Goal: Information Seeking & Learning: Learn about a topic

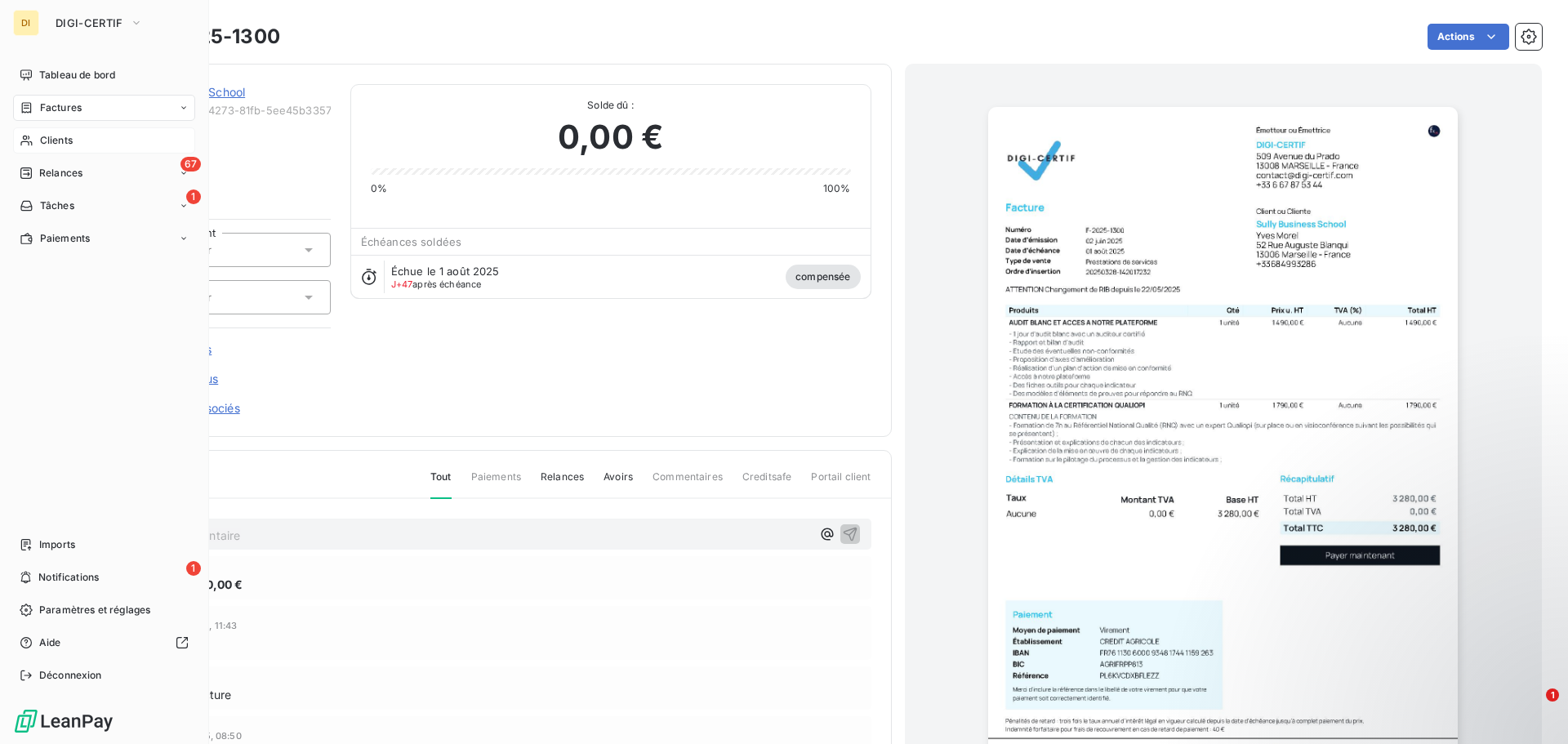
click at [43, 135] on span "Clients" at bounding box center [57, 141] width 33 height 15
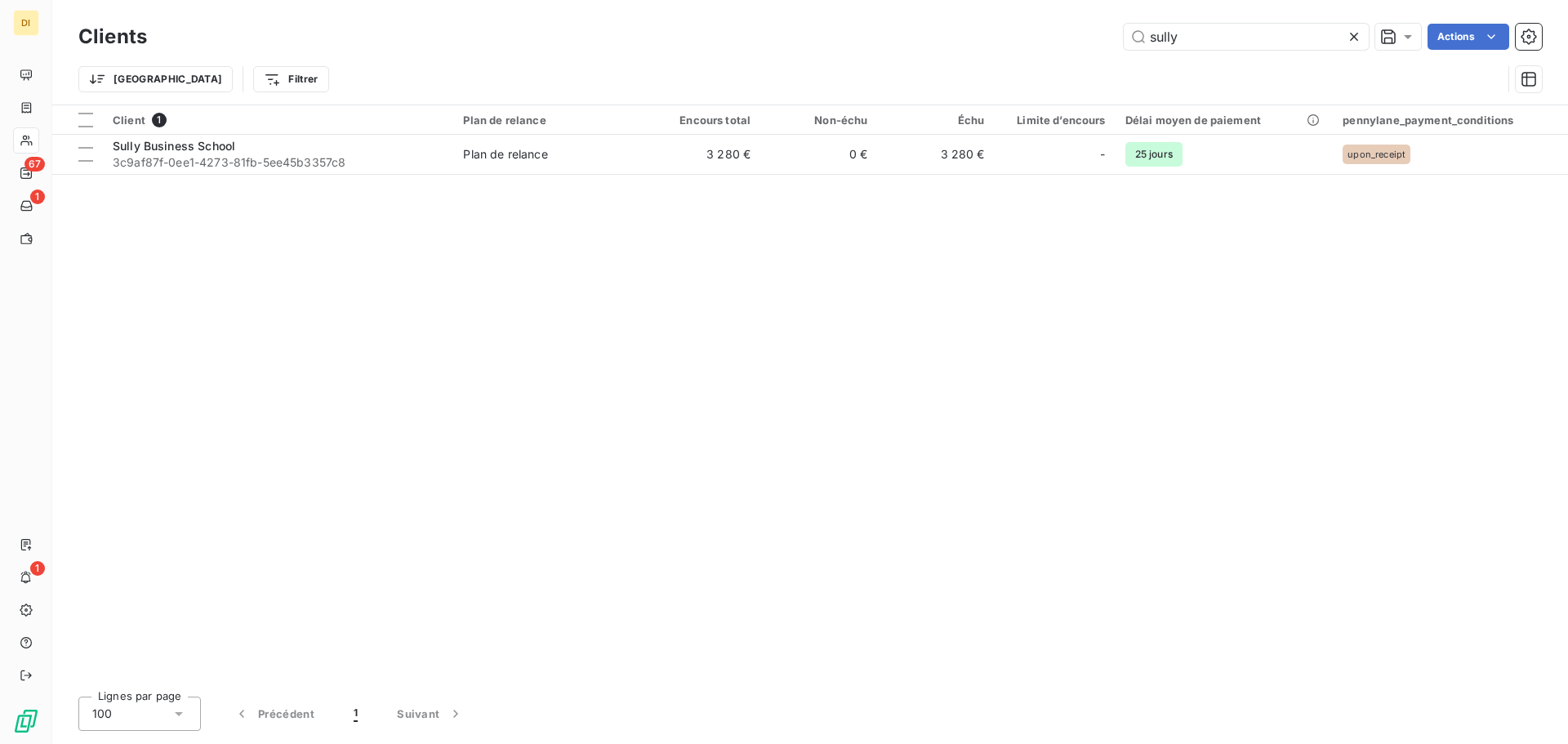
click at [1220, 55] on div "Trier Filtrer" at bounding box center [810, 79] width 1463 height 51
click at [1201, 39] on input "sully" at bounding box center [1246, 37] width 245 height 26
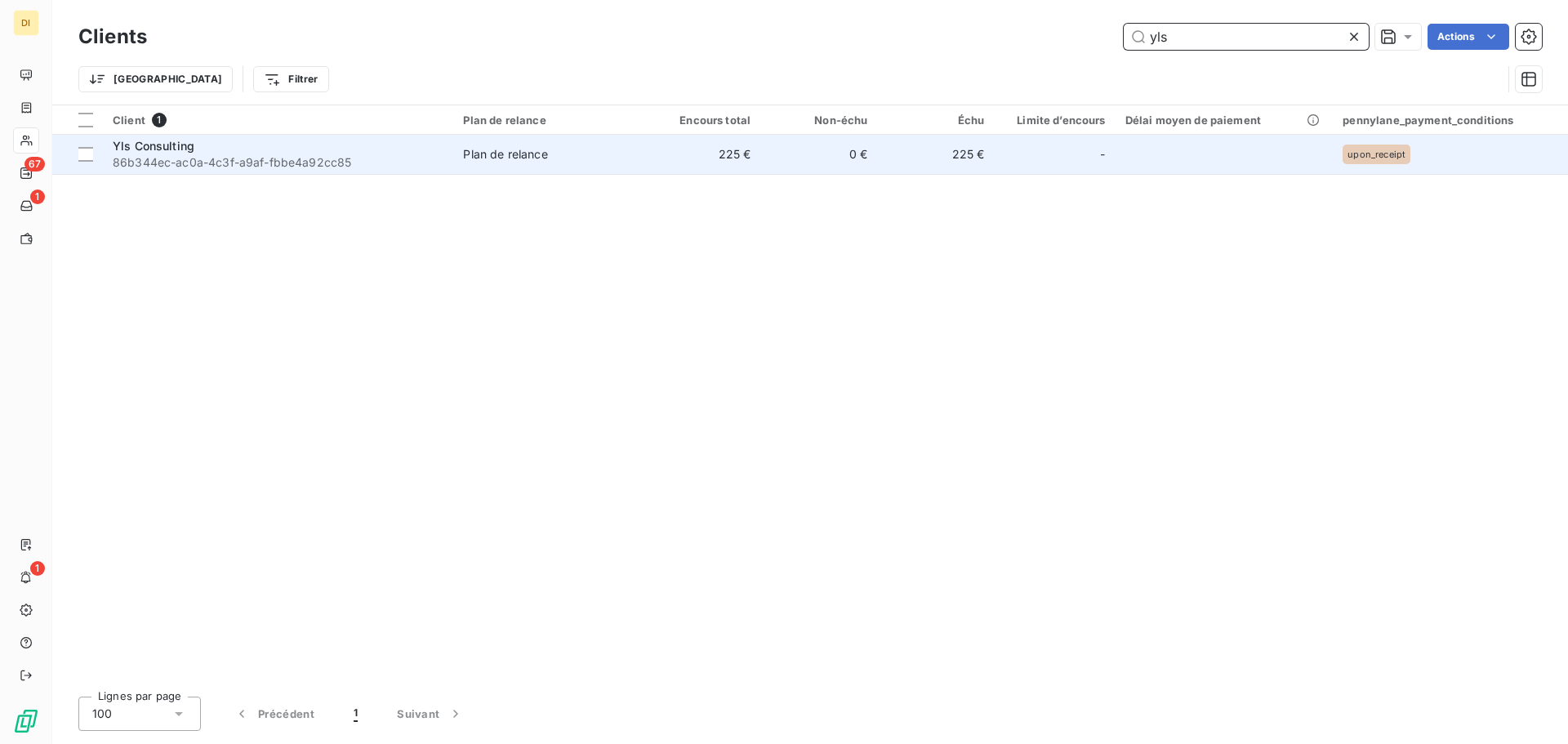
type input "yls"
click at [207, 158] on span "86b344ec-ac0a-4c3f-a9af-fbbe4a92cc85" at bounding box center [278, 163] width 330 height 17
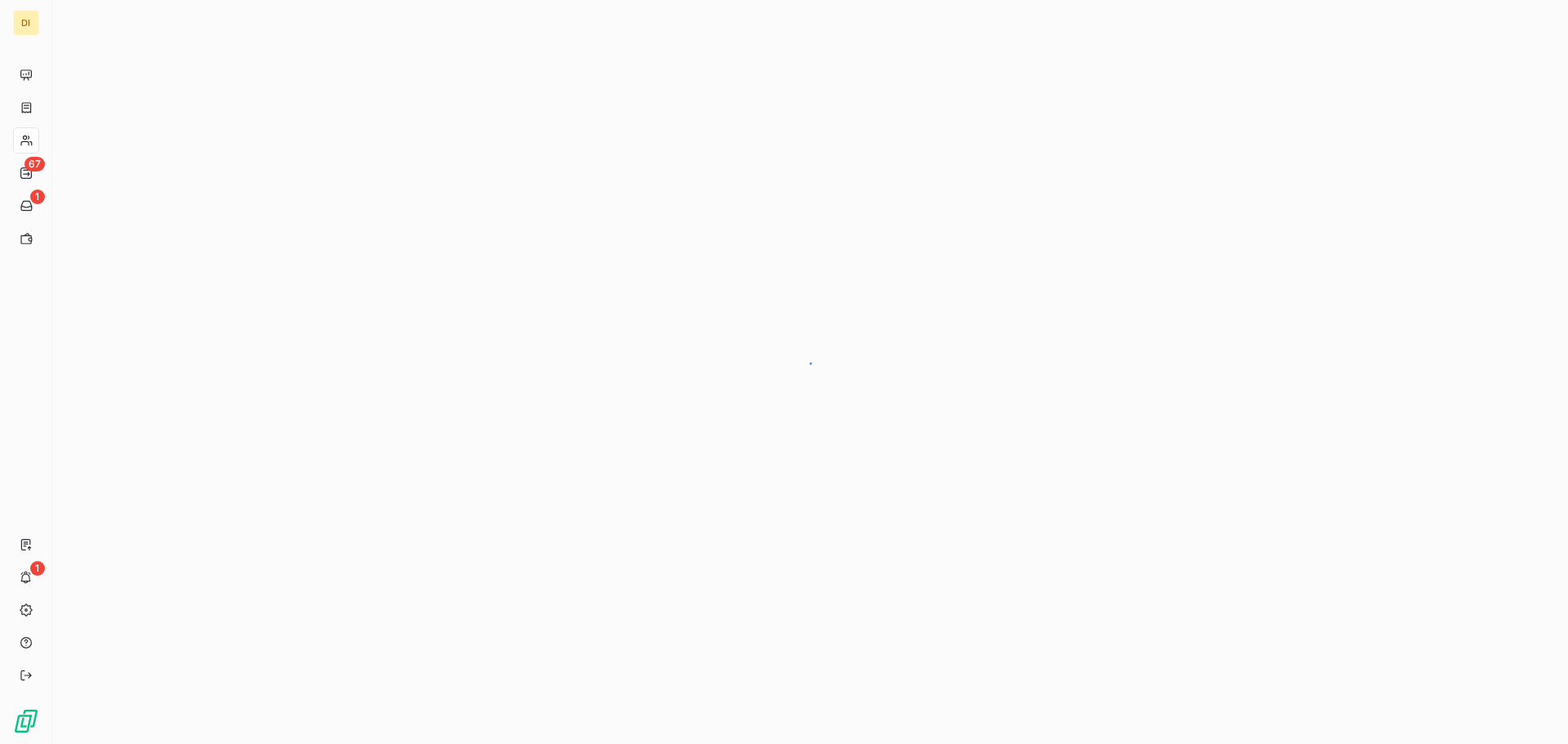
click at [207, 158] on div at bounding box center [810, 372] width 1516 height 744
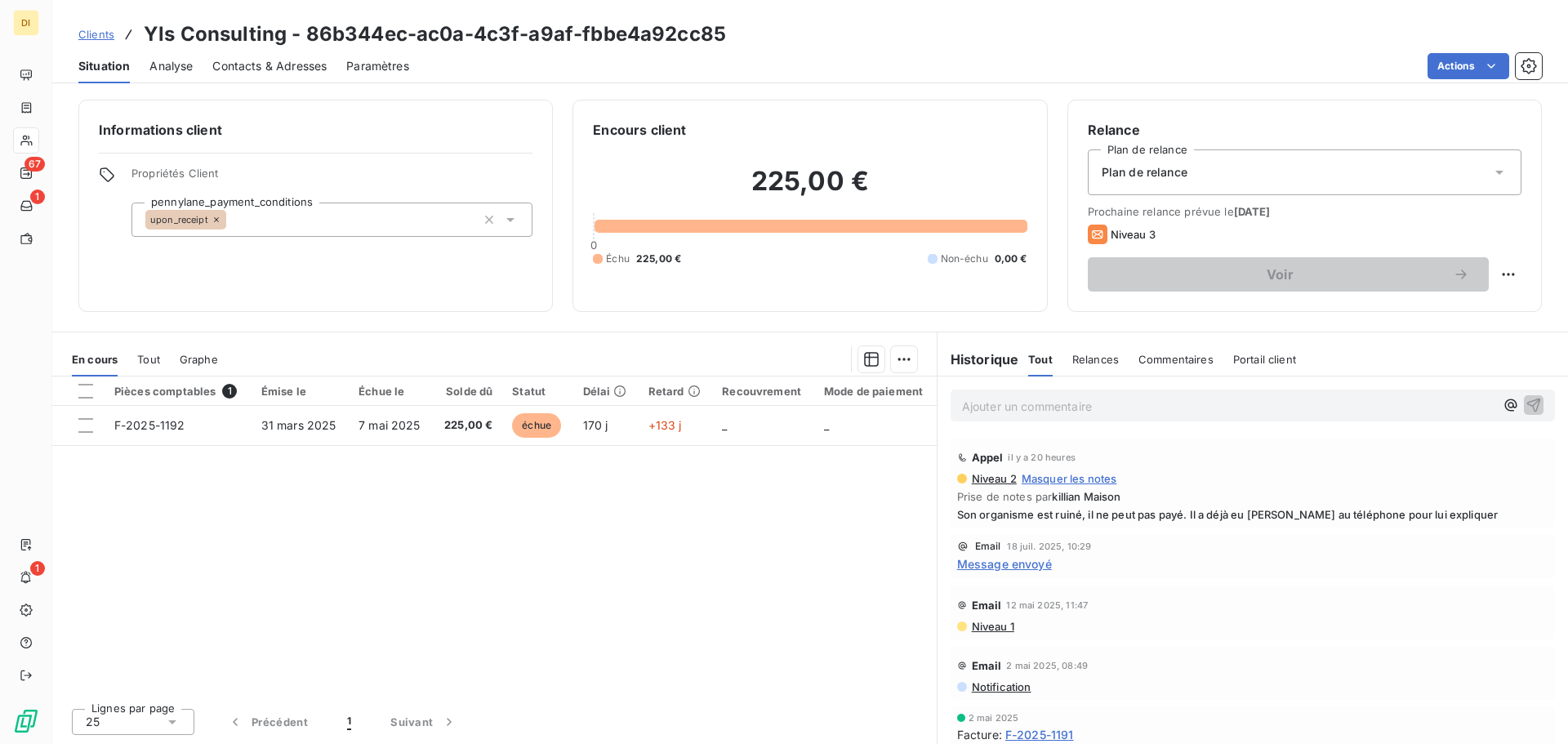
click at [271, 72] on span "Contacts & Adresses" at bounding box center [269, 66] width 115 height 17
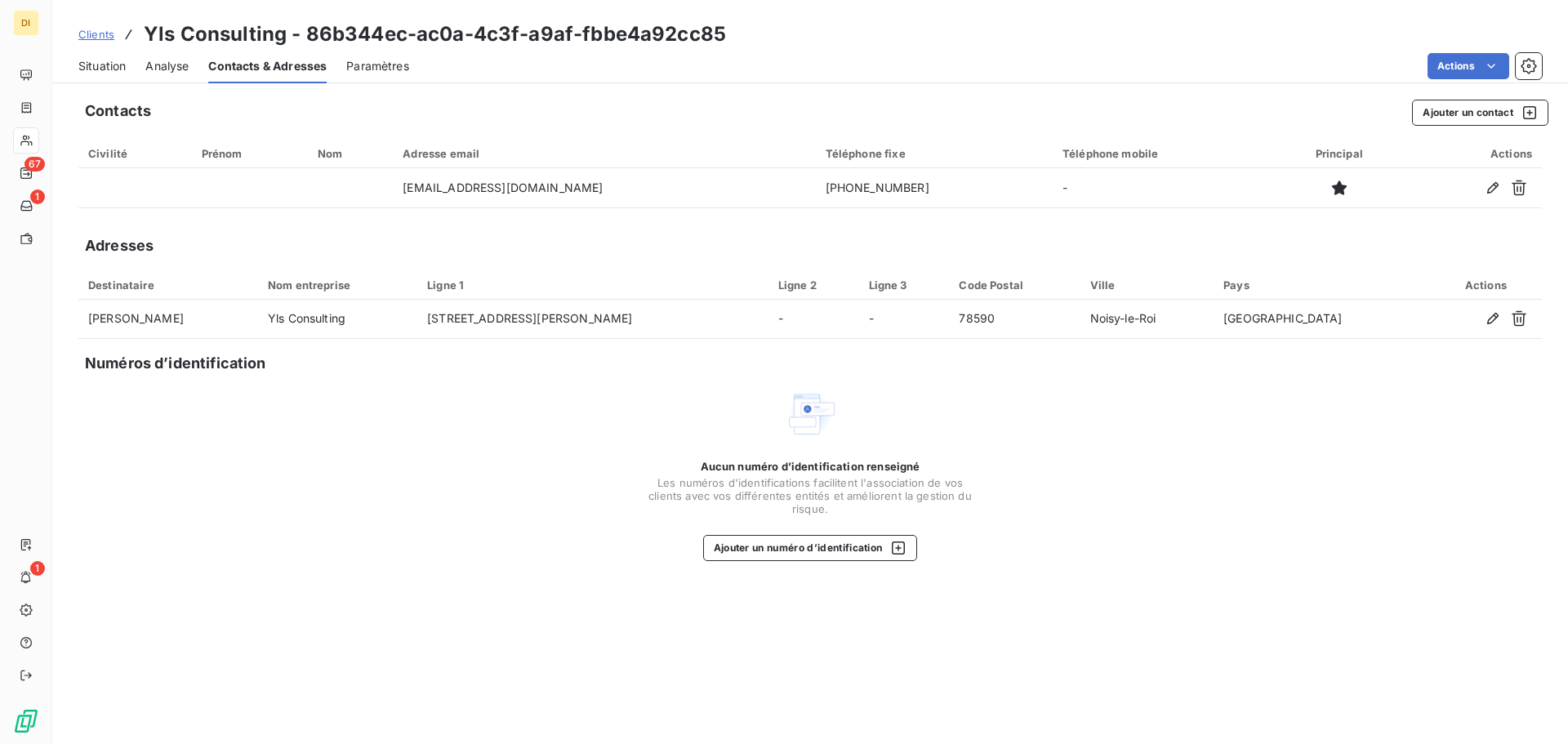
click at [89, 68] on span "Situation" at bounding box center [102, 66] width 48 height 17
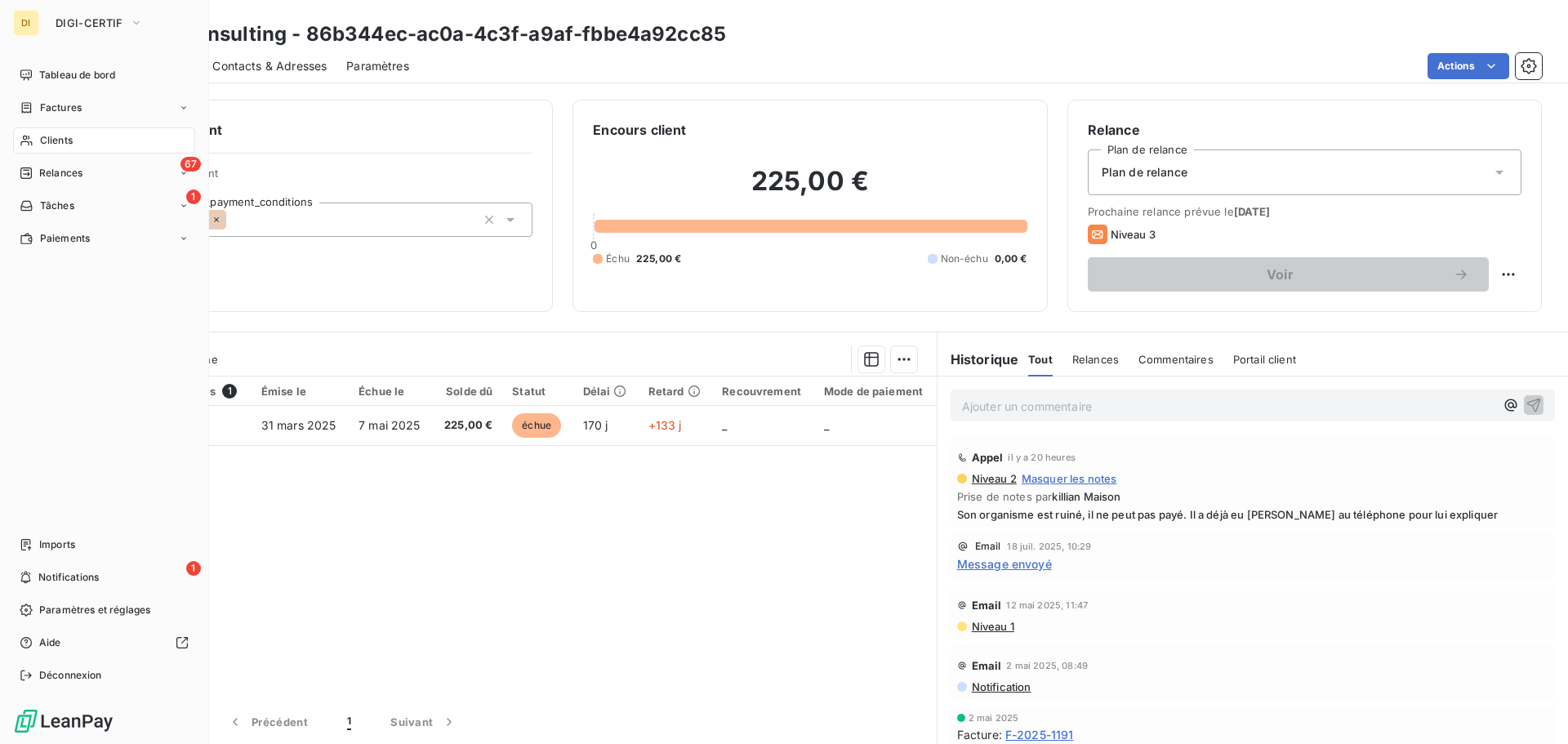
click at [25, 140] on icon at bounding box center [26, 141] width 11 height 11
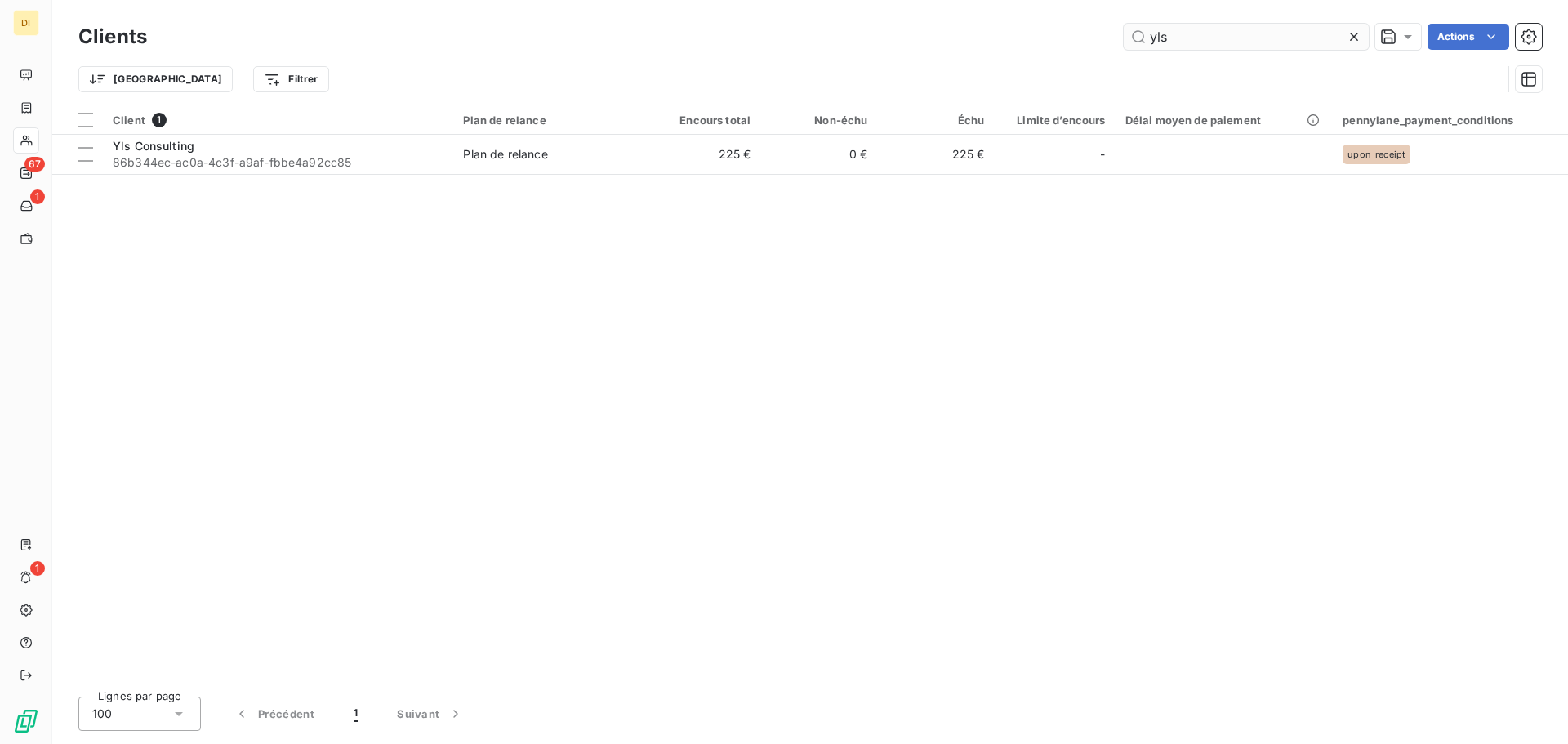
click at [1152, 42] on input "yls" at bounding box center [1246, 37] width 245 height 26
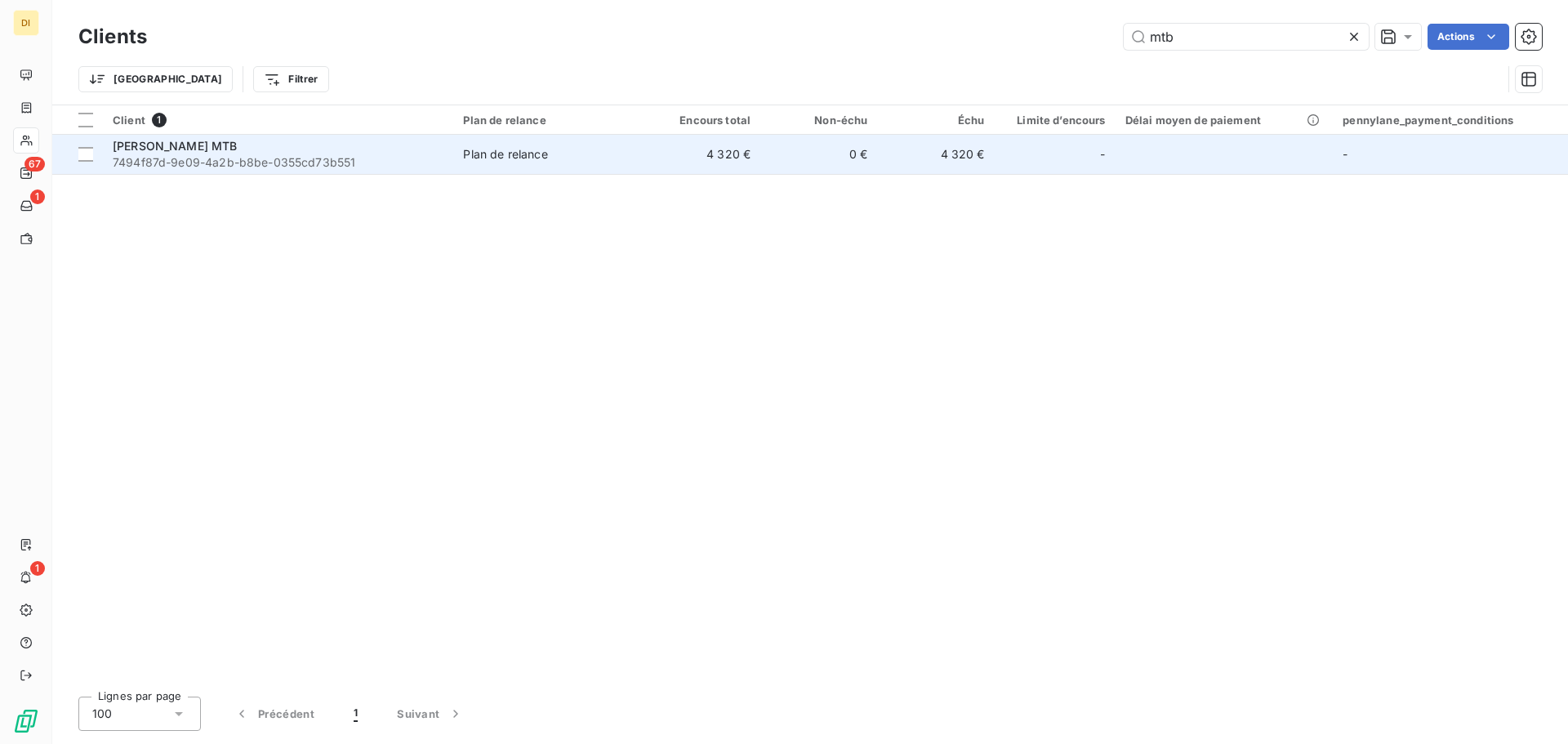
type input "mtb"
click at [230, 146] on span "[PERSON_NAME] MTB" at bounding box center [175, 145] width 125 height 14
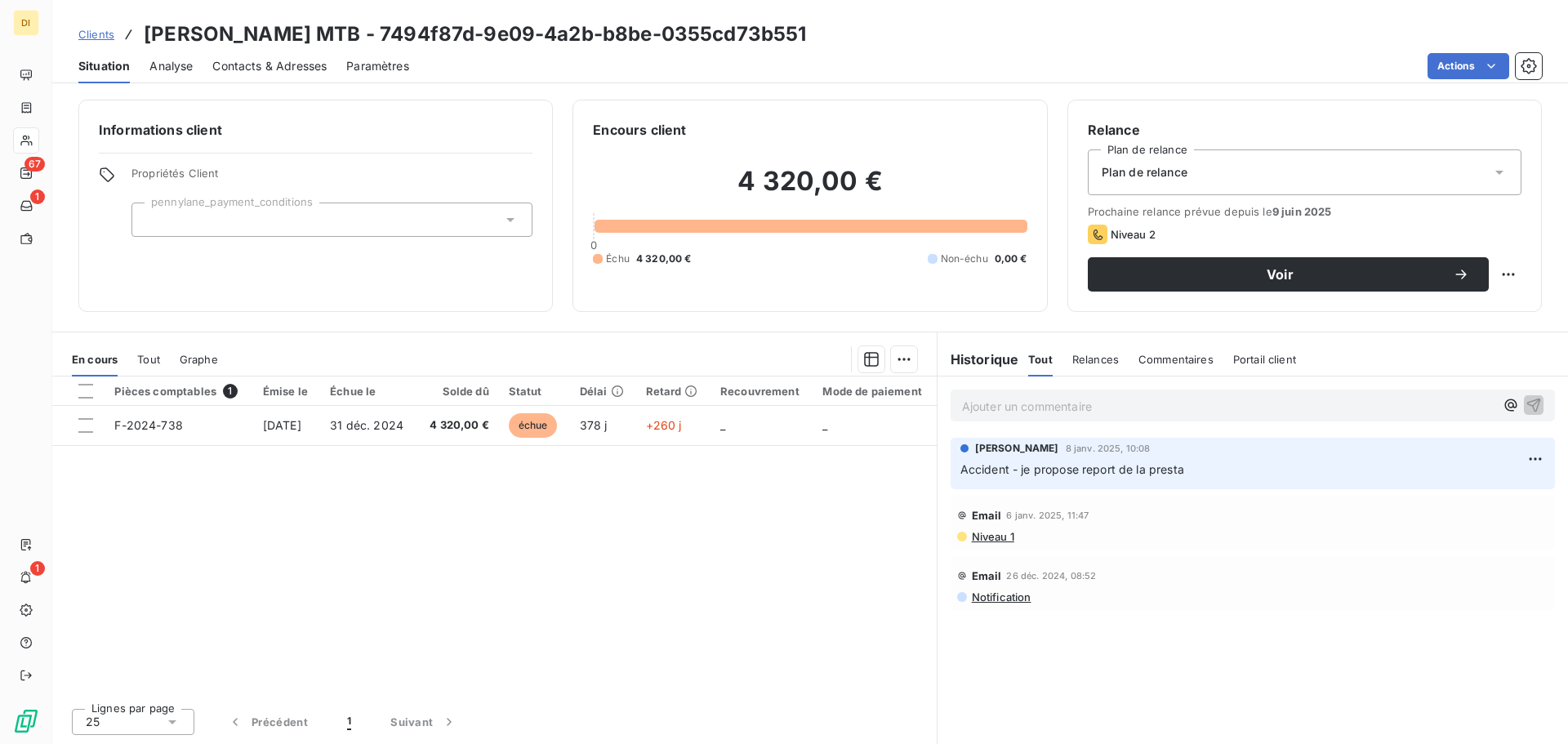
click at [789, 459] on div "Pièces comptables 1 Émise le Échue le Solde dû Statut Délai Retard Recouvrement…" at bounding box center [494, 535] width 884 height 319
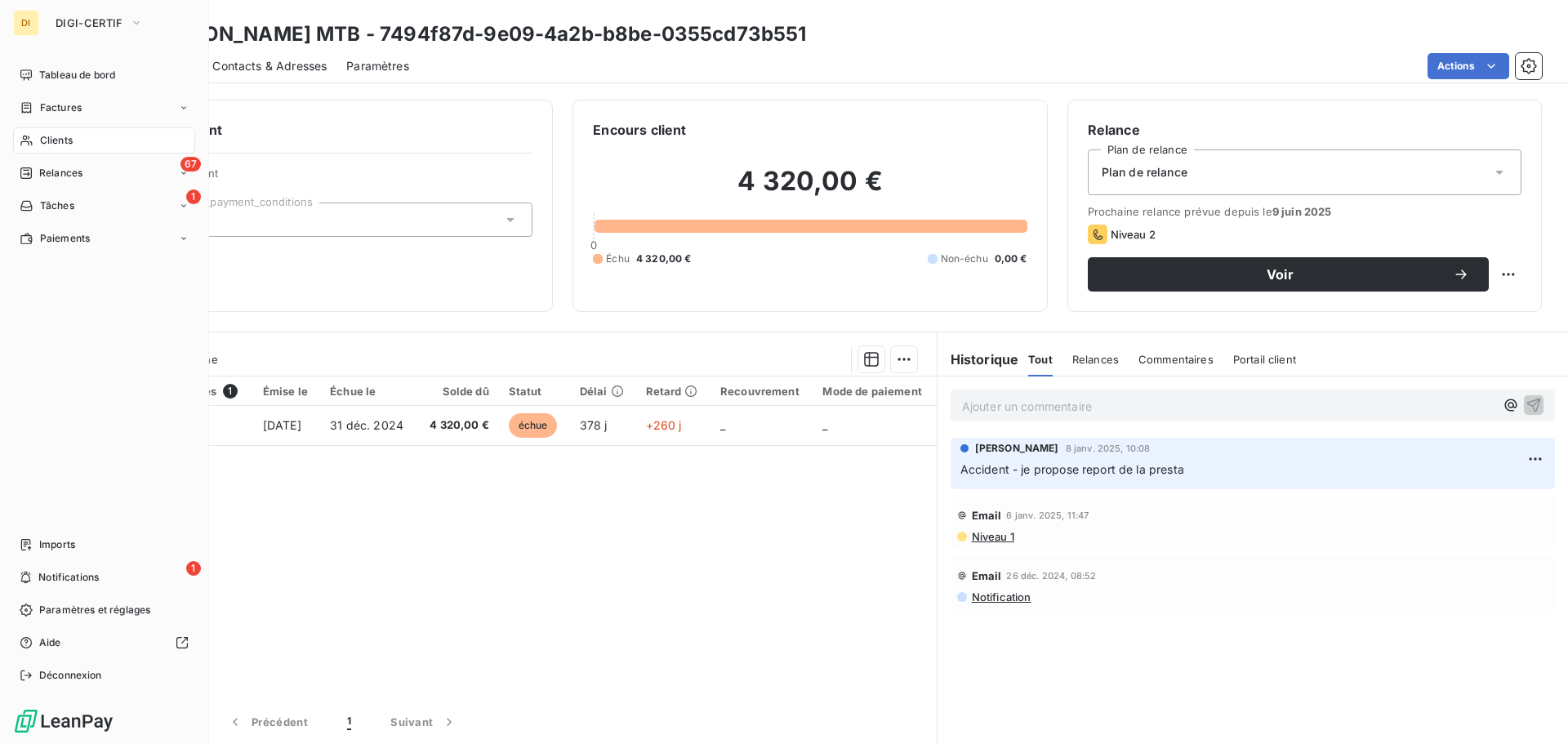
click at [30, 141] on icon at bounding box center [26, 141] width 11 height 11
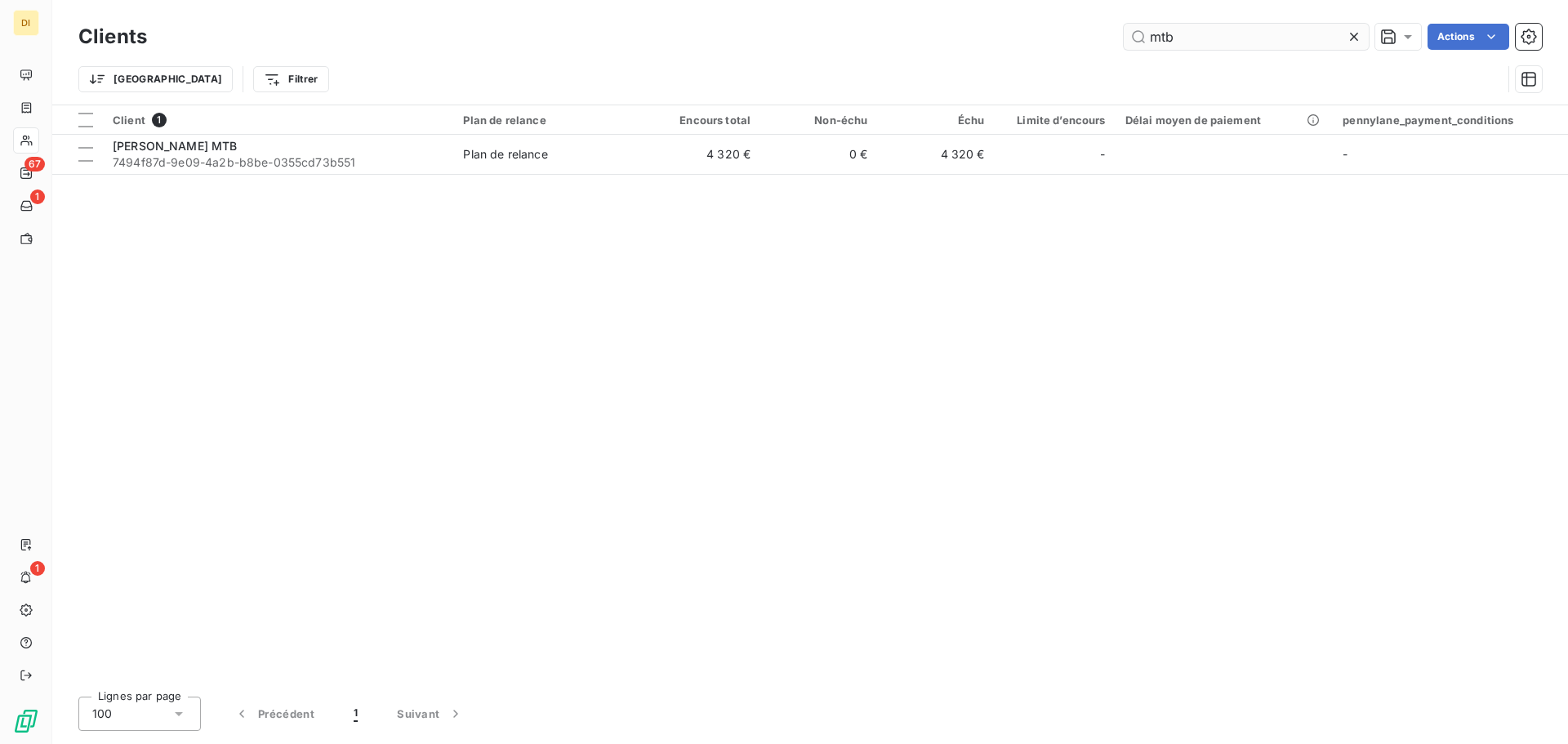
click at [1158, 46] on input "mtb" at bounding box center [1246, 37] width 245 height 26
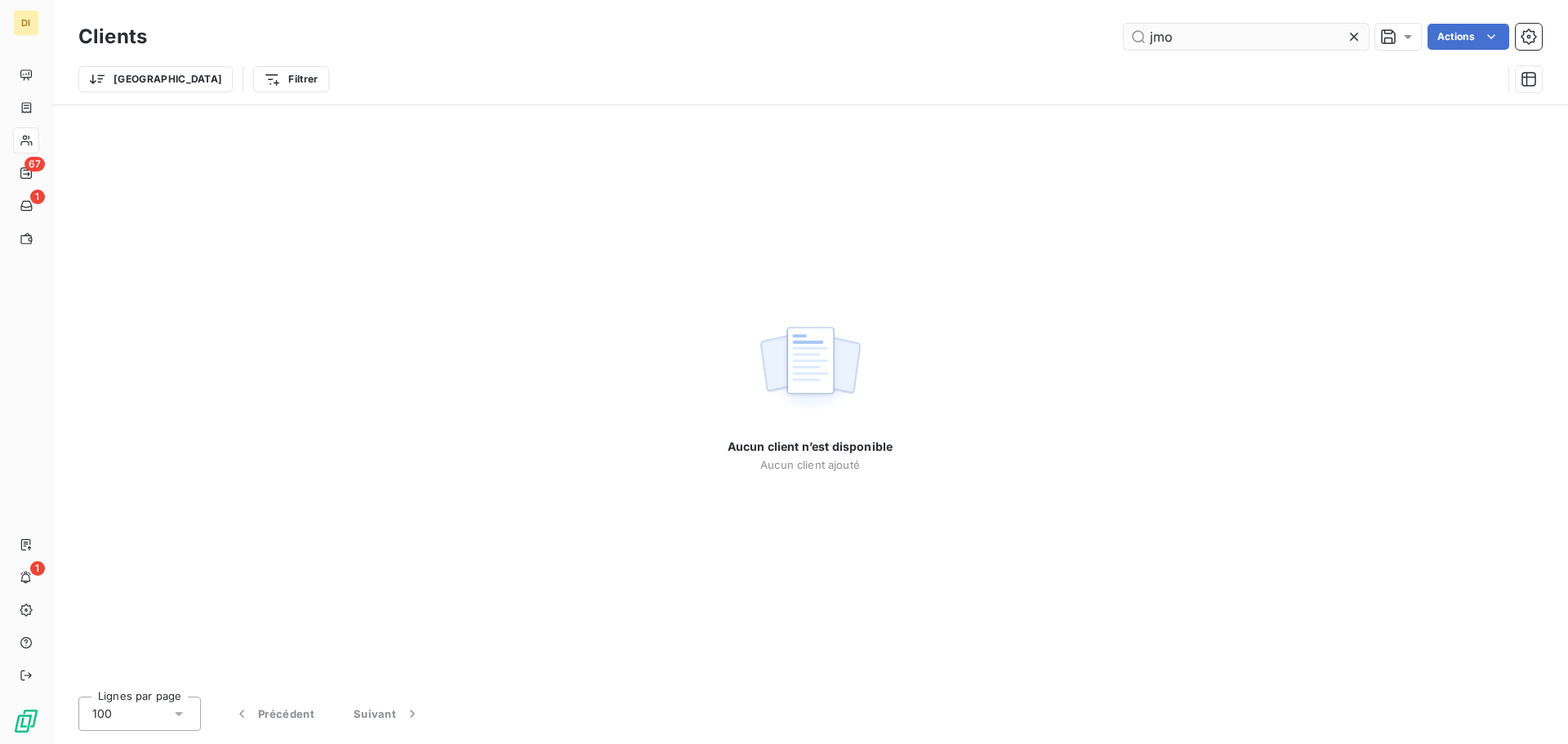
click at [1165, 48] on input "jmo" at bounding box center [1246, 37] width 245 height 26
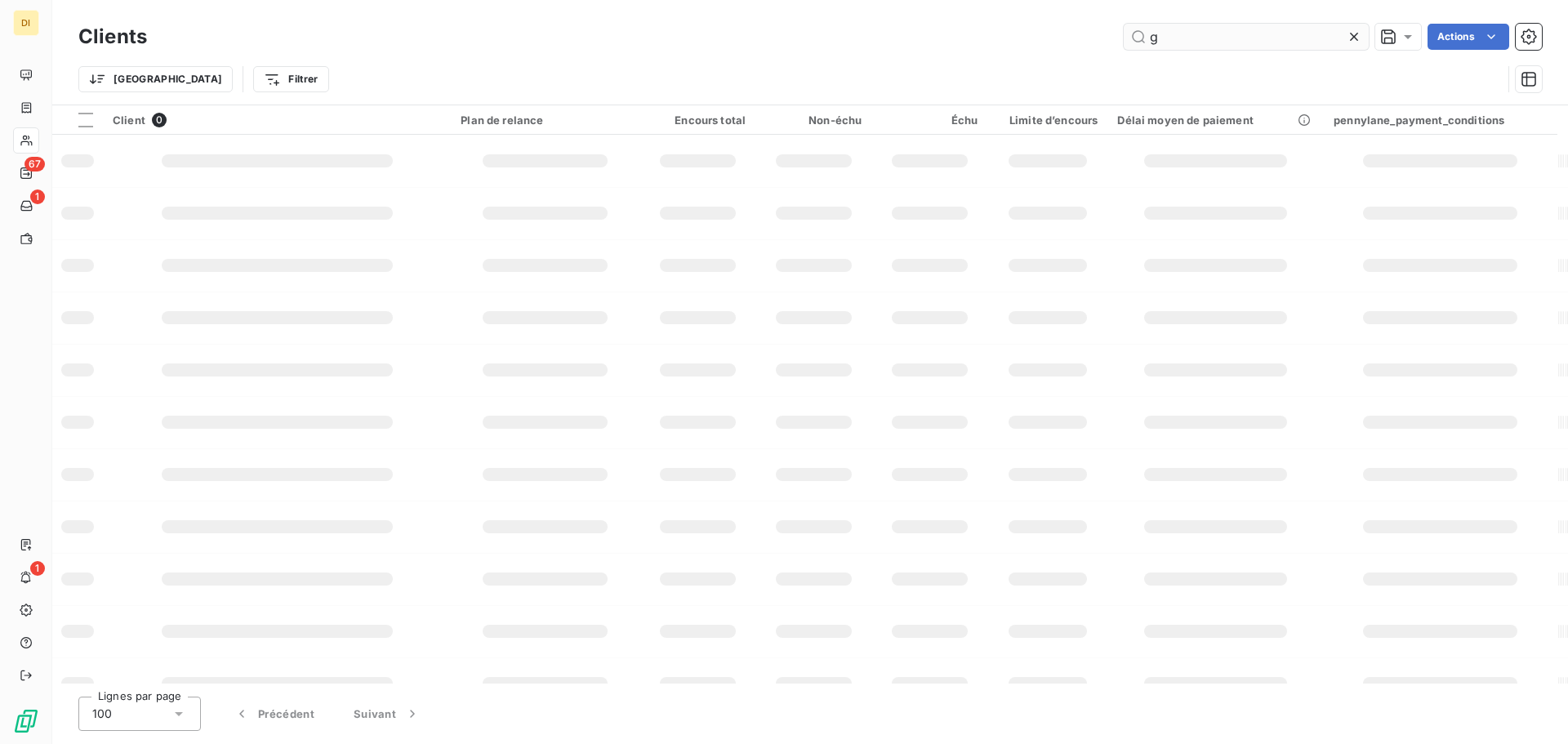
type input "g"
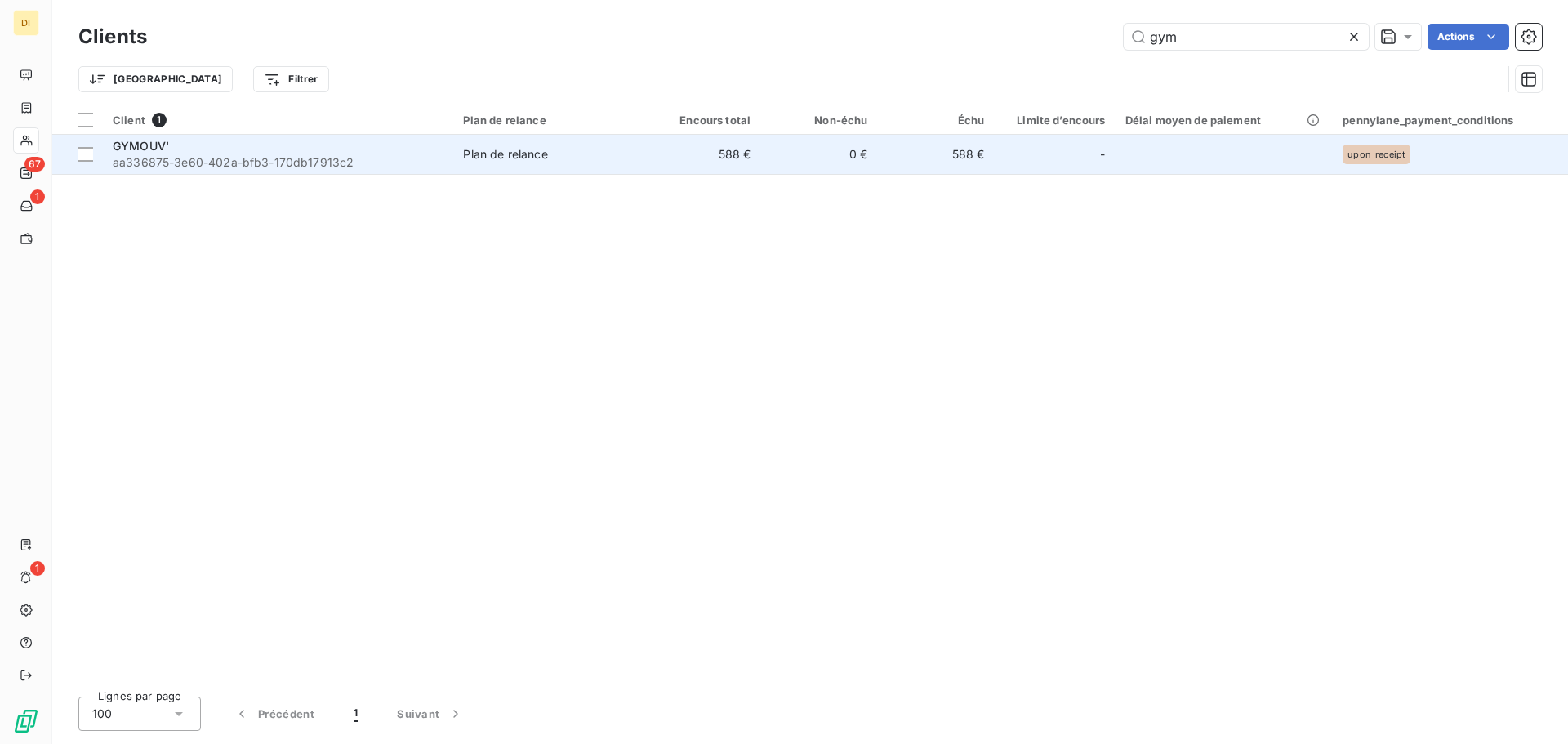
type input "gym"
click at [252, 148] on div "GYMOUV'" at bounding box center [278, 146] width 330 height 17
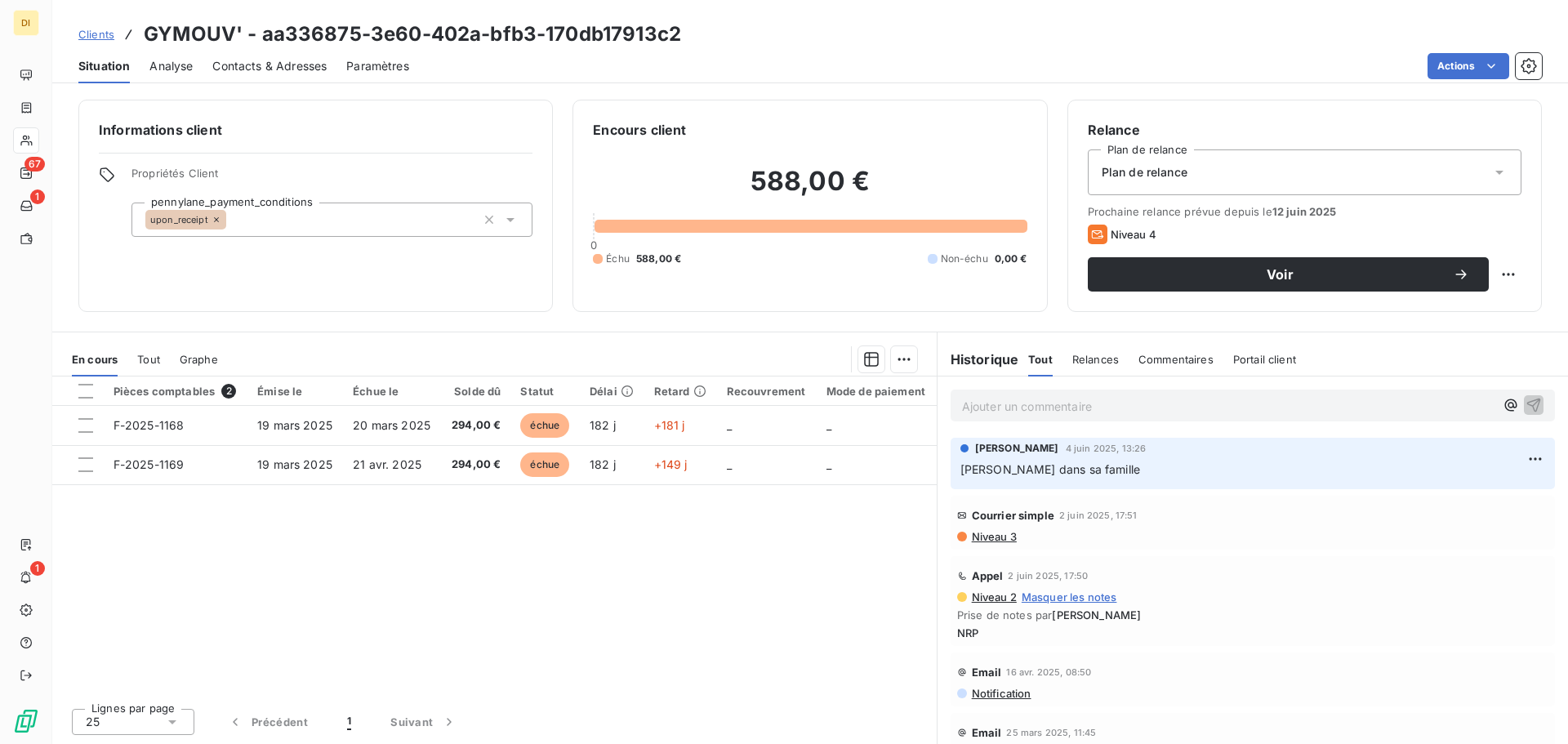
click at [802, 560] on div "Pièces comptables 2 Émise le Échue le Solde dû Statut Délai Retard Recouvrement…" at bounding box center [494, 535] width 884 height 319
click at [241, 56] on div "Contacts & Adresses" at bounding box center [269, 65] width 115 height 34
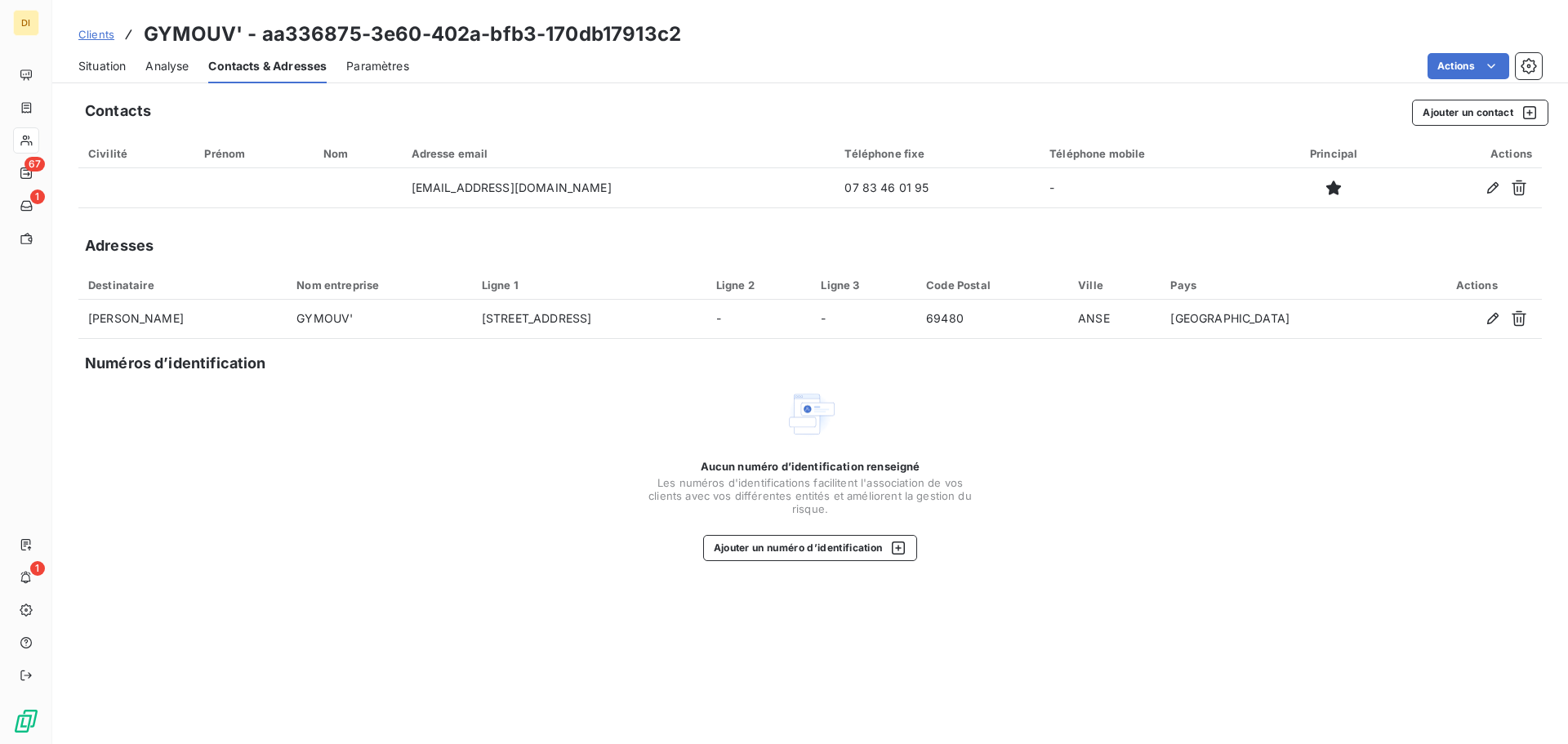
click at [107, 62] on span "Situation" at bounding box center [102, 66] width 48 height 17
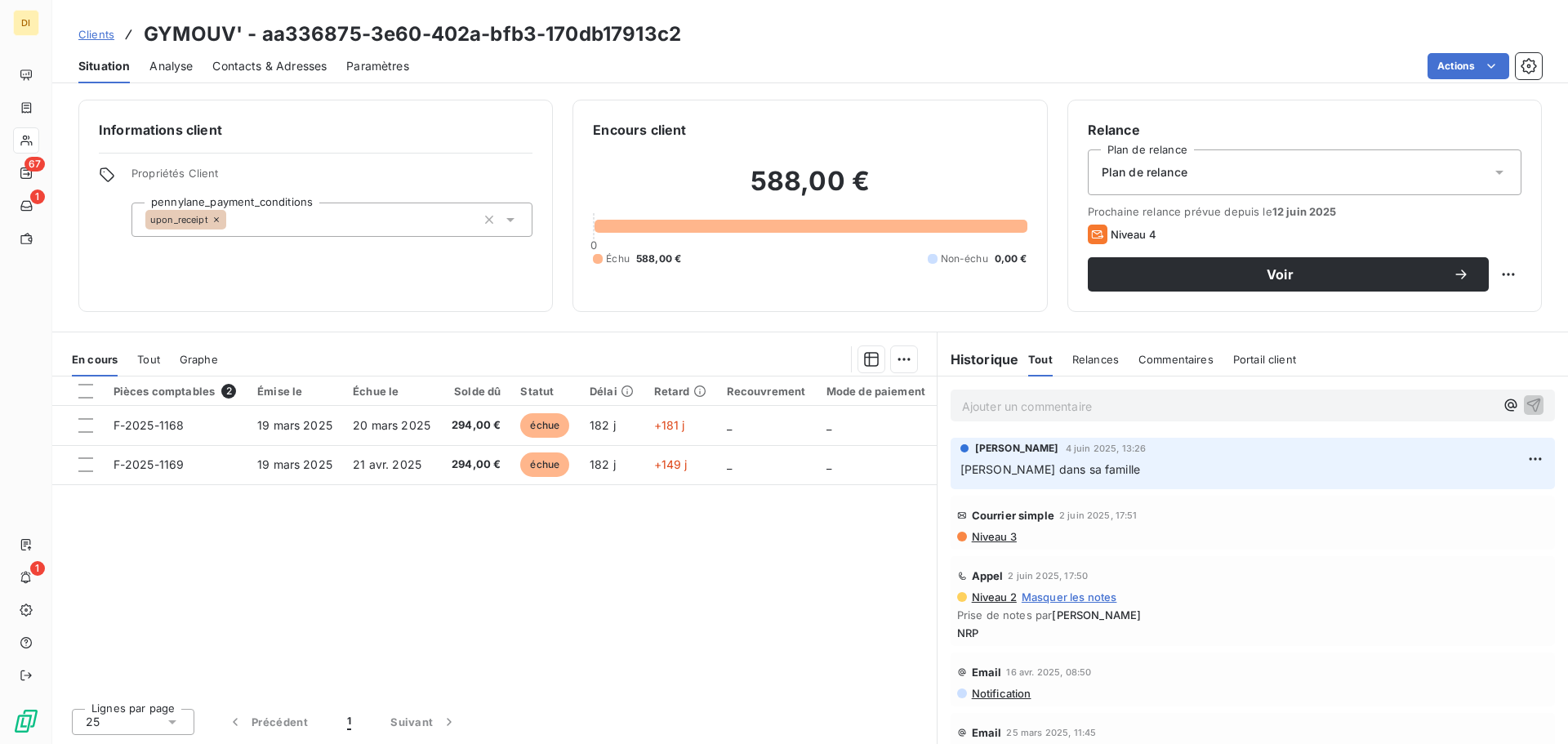
click at [285, 508] on div "Pièces comptables 2 Émise le Échue le Solde dû Statut Délai Retard Recouvrement…" at bounding box center [494, 535] width 884 height 319
click at [446, 336] on section "En cours Tout Graphe Pièces comptables 2 Émise le Échue le Solde dû Statut Déla…" at bounding box center [494, 538] width 884 height 411
click at [610, 590] on div "Pièces comptables 2 Émise le Échue le Solde dû Statut Délai Retard Recouvrement…" at bounding box center [494, 535] width 884 height 319
click at [454, 284] on div "Informations client Propriétés Client pennylane_payment_conditions upon_receipt" at bounding box center [315, 206] width 475 height 212
click at [487, 508] on div "Pièces comptables 2 Émise le Échue le Solde dû Statut Délai Retard Recouvrement…" at bounding box center [494, 535] width 884 height 319
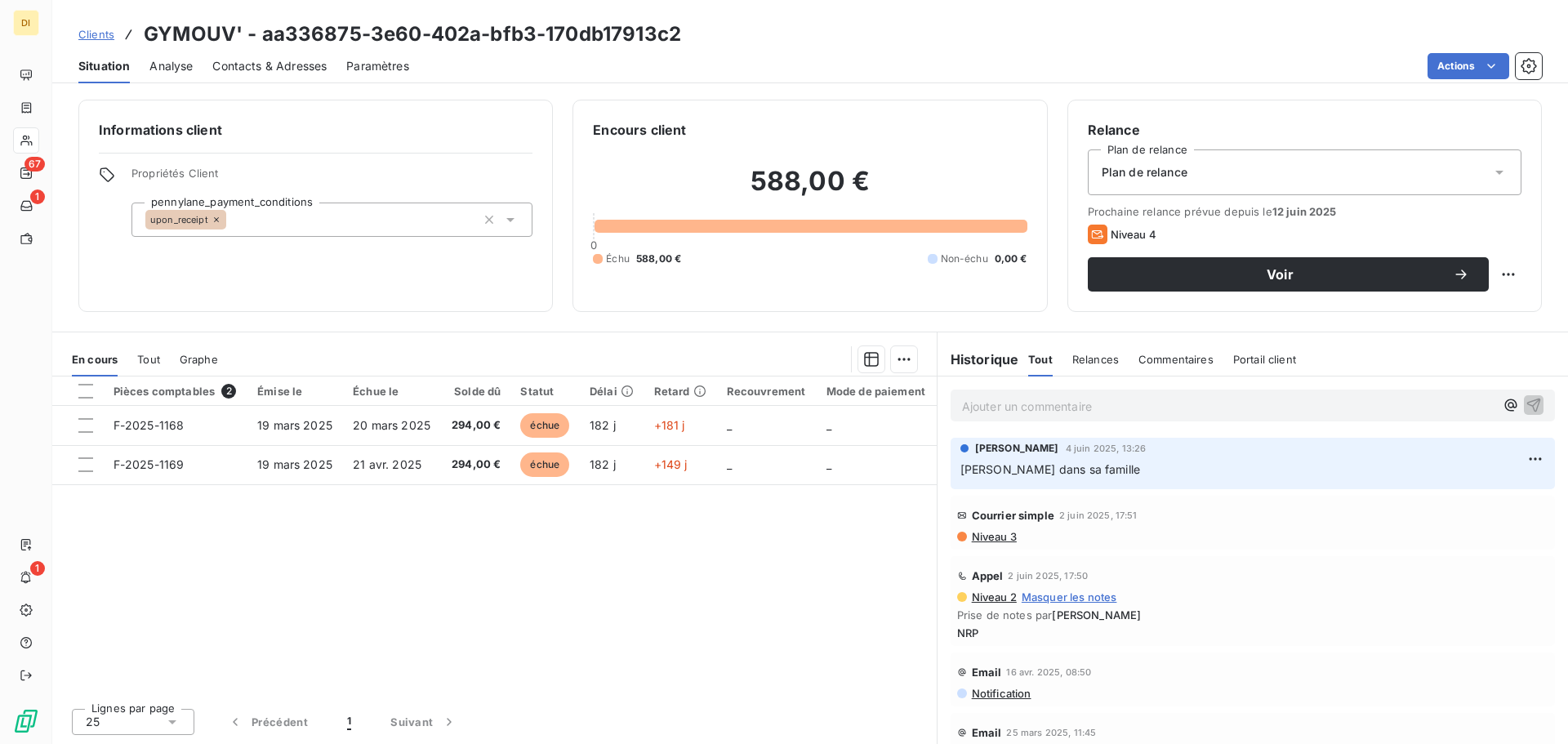
click at [487, 508] on div "Pièces comptables 2 Émise le Échue le Solde dû Statut Délai Retard Recouvrement…" at bounding box center [494, 535] width 884 height 319
click at [820, 541] on div "Pièces comptables 2 Émise le Échue le Solde dû Statut Délai Retard Recouvrement…" at bounding box center [494, 535] width 884 height 319
click at [580, 346] on div at bounding box center [577, 359] width 679 height 26
click at [453, 524] on div "Pièces comptables 2 Émise le Échue le Solde dû Statut Délai Retard Recouvrement…" at bounding box center [494, 535] width 884 height 319
click at [487, 540] on div "Pièces comptables 2 Émise le Échue le Solde dû Statut Délai Retard Recouvrement…" at bounding box center [494, 535] width 884 height 319
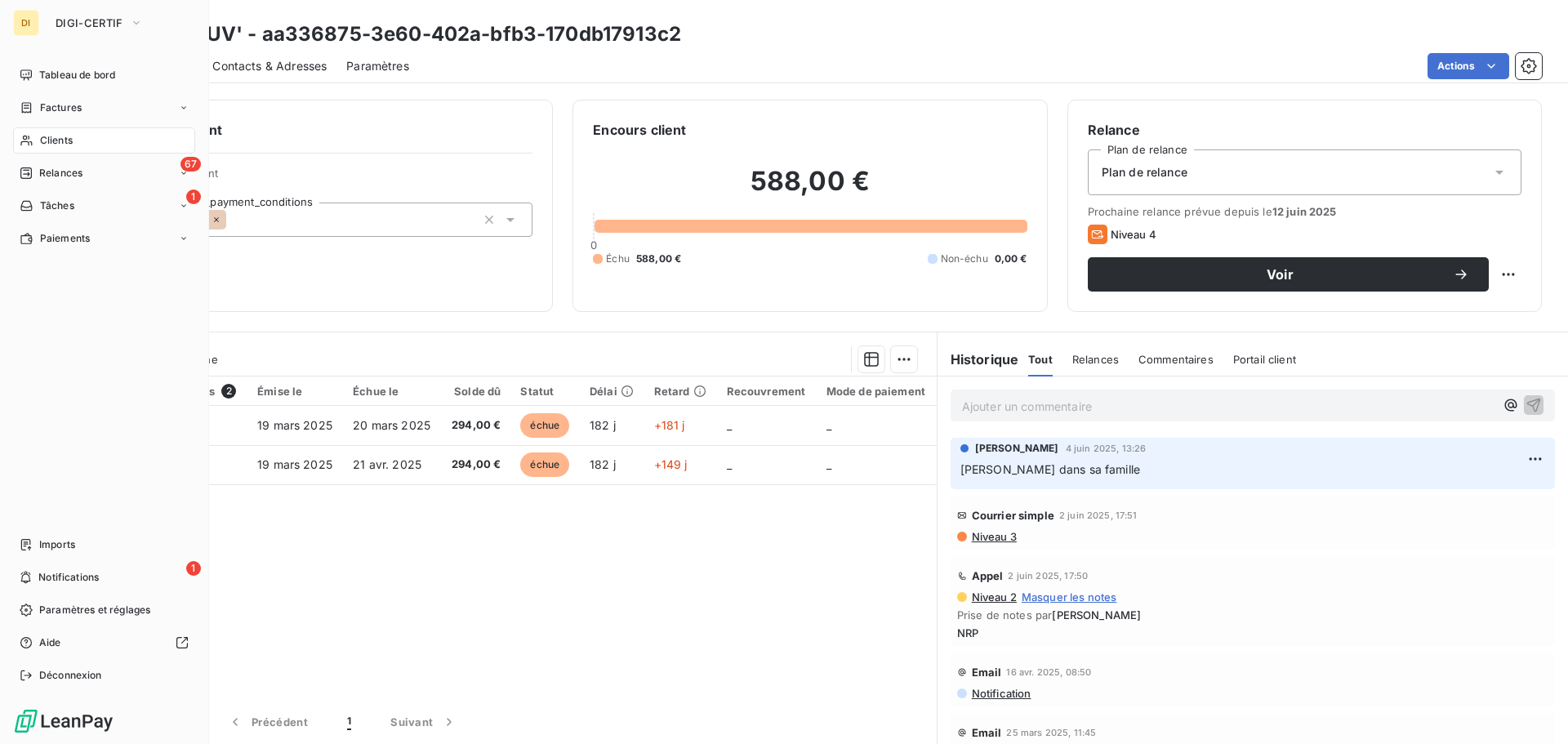
click at [25, 144] on icon at bounding box center [26, 141] width 14 height 13
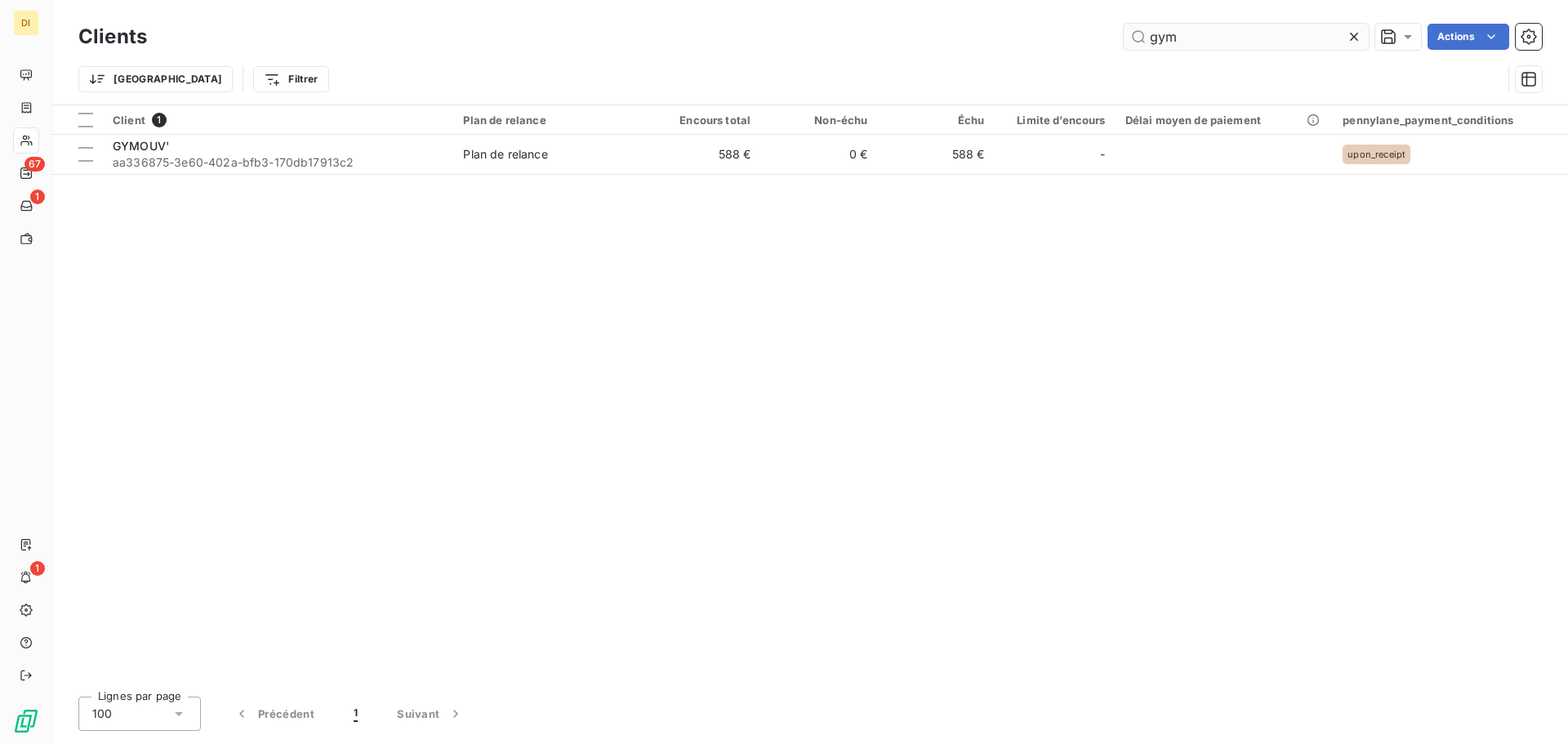
click at [1216, 34] on input "gym" at bounding box center [1246, 37] width 245 height 26
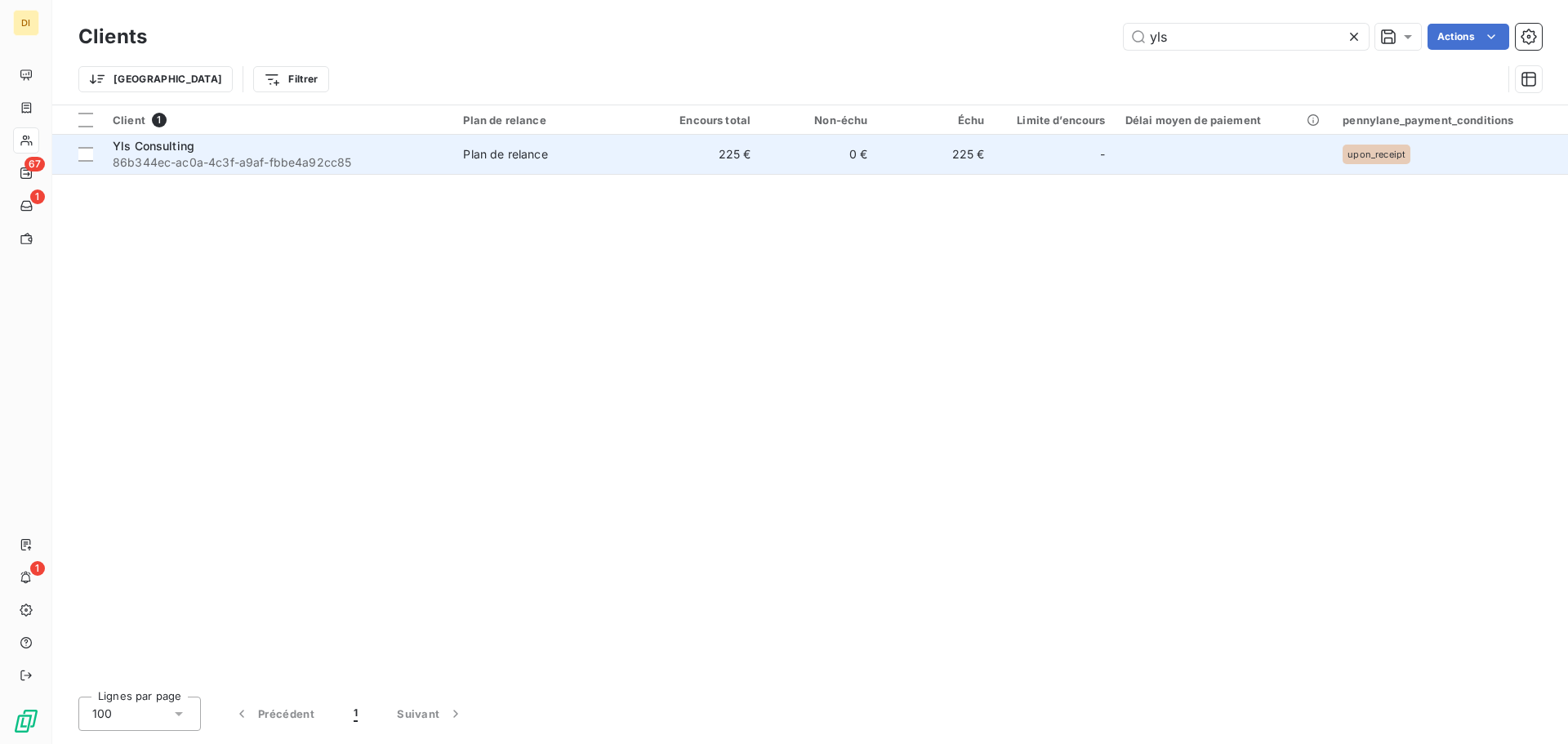
type input "yls"
click at [247, 150] on div "Yls Consulting" at bounding box center [278, 146] width 330 height 17
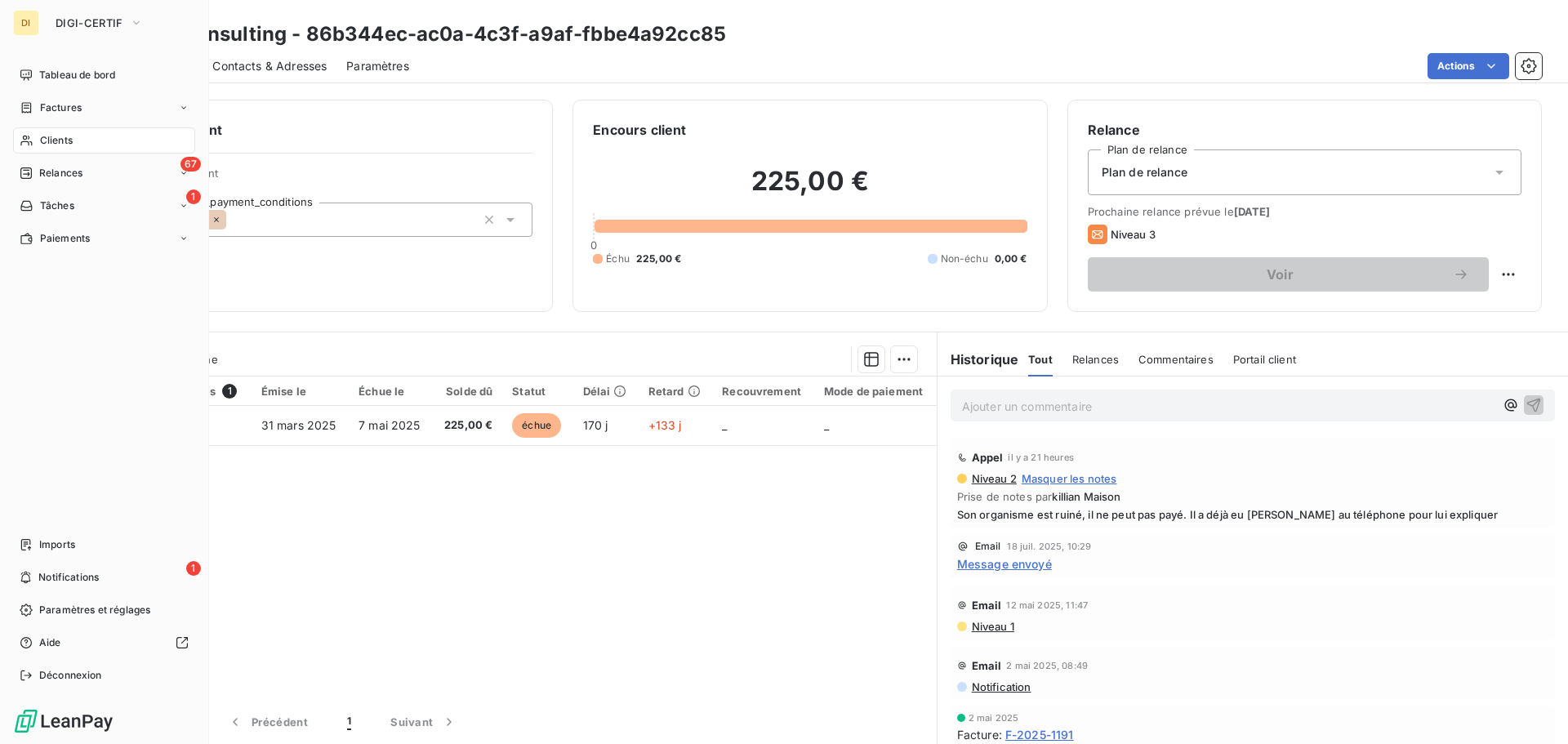
click at [36, 135] on div "Clients" at bounding box center [104, 141] width 182 height 26
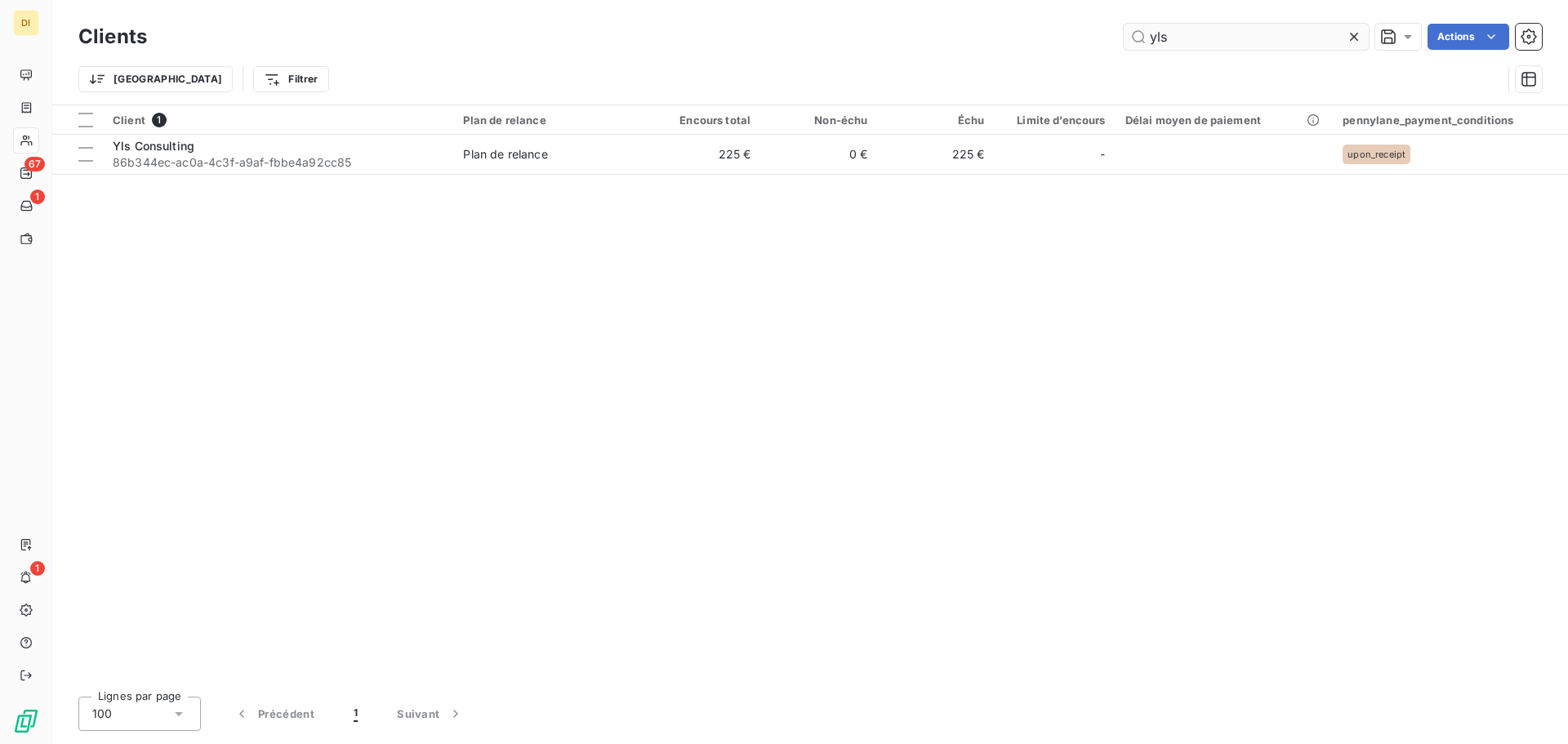
click at [1186, 49] on input "yls" at bounding box center [1246, 37] width 245 height 26
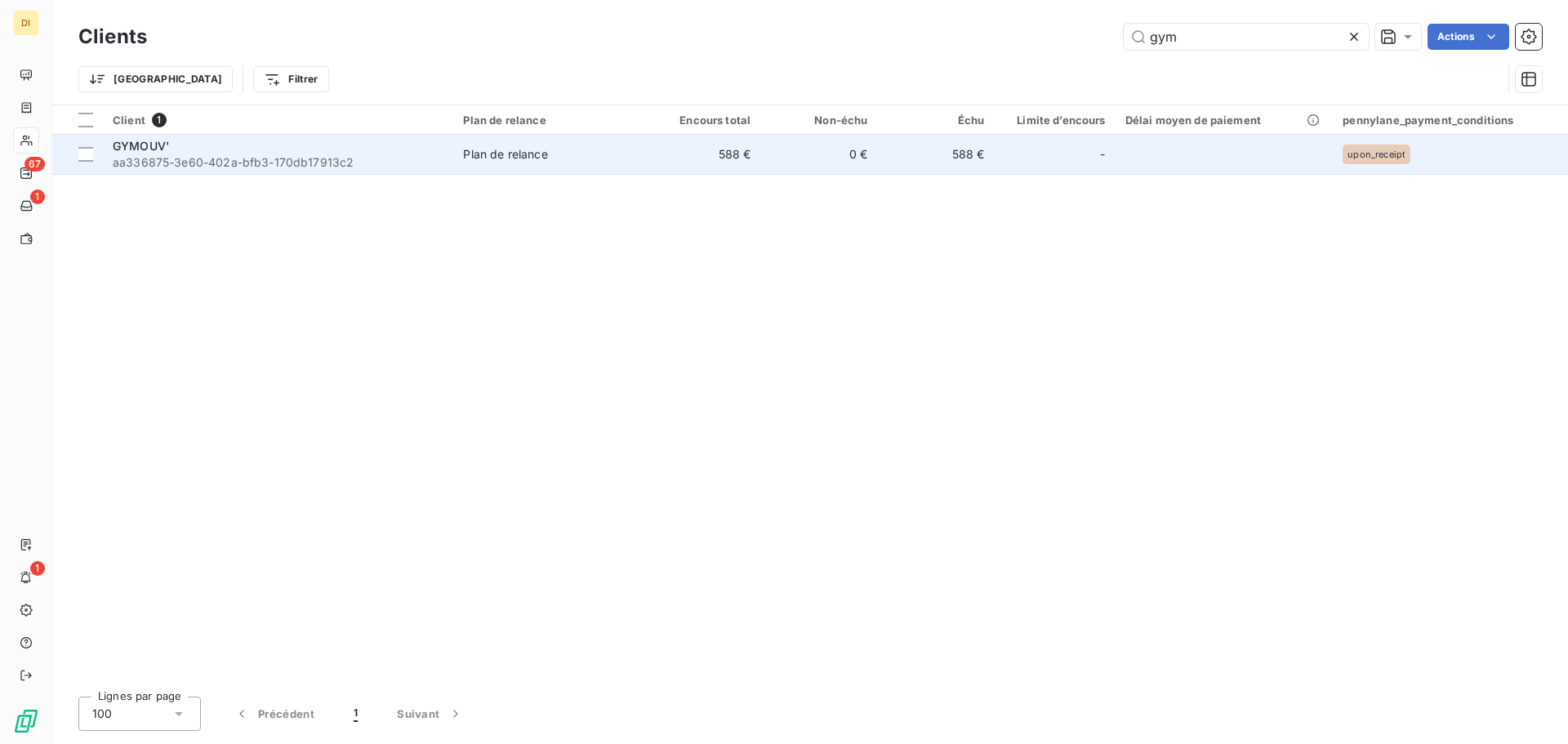
type input "gym"
click at [276, 158] on span "aa336875-3e60-402a-bfb3-170db17913c2" at bounding box center [278, 163] width 330 height 17
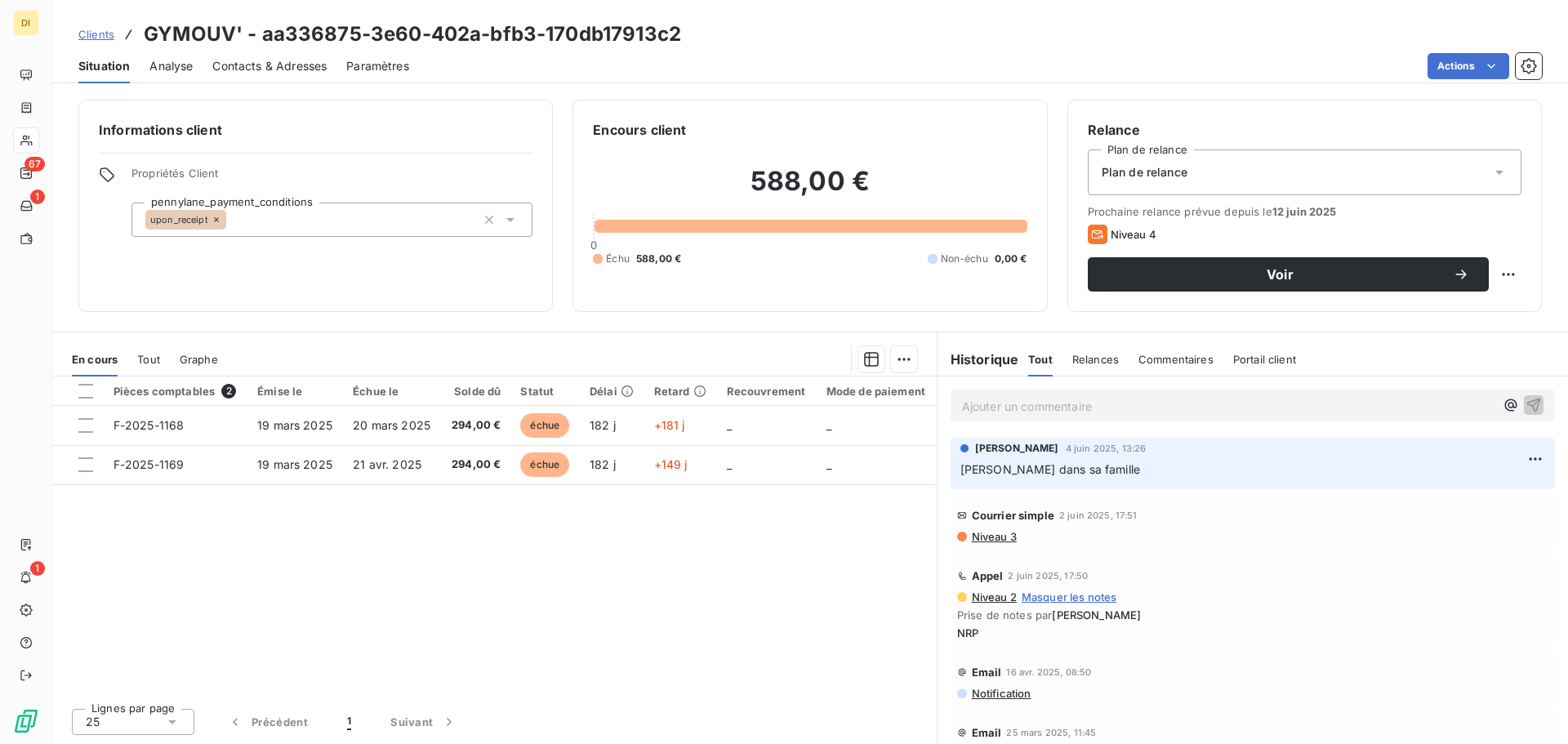
click at [1043, 411] on p "Ajouter un commentaire ﻿" at bounding box center [1228, 406] width 532 height 20
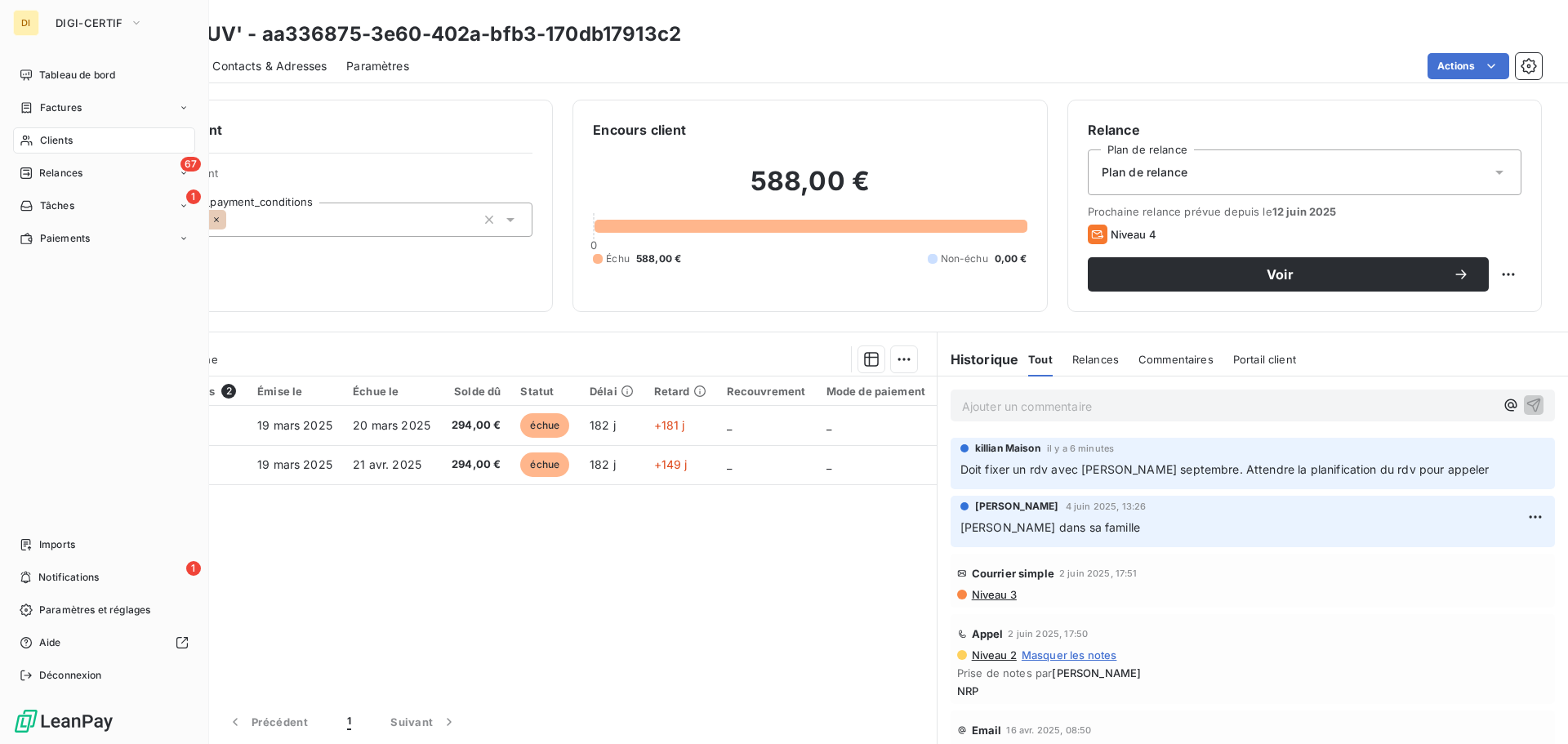
click at [35, 147] on div "Clients" at bounding box center [104, 141] width 182 height 26
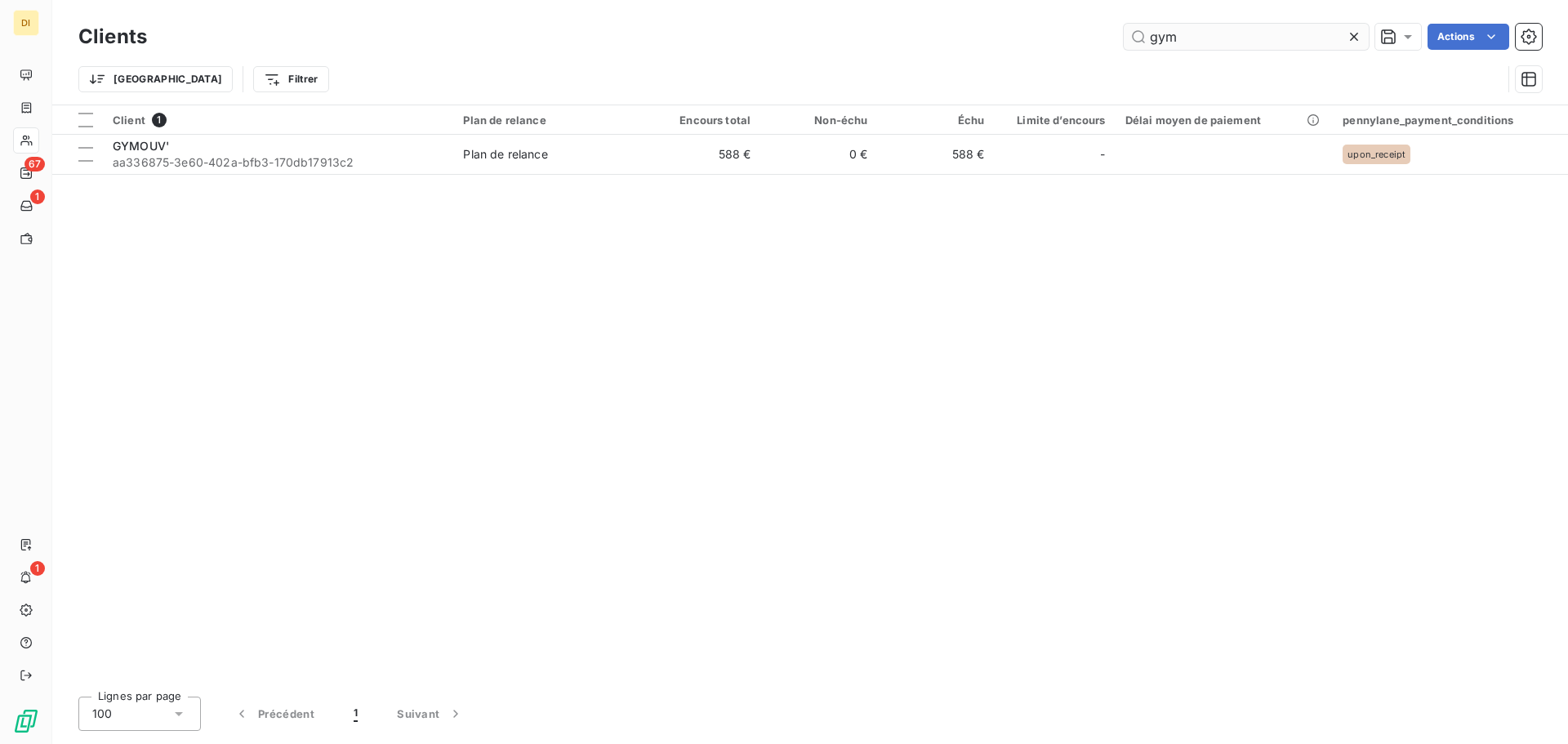
click at [1205, 33] on input "gym" at bounding box center [1246, 37] width 245 height 26
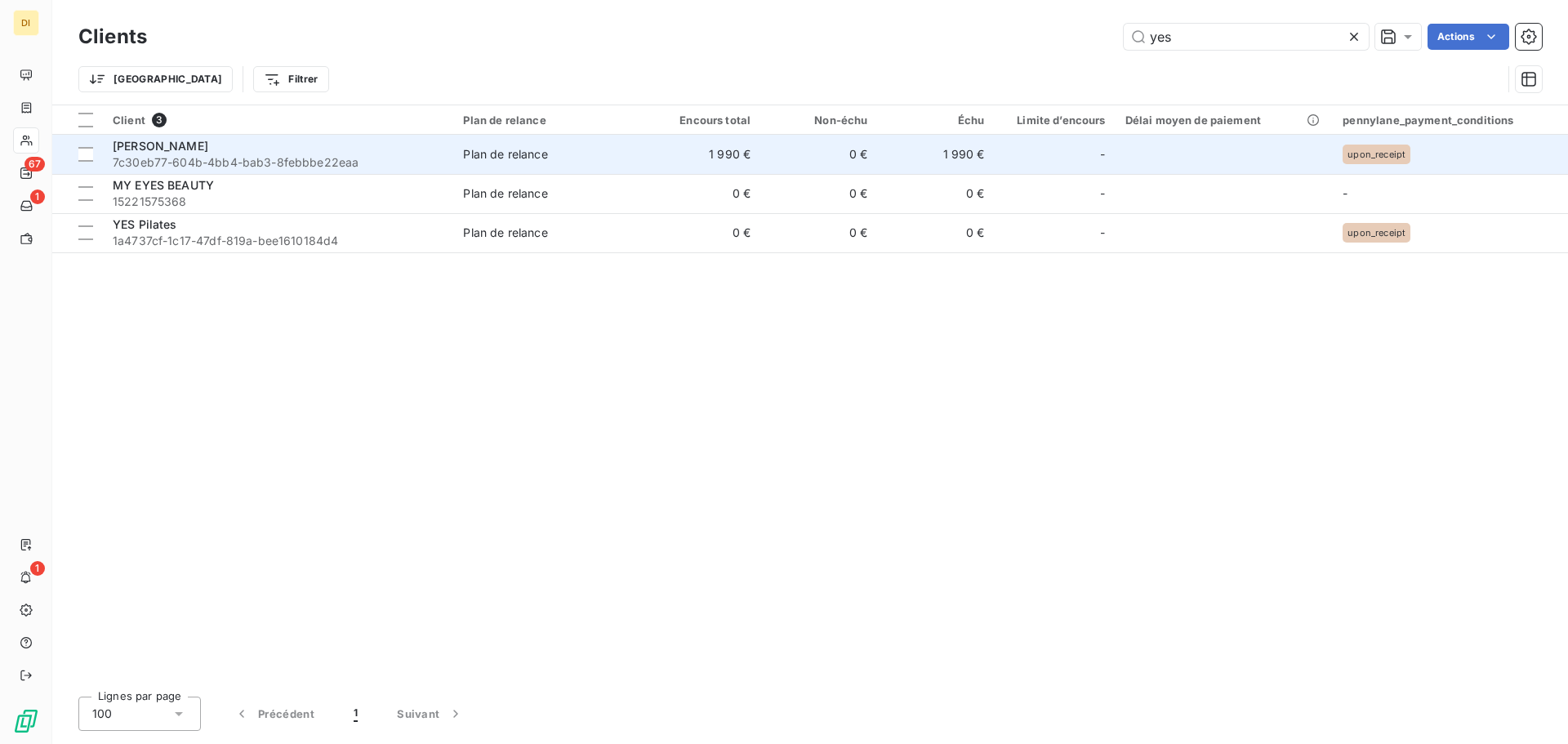
type input "yes"
click at [286, 147] on div "[PERSON_NAME]" at bounding box center [278, 146] width 330 height 17
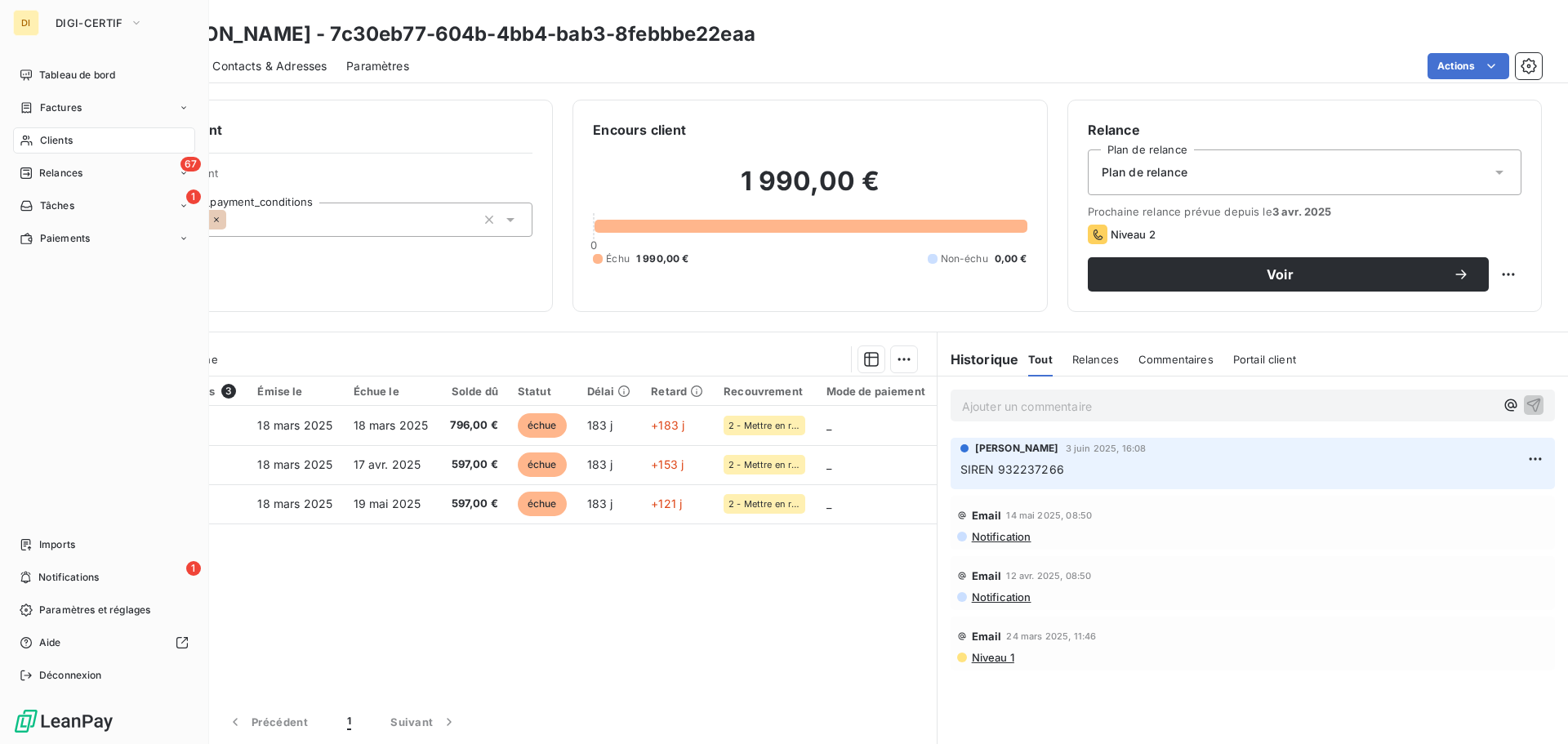
click at [53, 142] on span "Clients" at bounding box center [57, 141] width 33 height 15
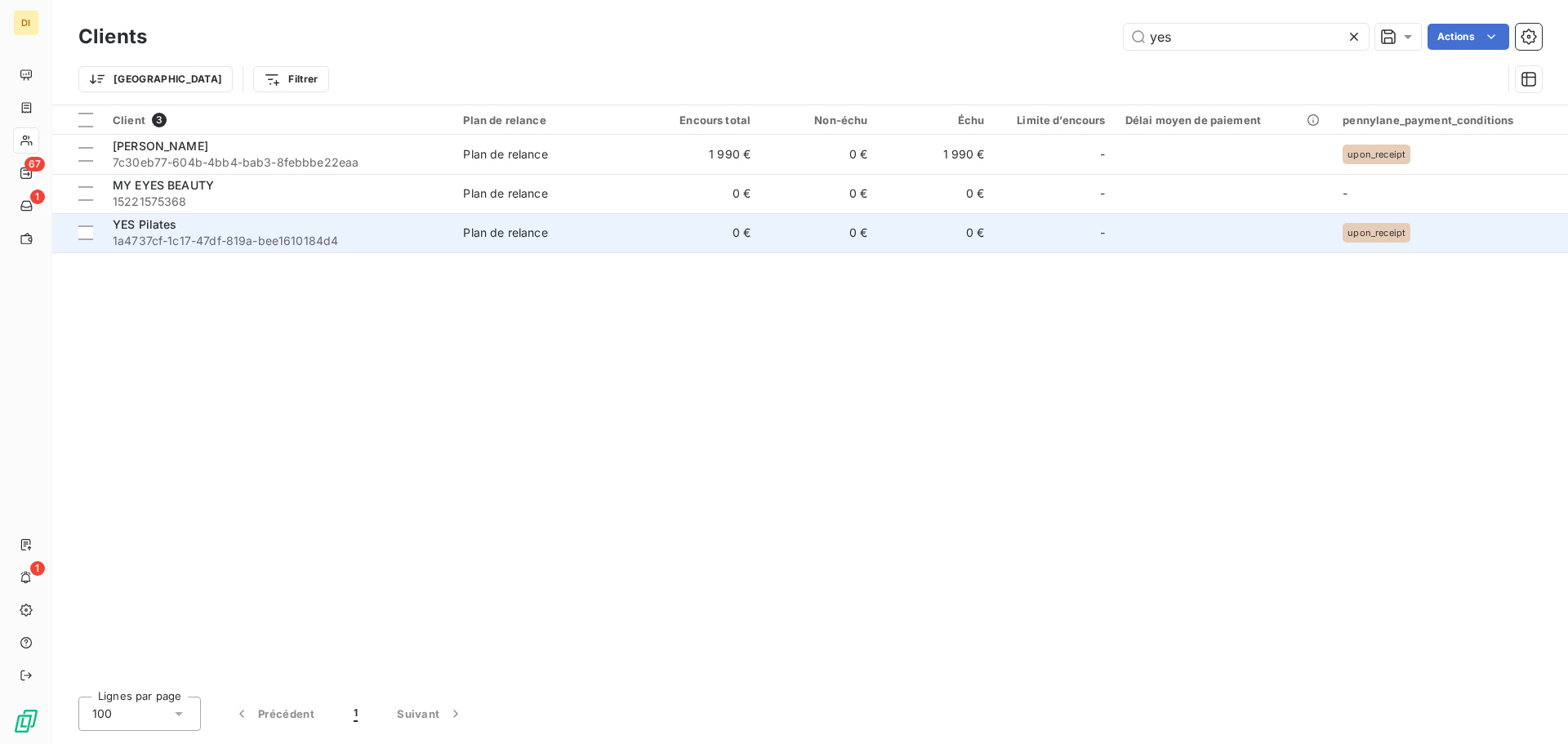
click at [327, 222] on div "YES Pilates" at bounding box center [278, 225] width 330 height 17
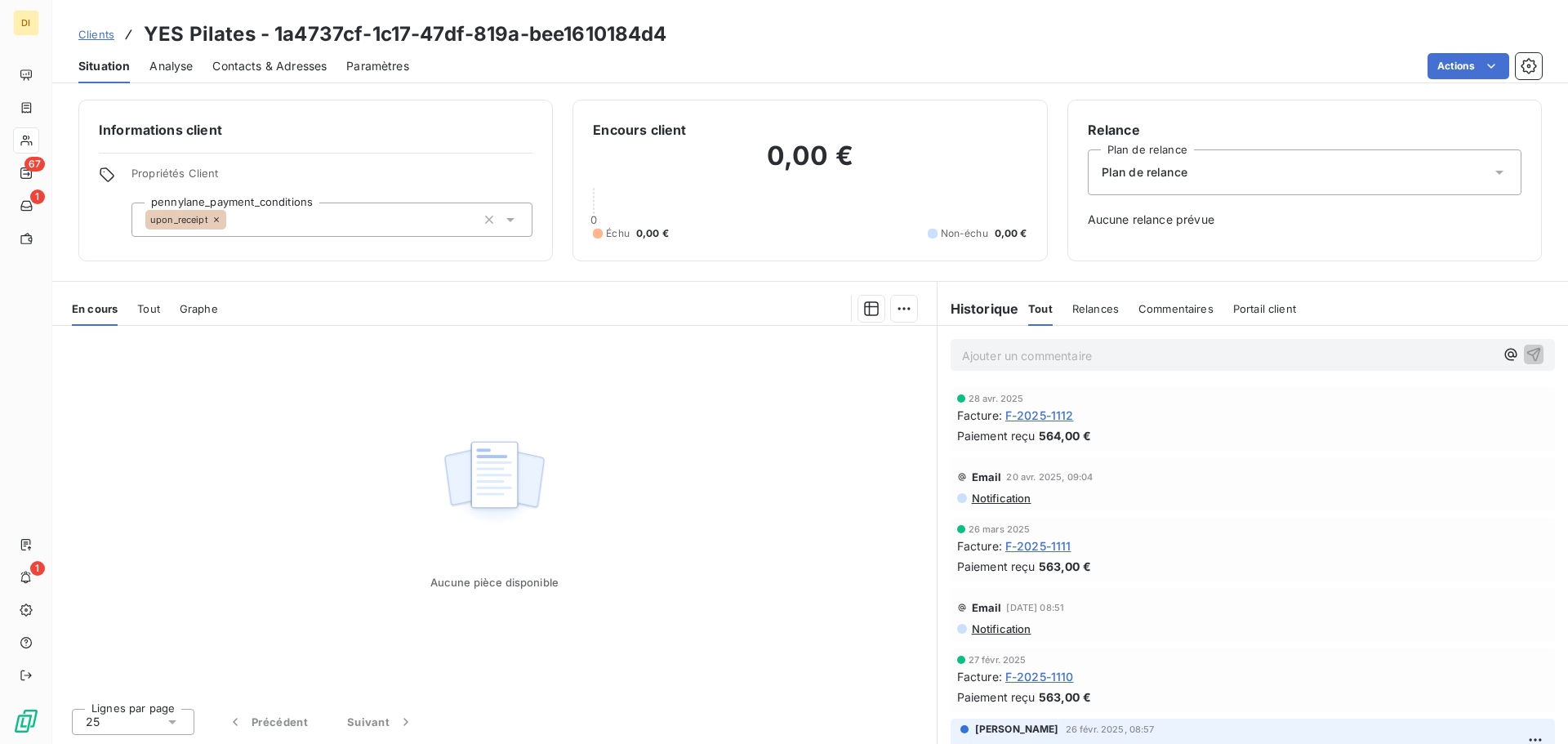
click at [1051, 418] on span "F-2025-1112" at bounding box center [1039, 415] width 69 height 17
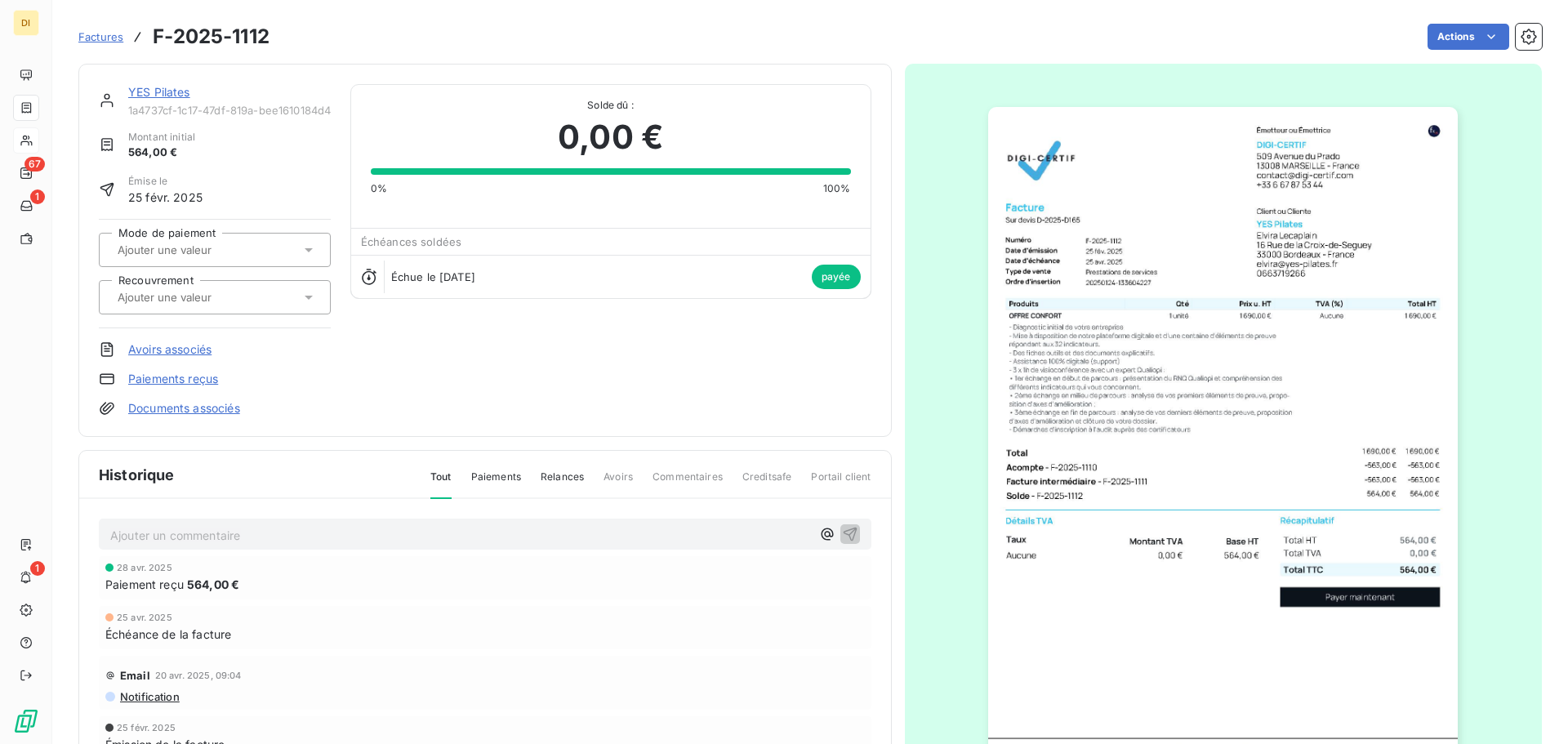
click at [159, 96] on link "YES Pilates" at bounding box center [160, 92] width 62 height 14
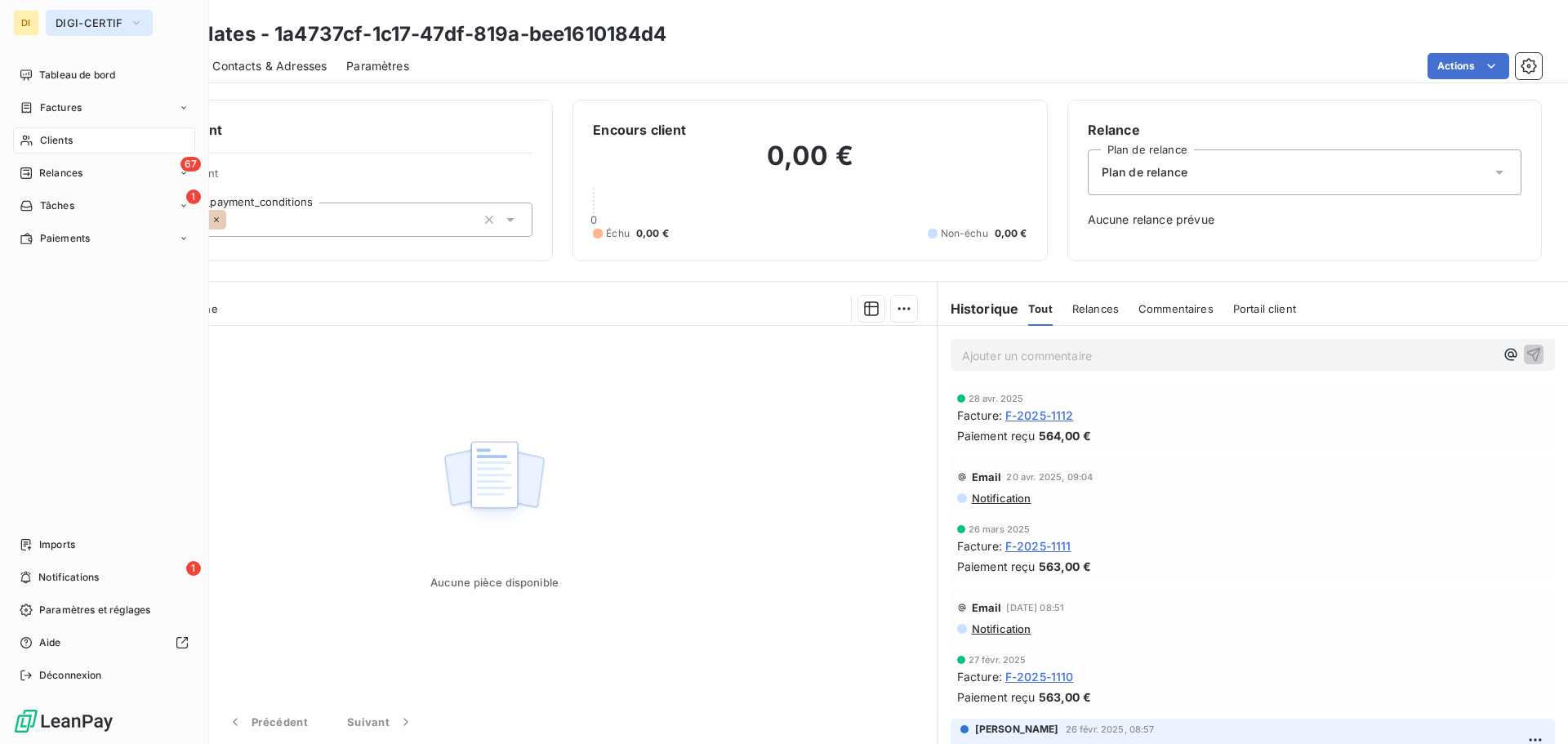
click at [67, 20] on span "DIGI-CERTIF" at bounding box center [89, 23] width 68 height 13
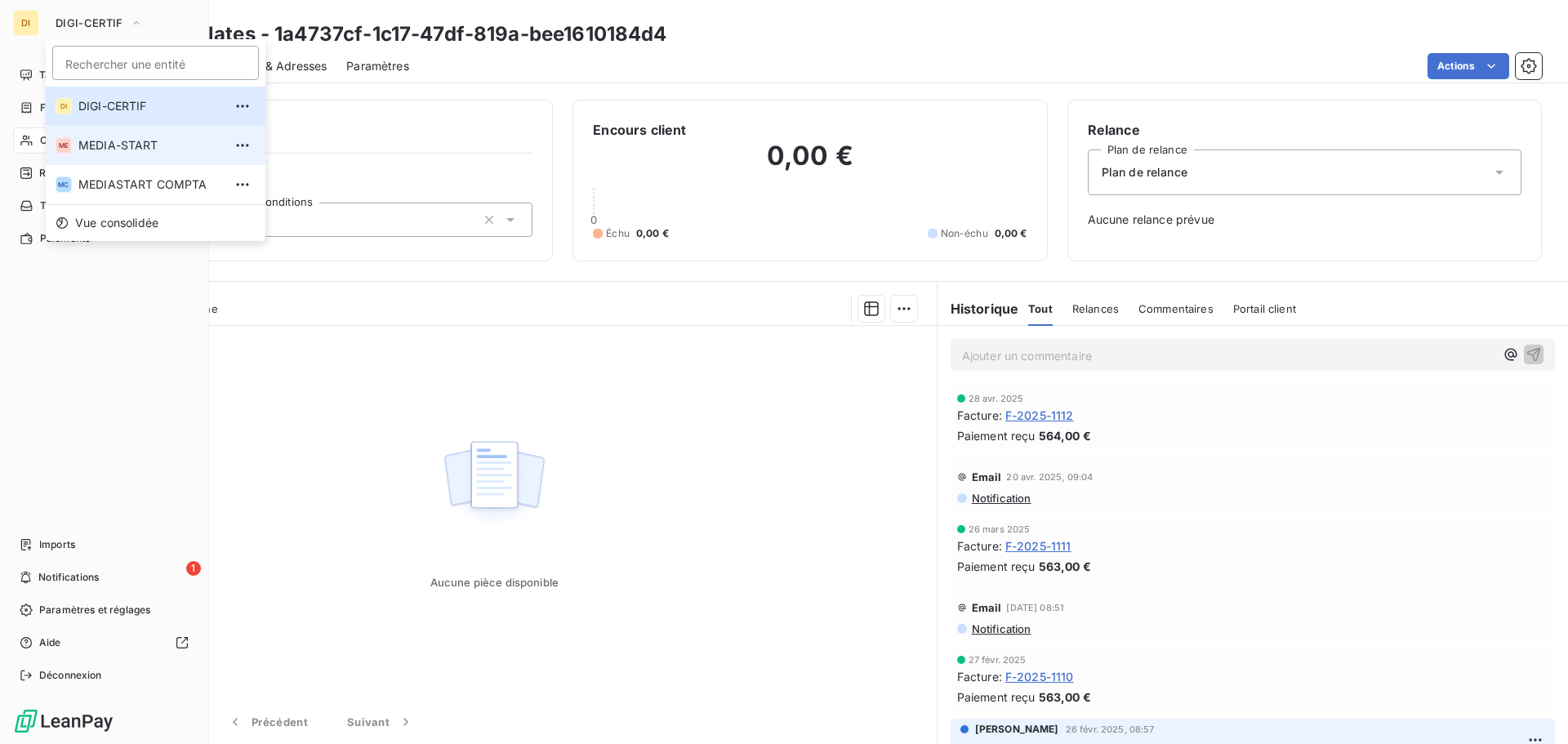
click at [93, 136] on li "ME MEDIA-START" at bounding box center [155, 145] width 219 height 39
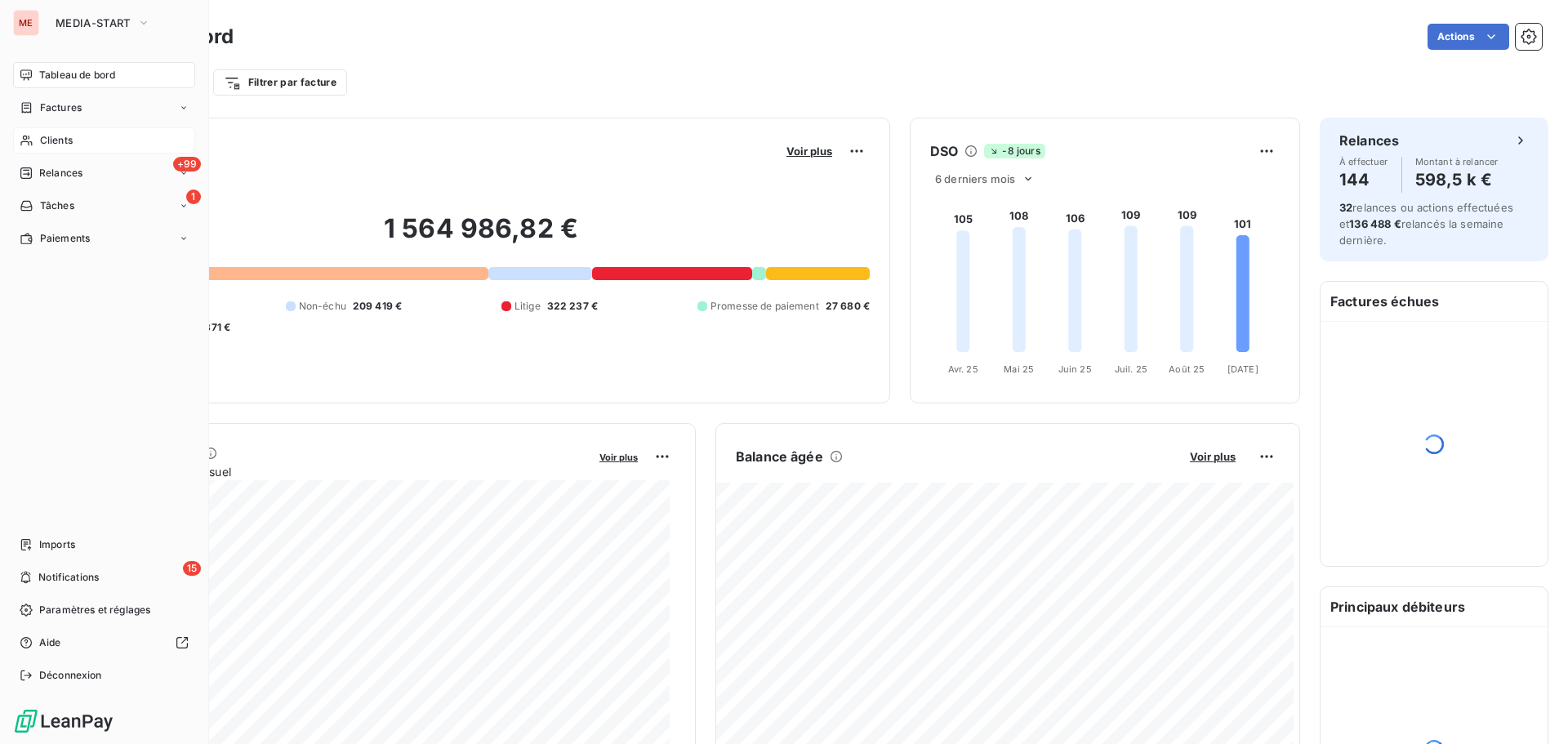
click at [28, 137] on icon at bounding box center [26, 141] width 11 height 11
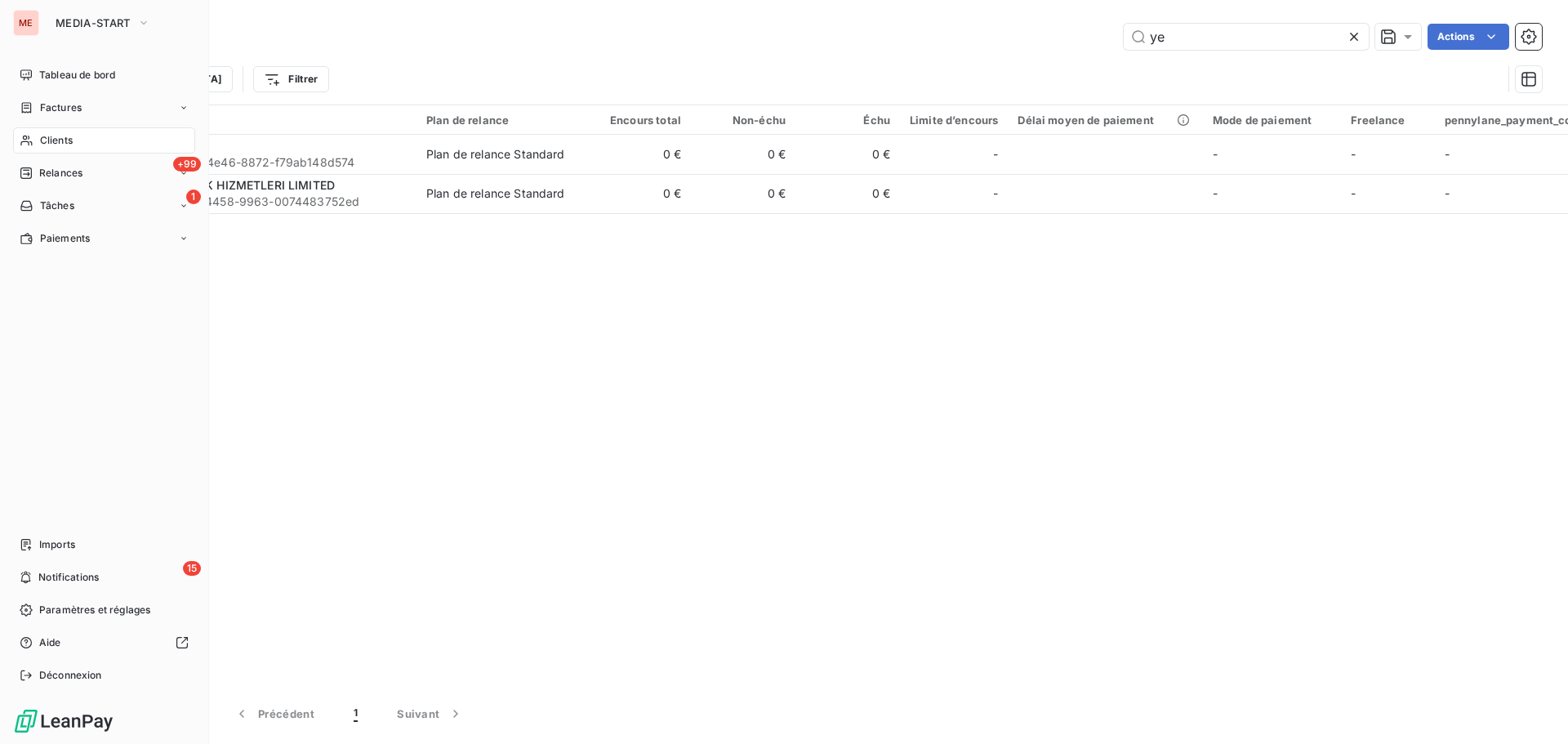
type input "y"
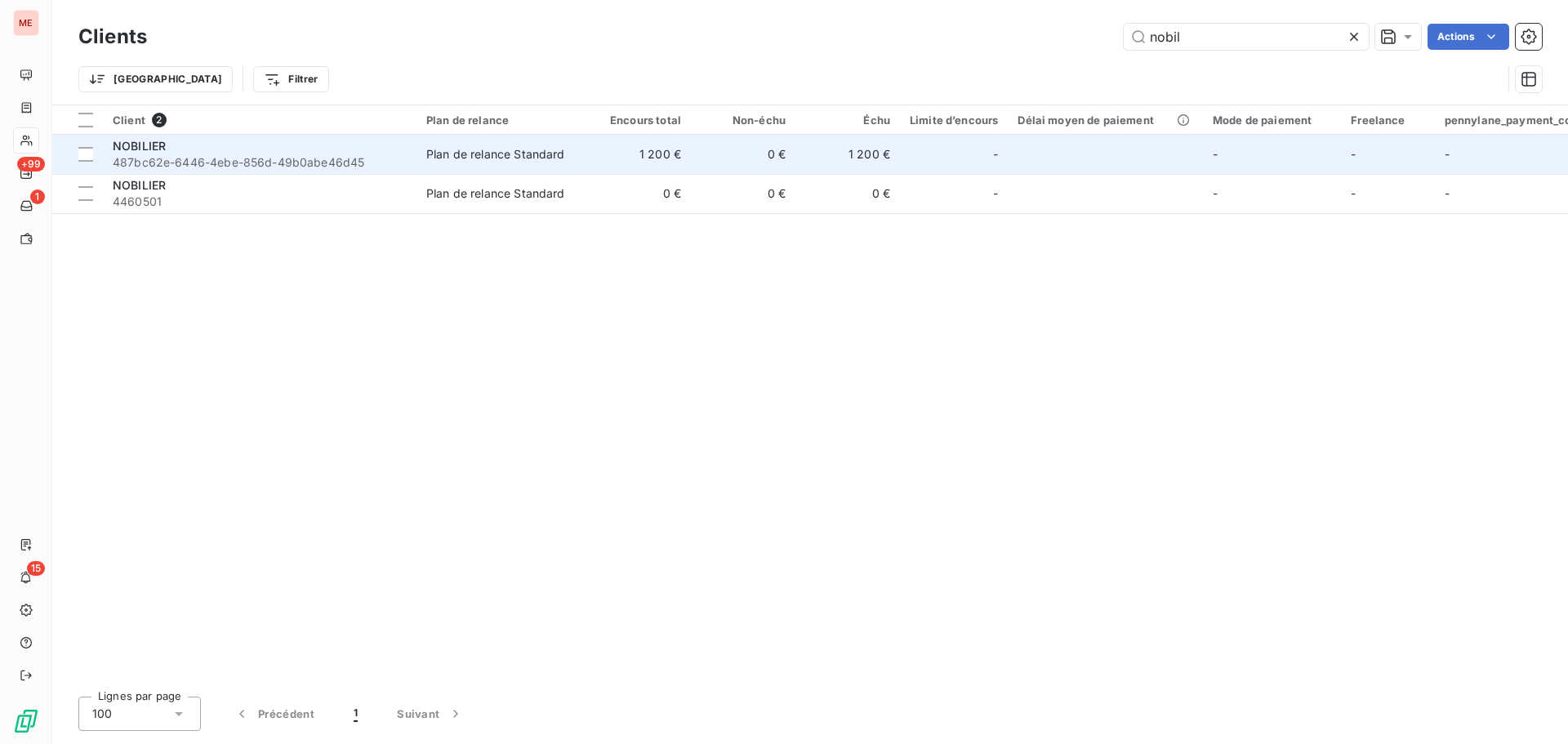
type input "nobil"
click at [290, 151] on div "NOBILIER" at bounding box center [260, 146] width 294 height 17
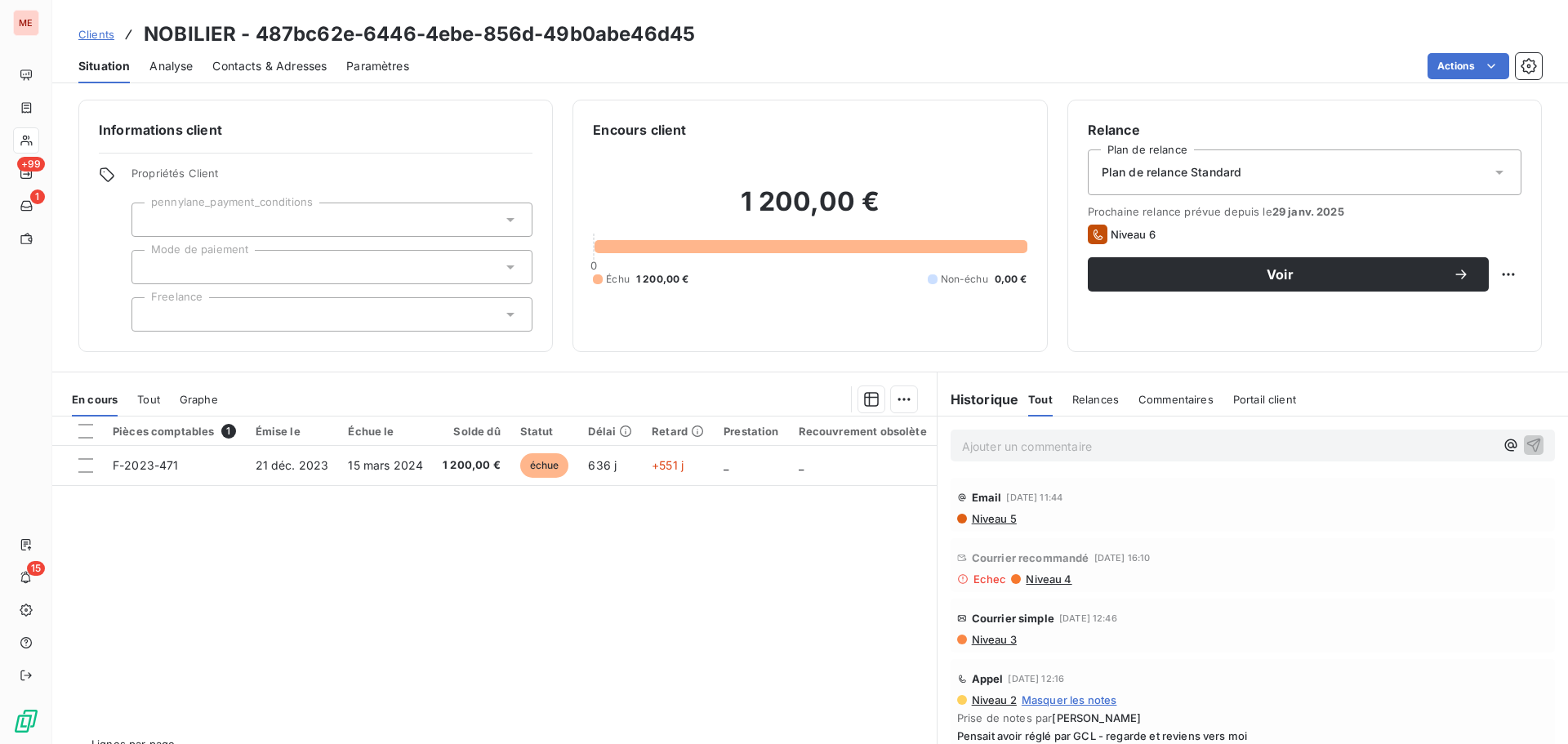
scroll to position [30, 0]
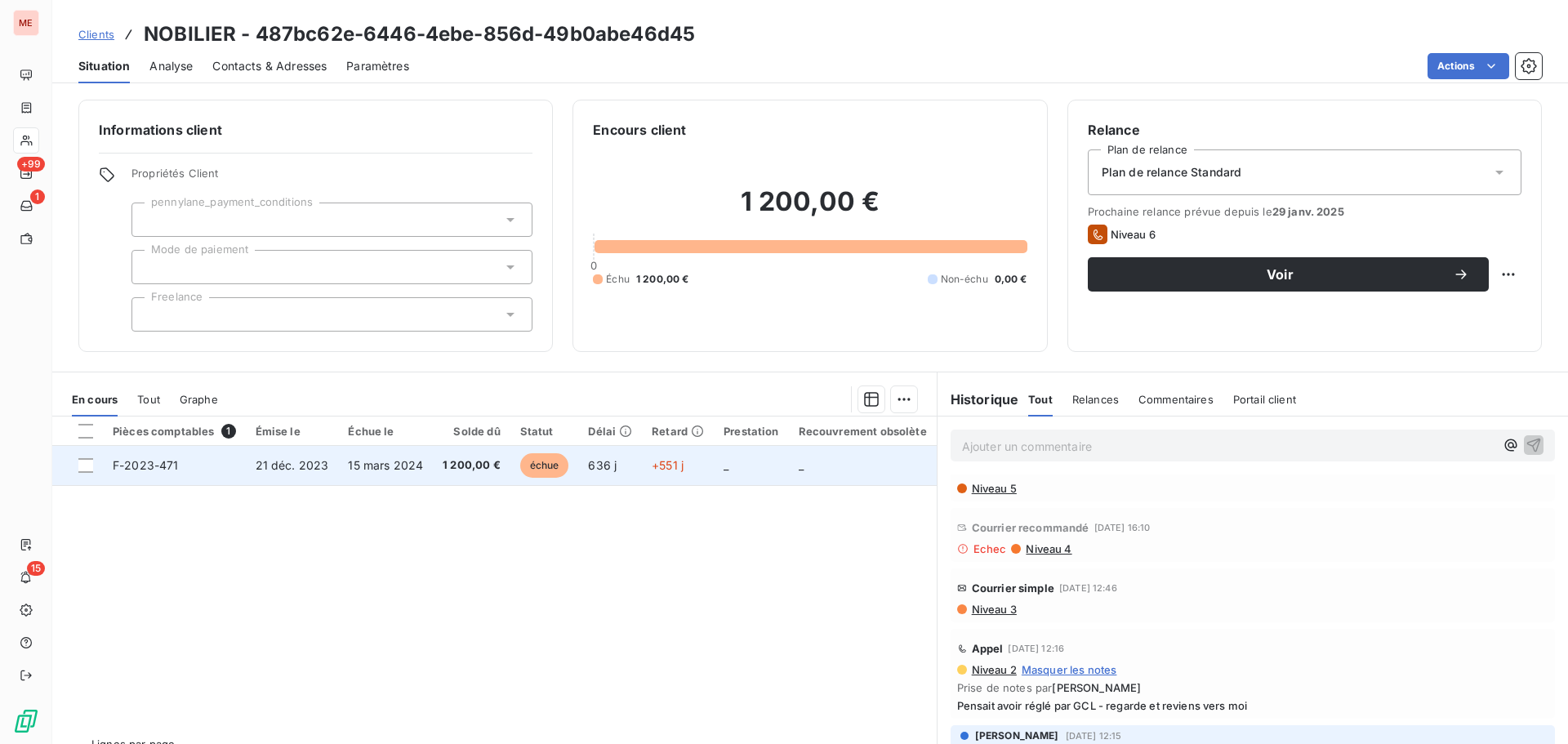
click at [396, 462] on span "15 mars 2024" at bounding box center [386, 465] width 75 height 14
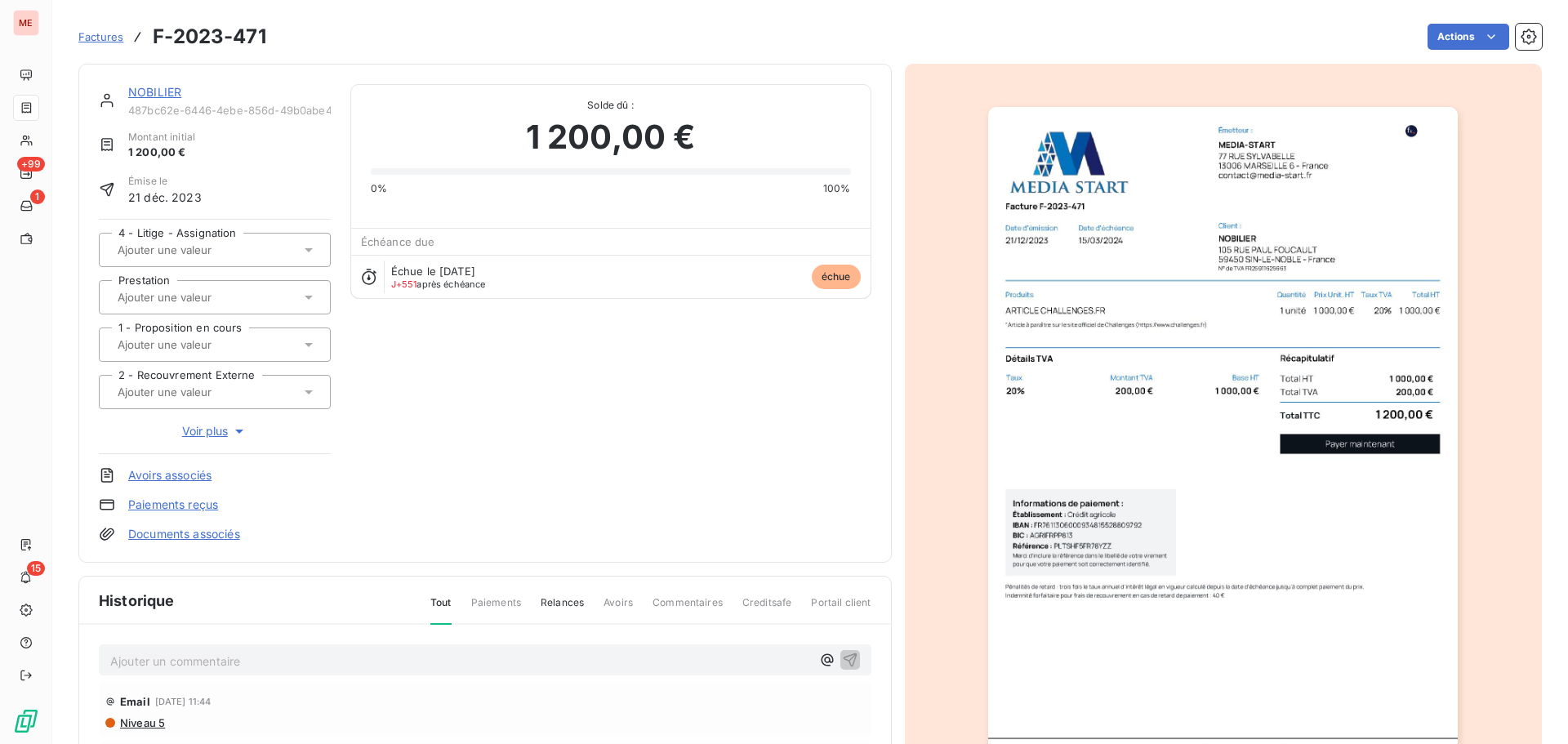
click at [176, 83] on div "NOBILIER 487bc62e-6446-4ebe-856d-49b0abe46d45 Montant initial 1 200,00 € Émise …" at bounding box center [485, 313] width 813 height 500
click at [164, 89] on link "NOBILIER" at bounding box center [155, 92] width 53 height 14
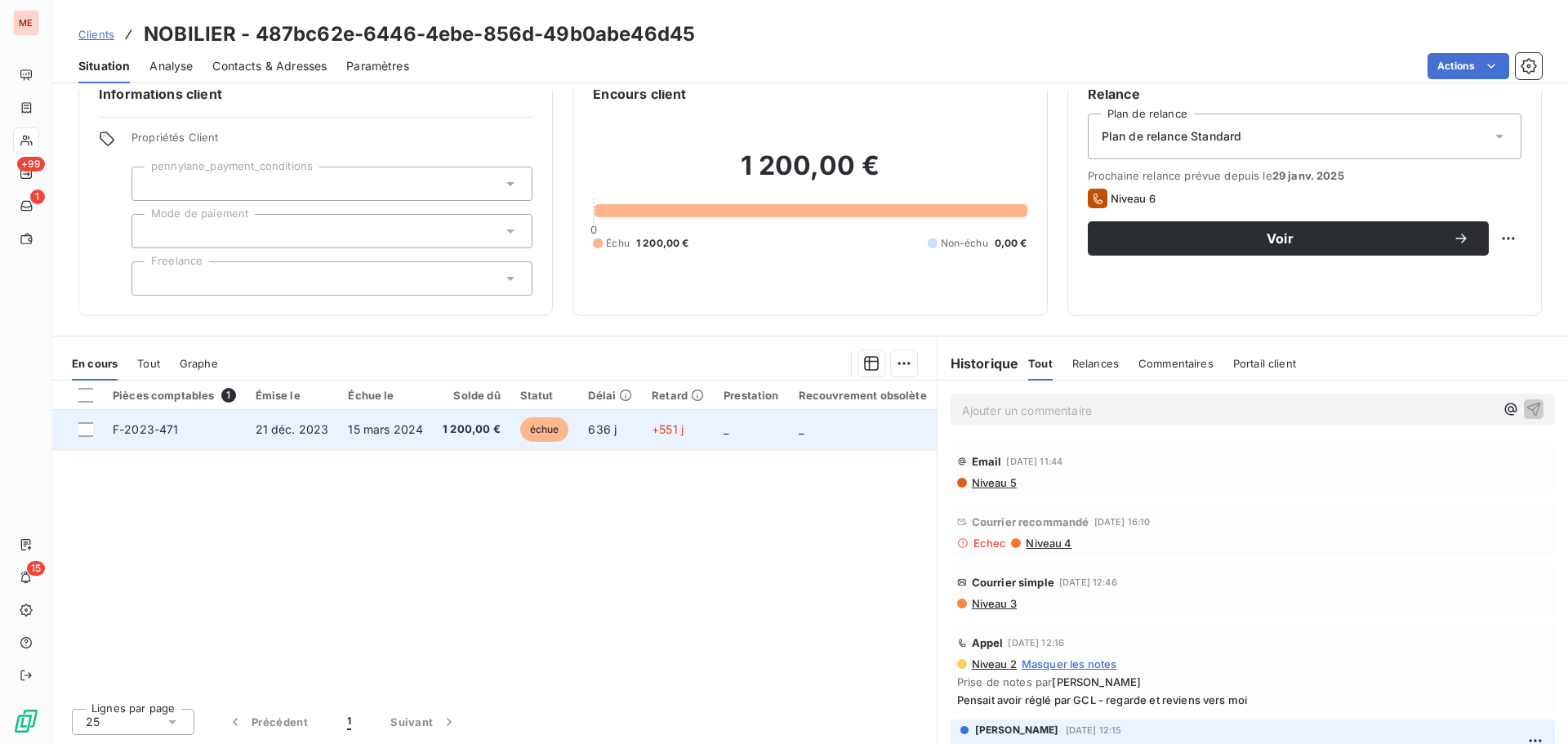
click at [340, 428] on td "15 mars 2024" at bounding box center [385, 430] width 95 height 39
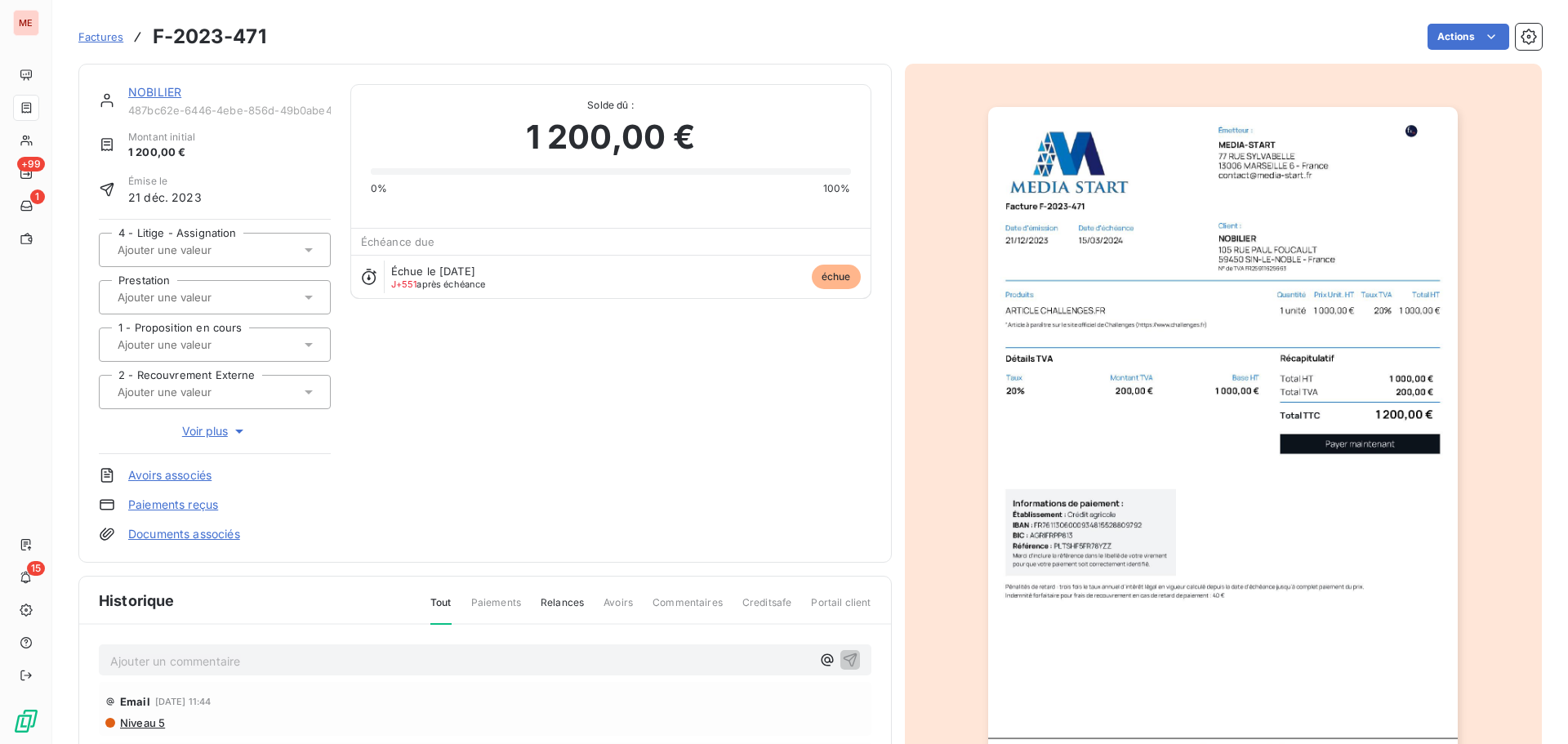
click at [144, 89] on link "NOBILIER" at bounding box center [155, 92] width 53 height 14
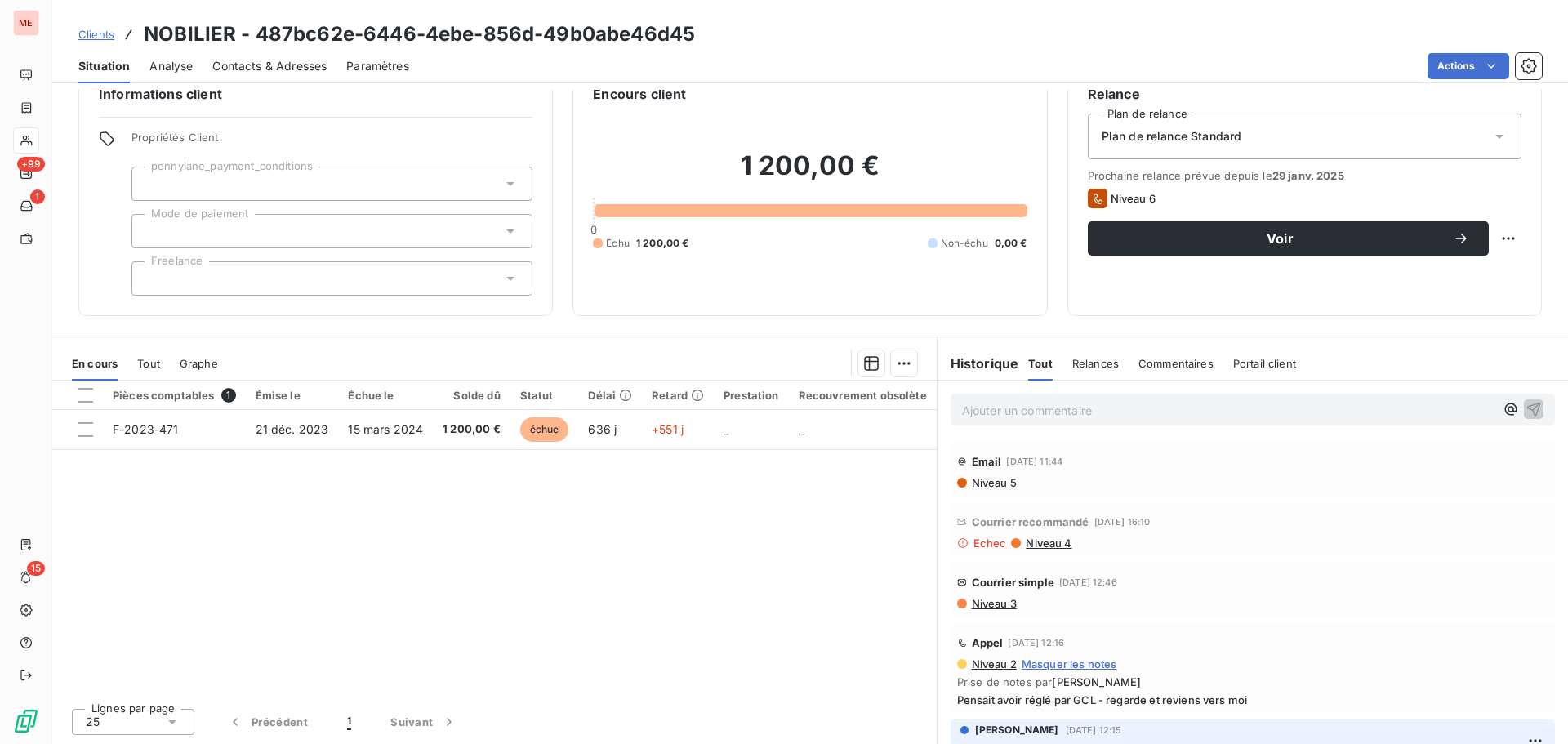
click at [638, 667] on div "Pièces comptables 1 Émise le Échue le Solde dû Statut Délai Retard Prestation R…" at bounding box center [494, 538] width 884 height 314
click at [591, 511] on div "Pièces comptables 1 Émise le Échue le Solde dû Statut Délai Retard Prestation R…" at bounding box center [494, 538] width 884 height 314
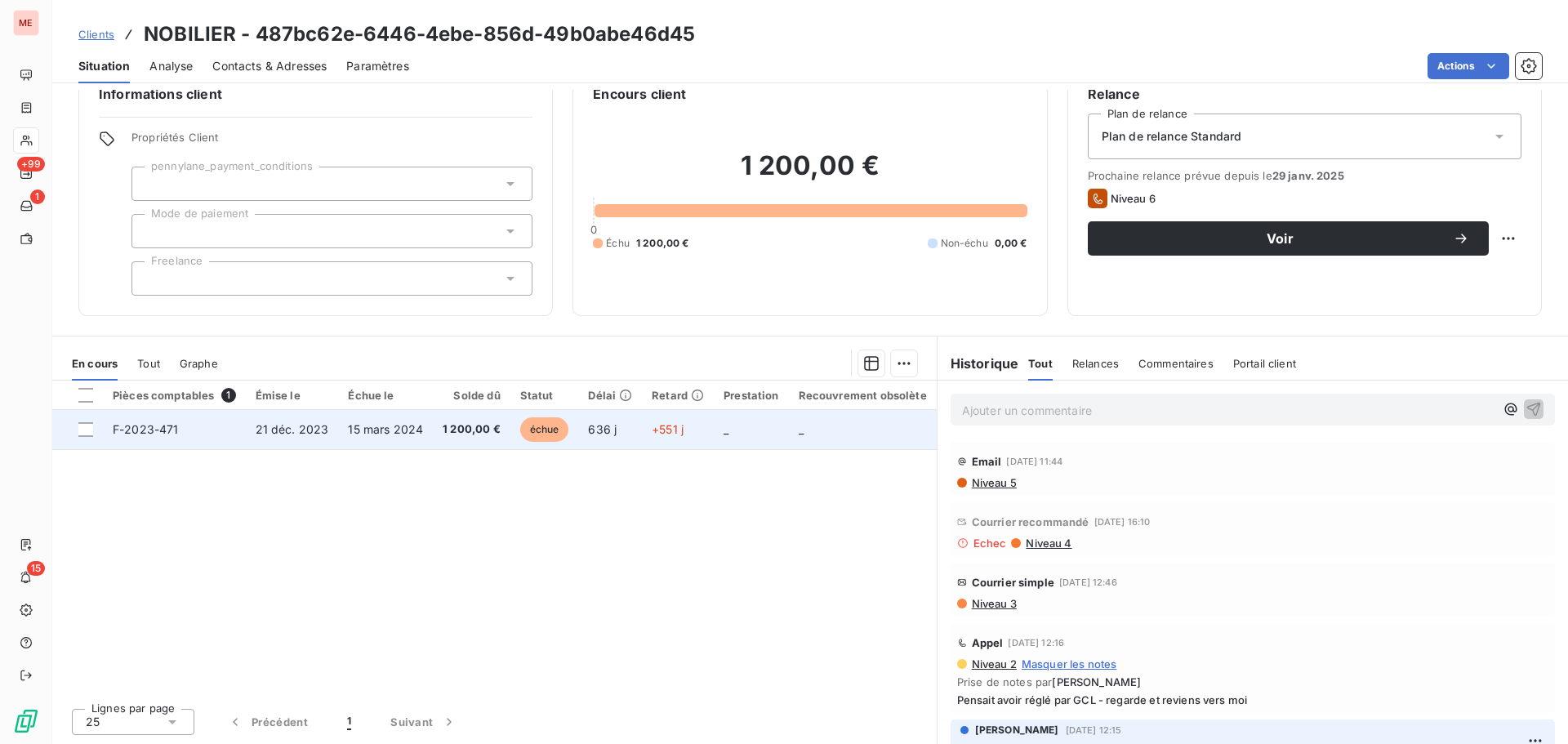
click at [425, 419] on td "15 mars 2024" at bounding box center [385, 430] width 95 height 39
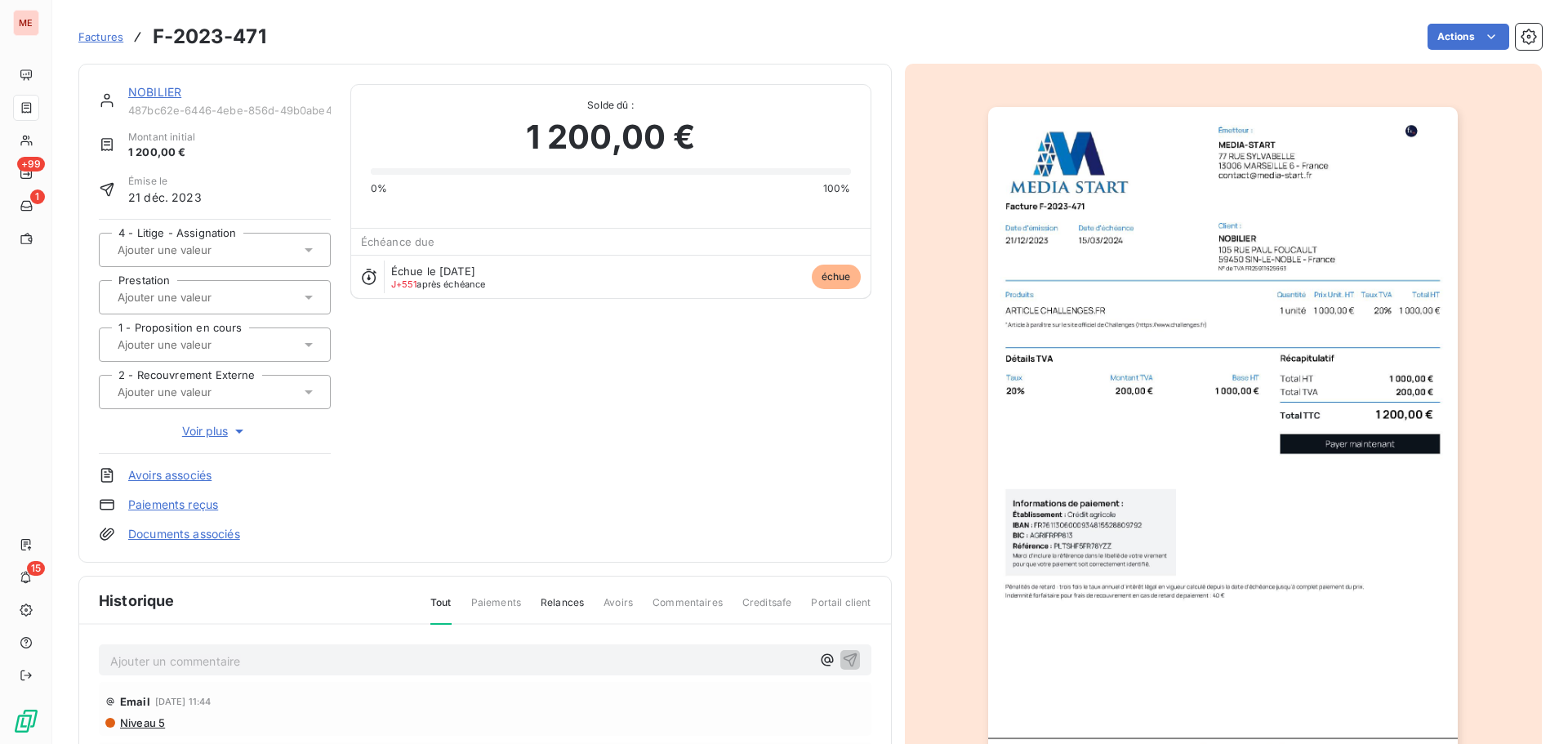
click at [151, 83] on div "NOBILIER 487bc62e-6446-4ebe-856d-49b0abe46d45 Montant initial 1 200,00 € Émise …" at bounding box center [485, 313] width 813 height 500
click at [151, 89] on link "NOBILIER" at bounding box center [155, 92] width 53 height 14
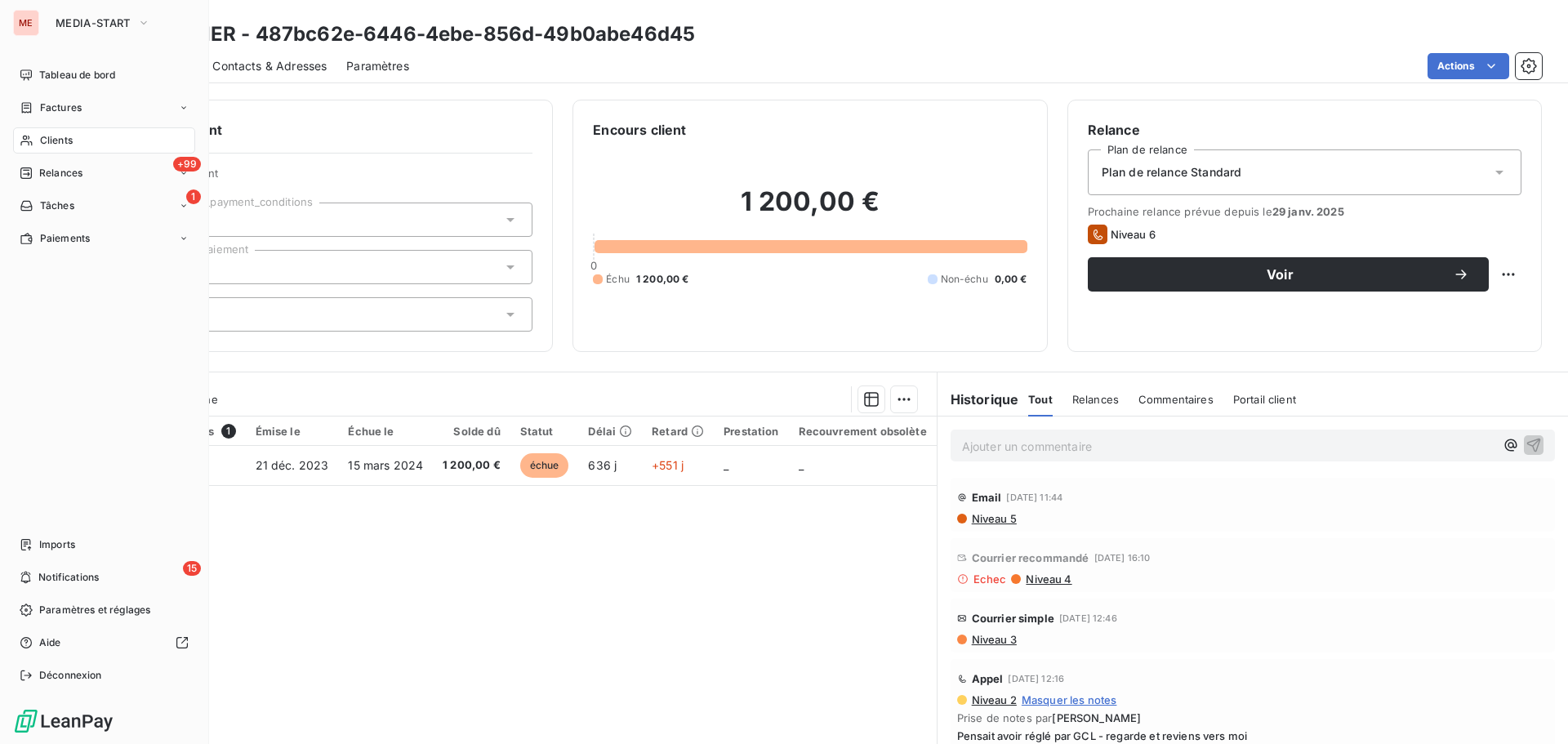
click at [40, 130] on div "Clients" at bounding box center [104, 141] width 182 height 26
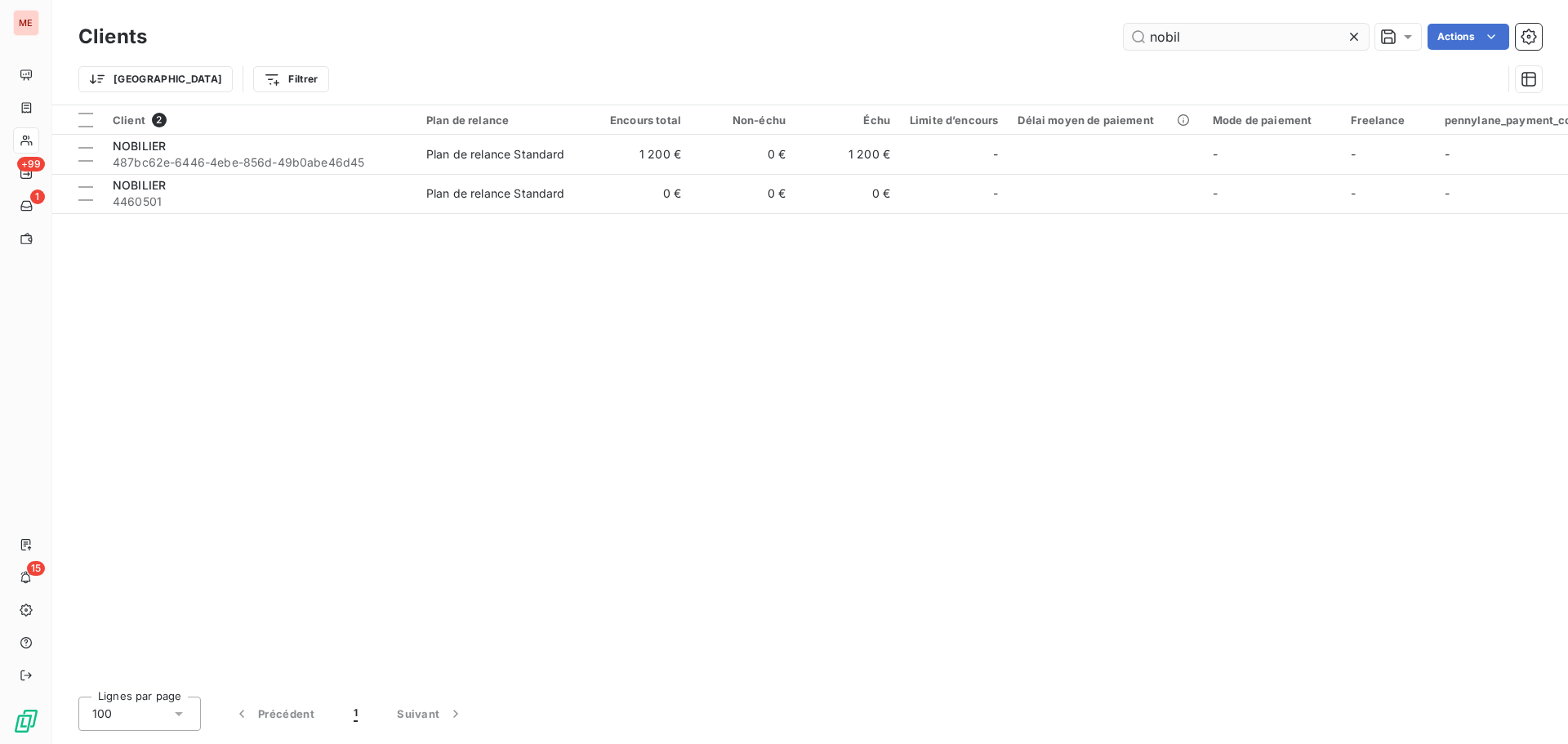
click at [1275, 40] on input "nobil" at bounding box center [1246, 37] width 245 height 26
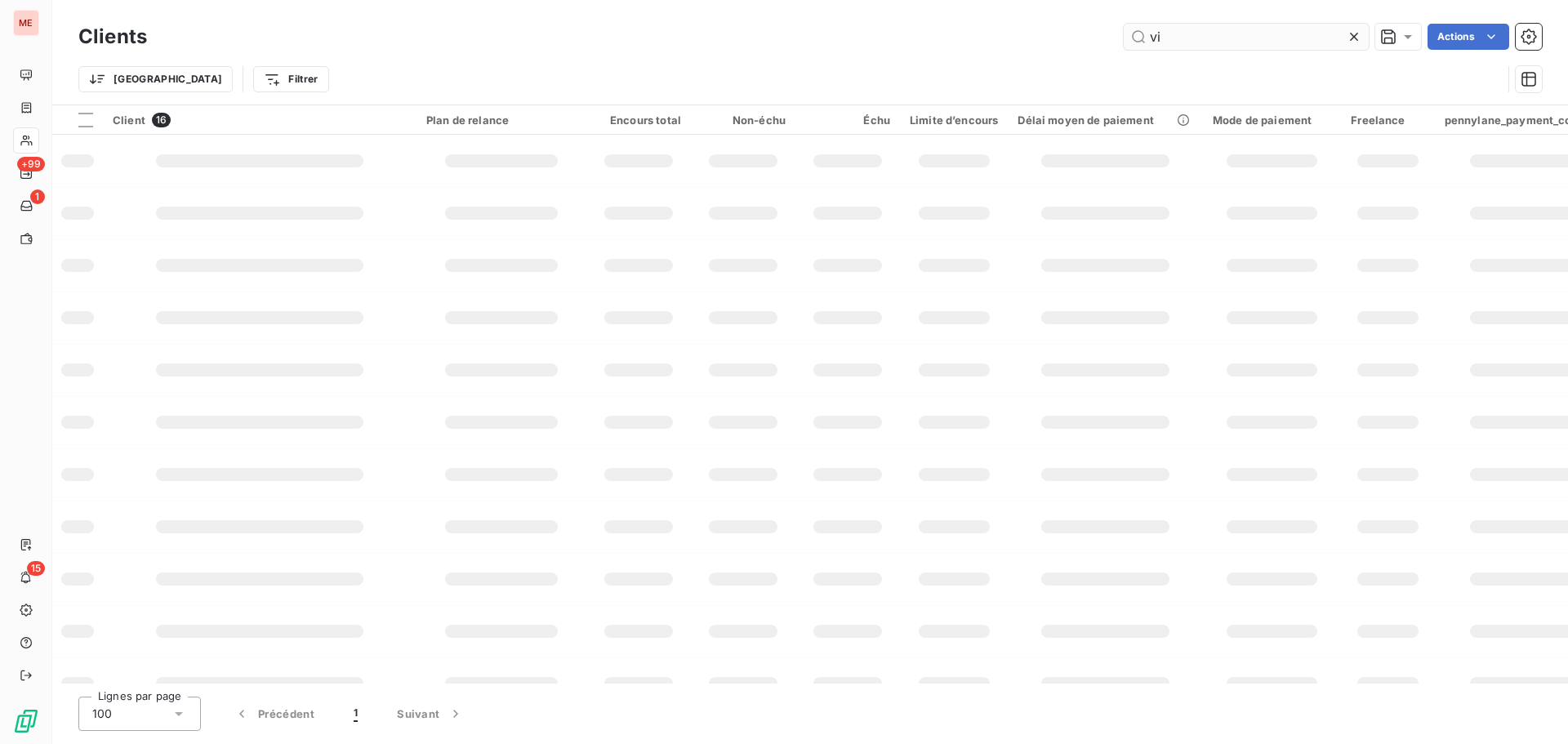
type input "v"
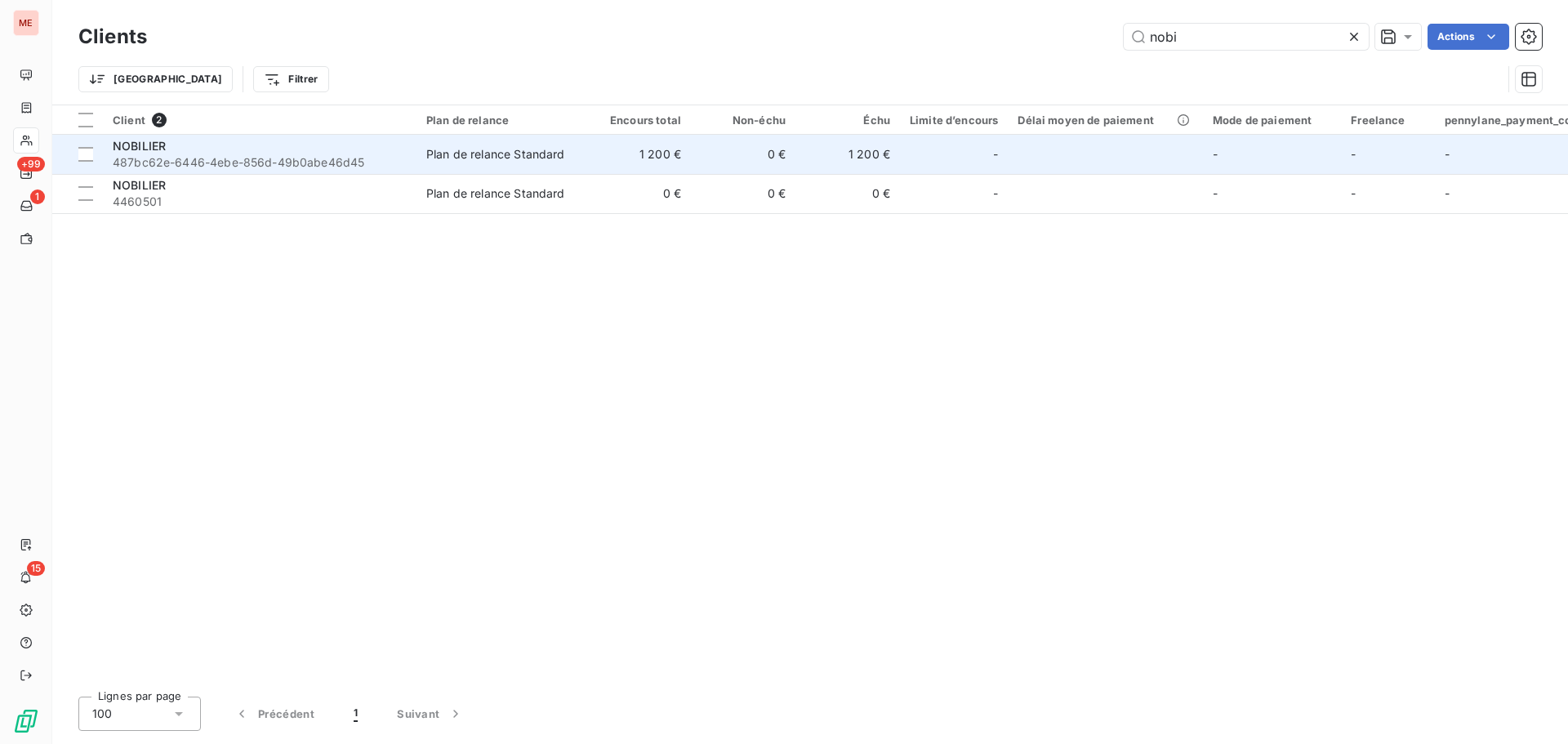
type input "nobi"
click at [329, 151] on div "NOBILIER" at bounding box center [260, 146] width 294 height 17
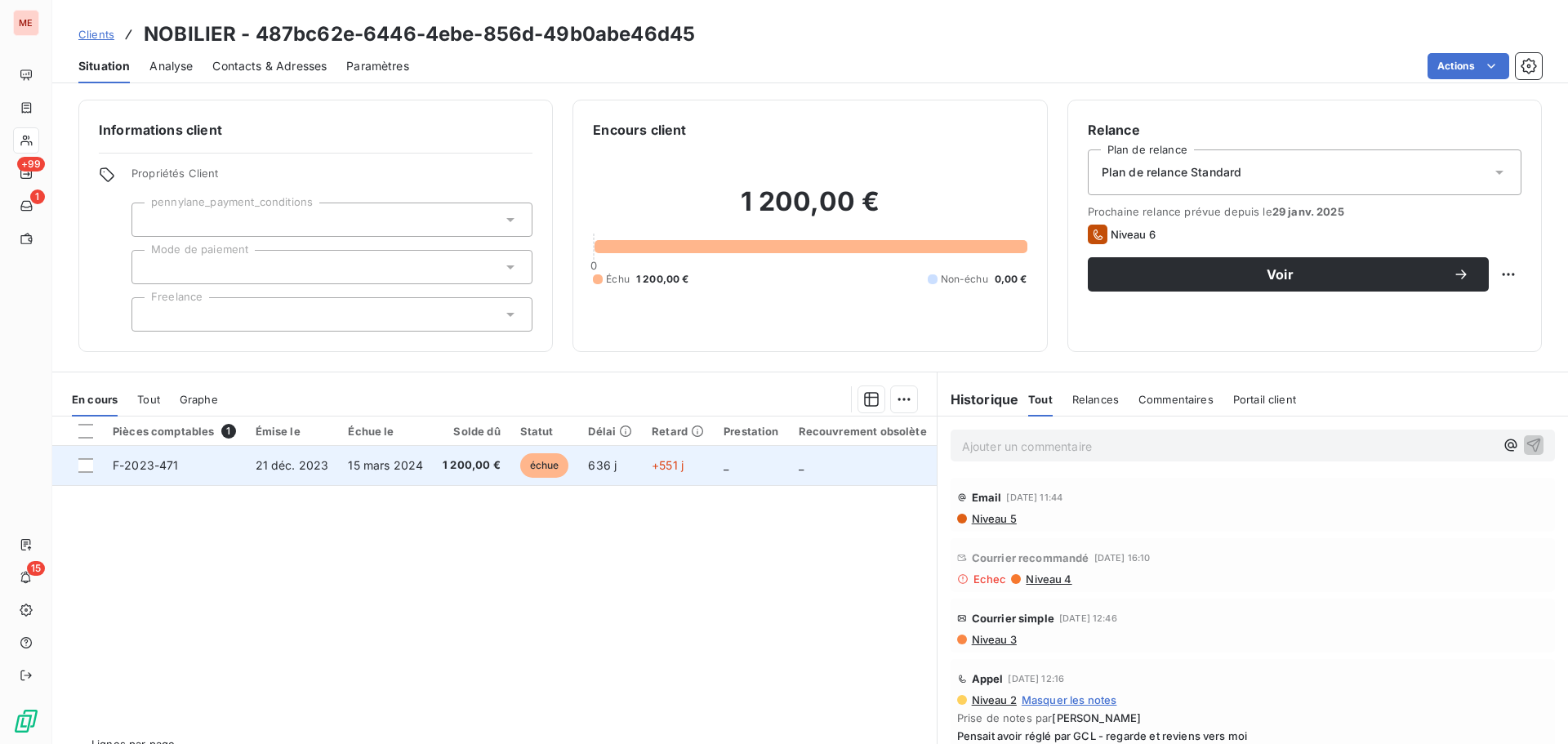
click at [334, 474] on td "21 déc. 2023" at bounding box center [292, 466] width 93 height 39
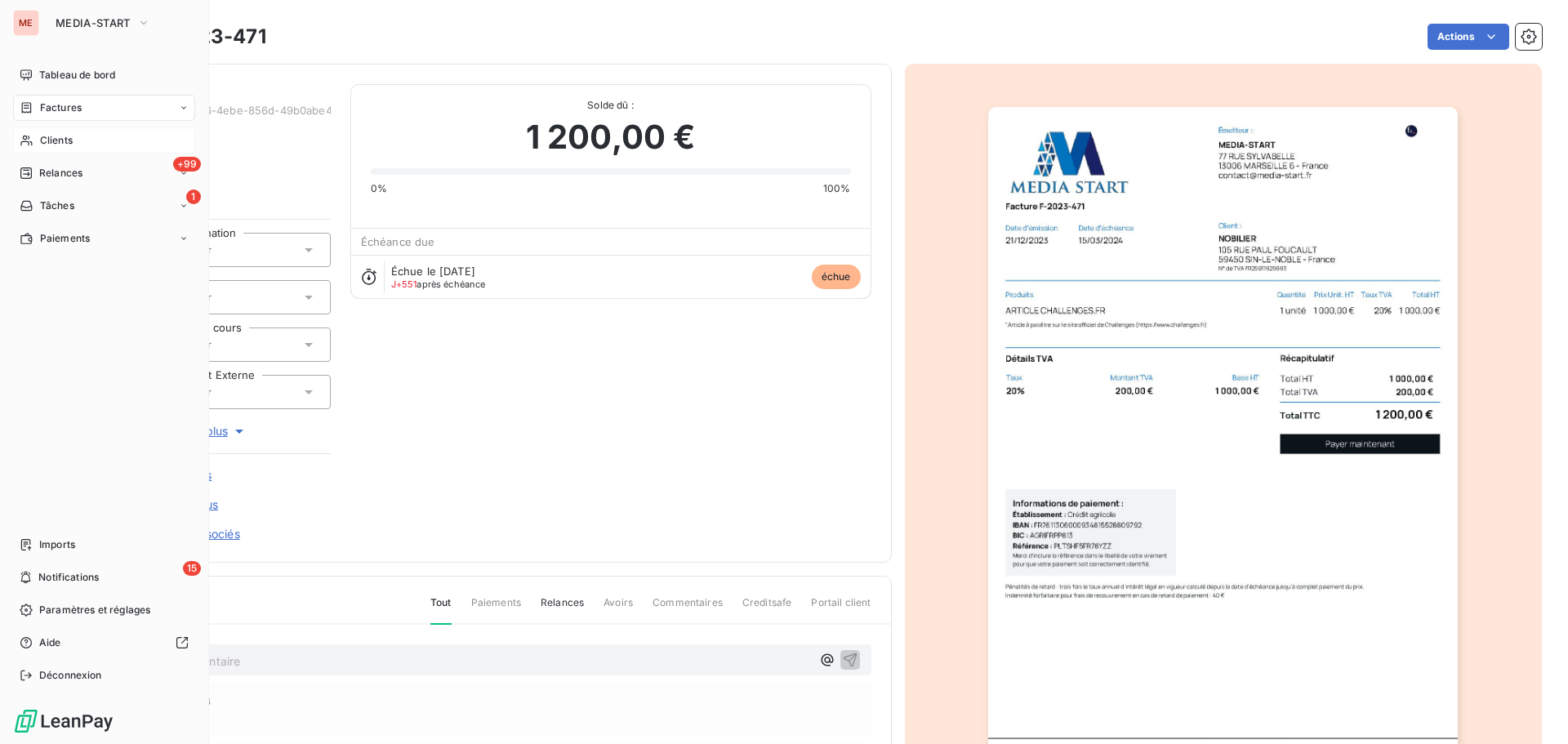
click at [55, 148] on div "Clients" at bounding box center [104, 141] width 182 height 26
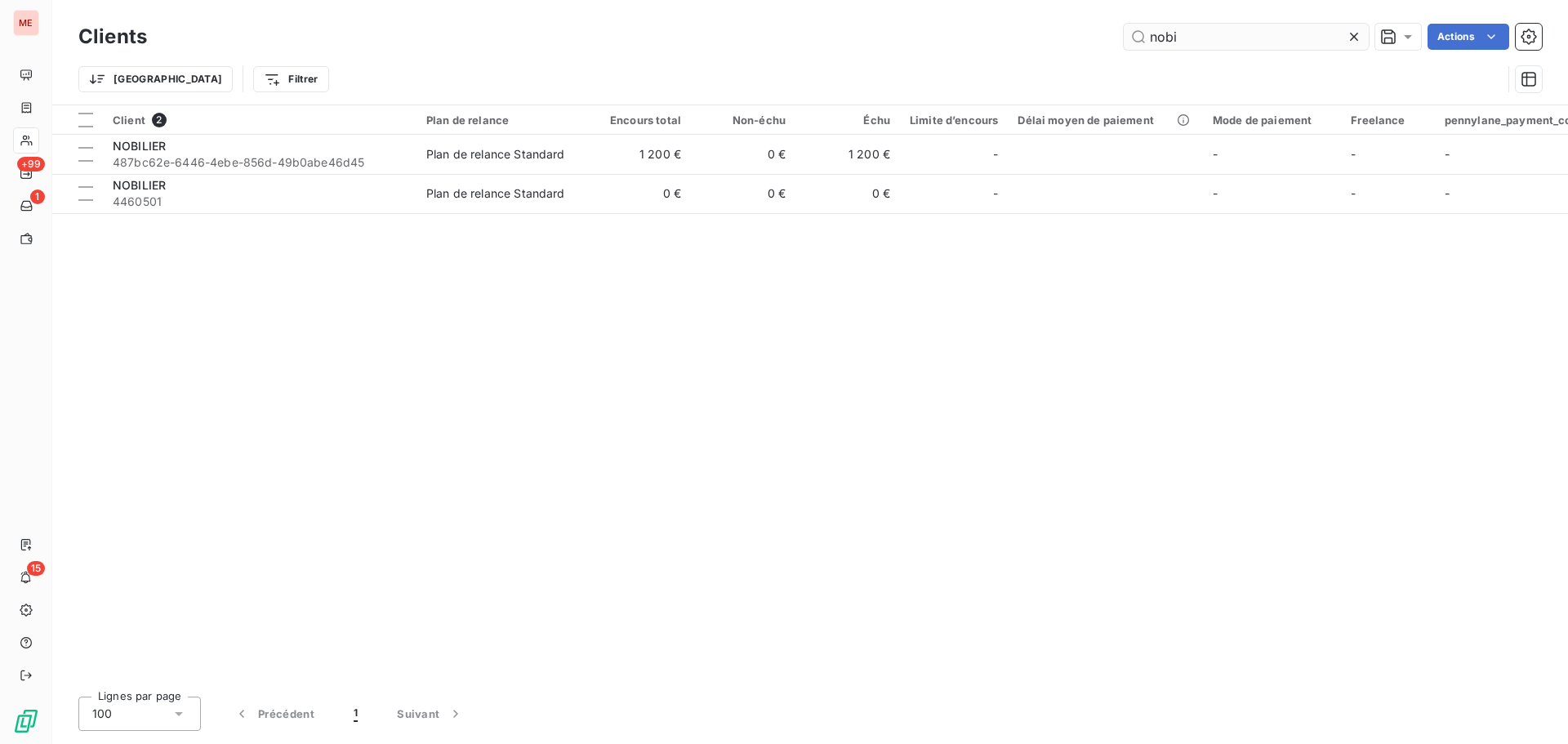
click at [1182, 41] on input "nobi" at bounding box center [1246, 37] width 245 height 26
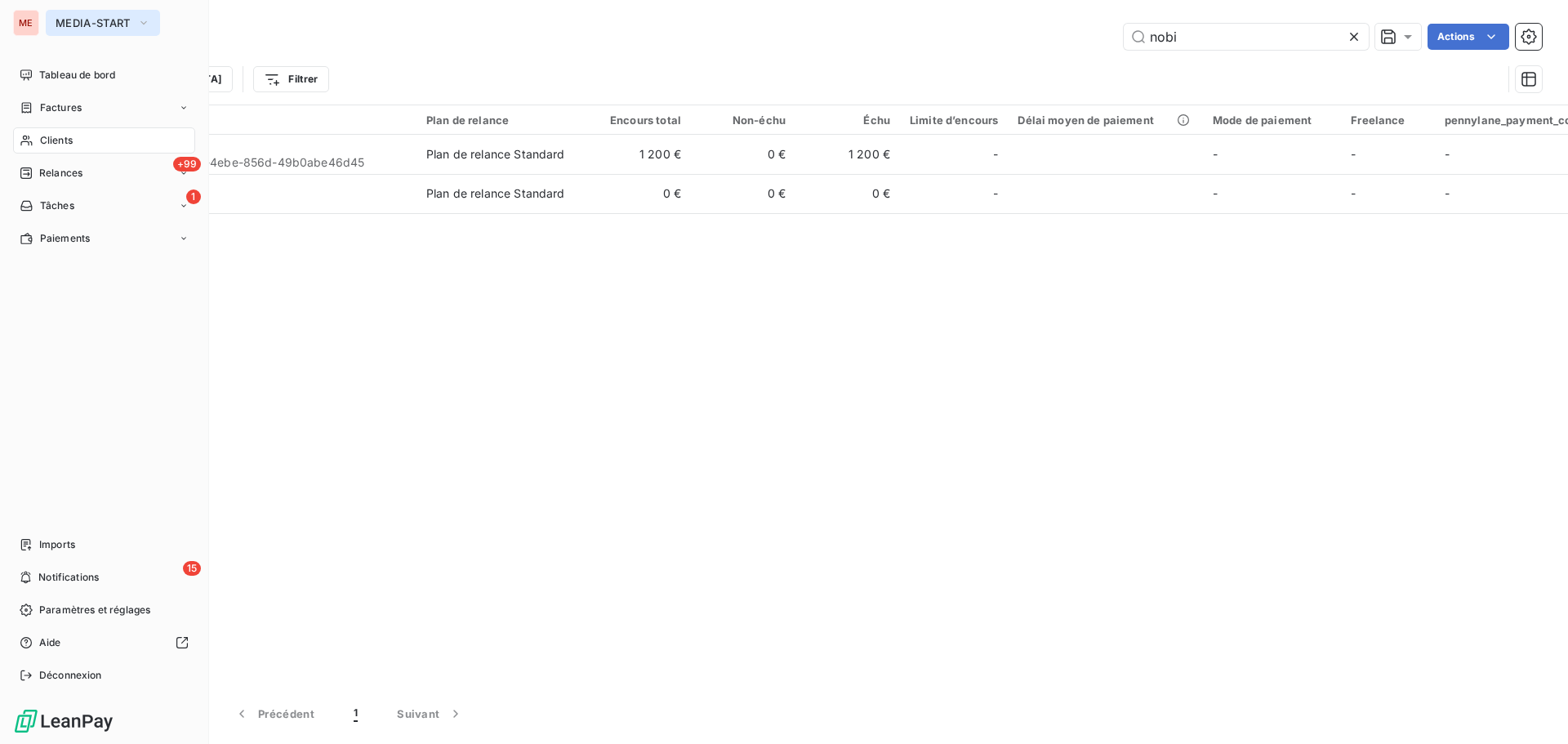
click at [68, 27] on span "MEDIA-START" at bounding box center [93, 23] width 75 height 13
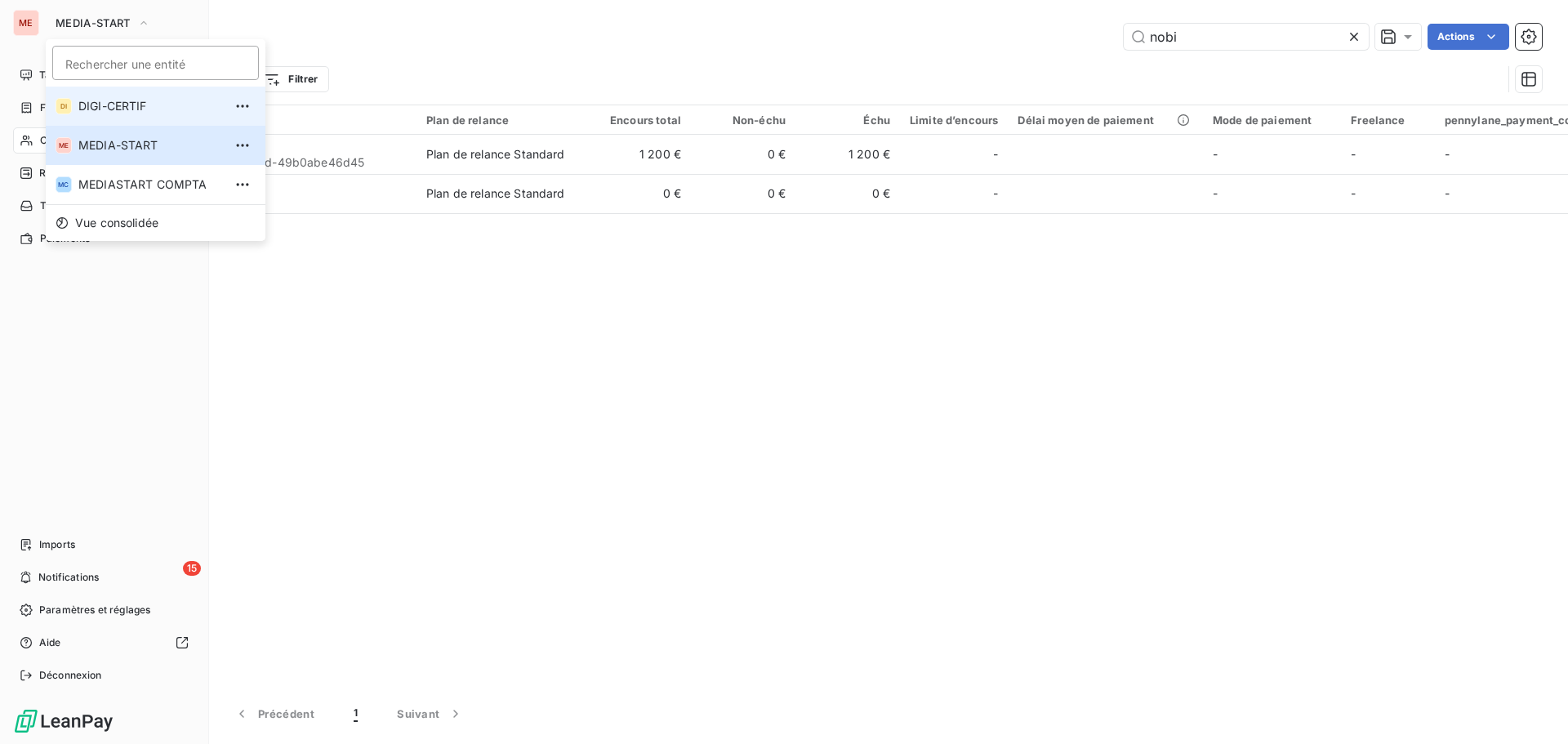
click at [119, 114] on span "DIGI-CERTIF" at bounding box center [150, 107] width 144 height 17
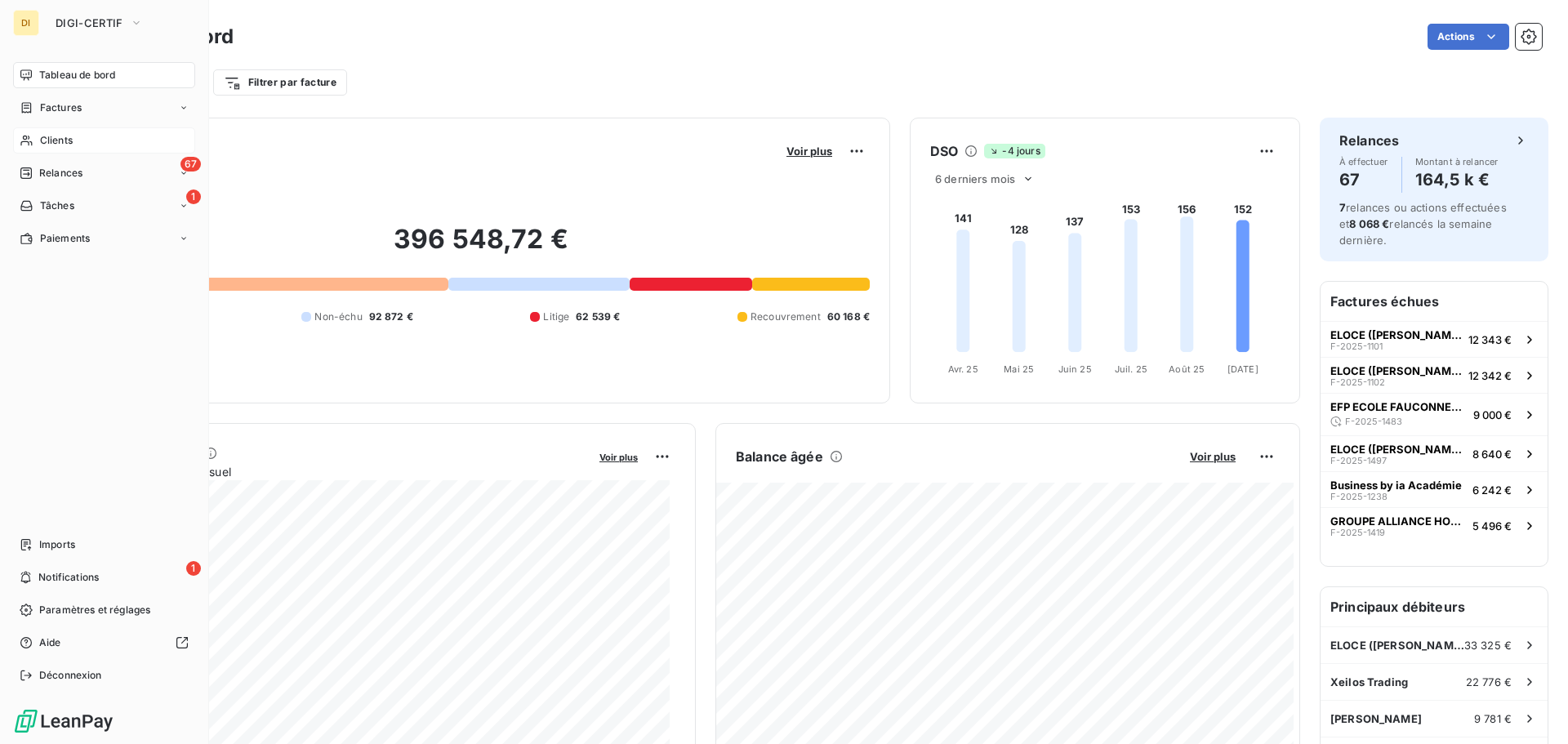
click at [55, 144] on span "Clients" at bounding box center [57, 141] width 33 height 15
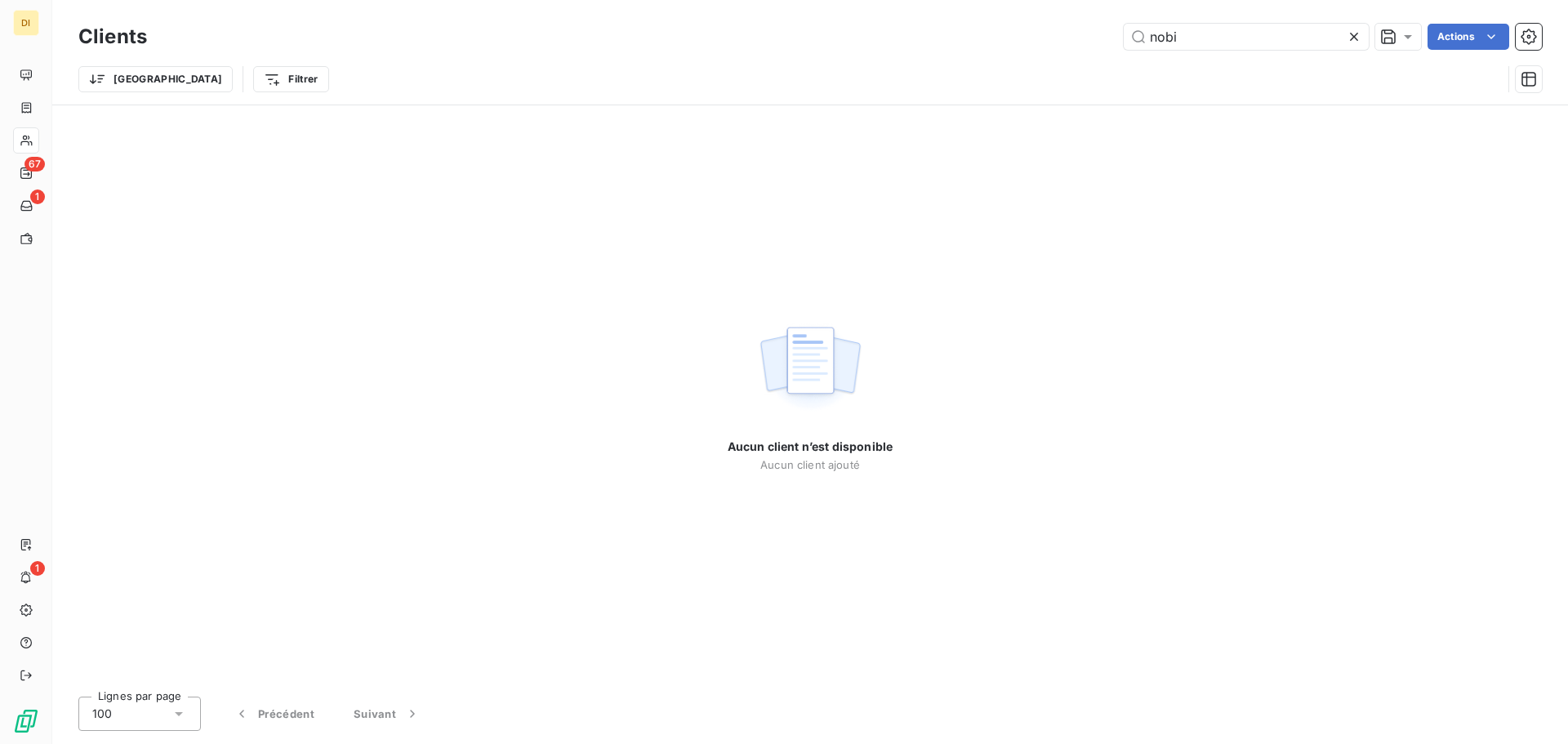
click at [1357, 33] on icon at bounding box center [1353, 37] width 8 height 8
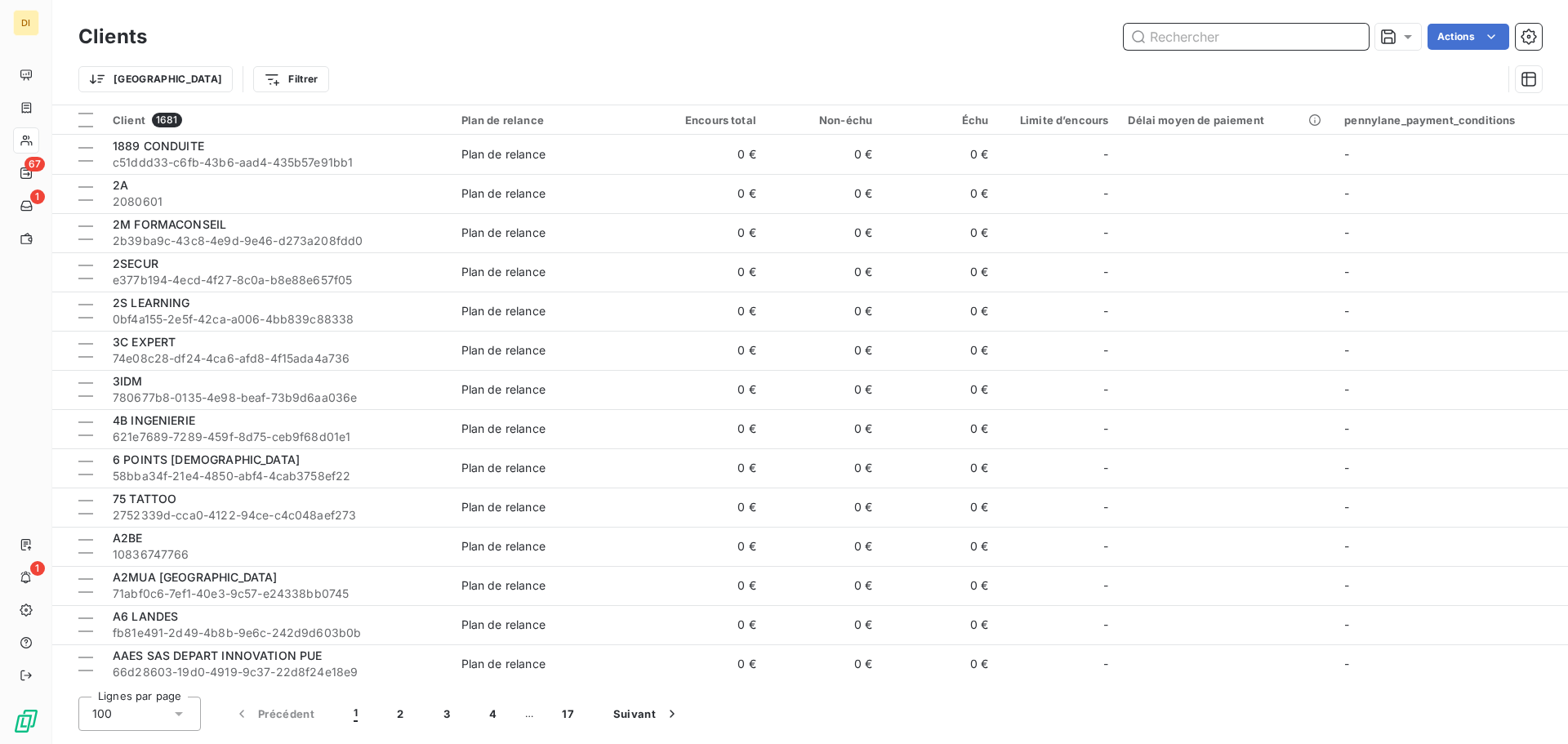
click at [1202, 41] on input "text" at bounding box center [1246, 37] width 245 height 26
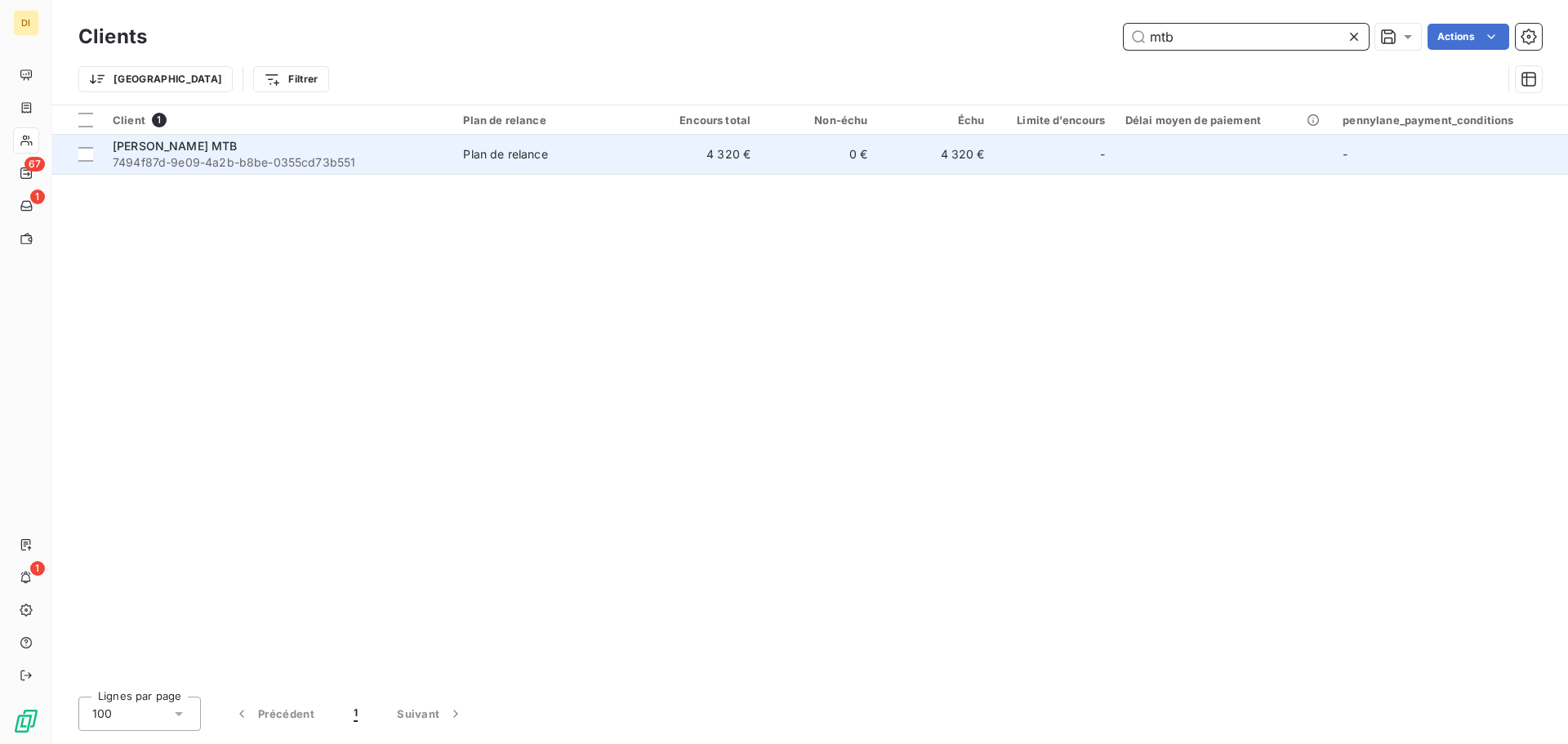
type input "mtb"
click at [197, 157] on span "7494f87d-9e09-4a2b-b8be-0355cd73b551" at bounding box center [278, 163] width 330 height 17
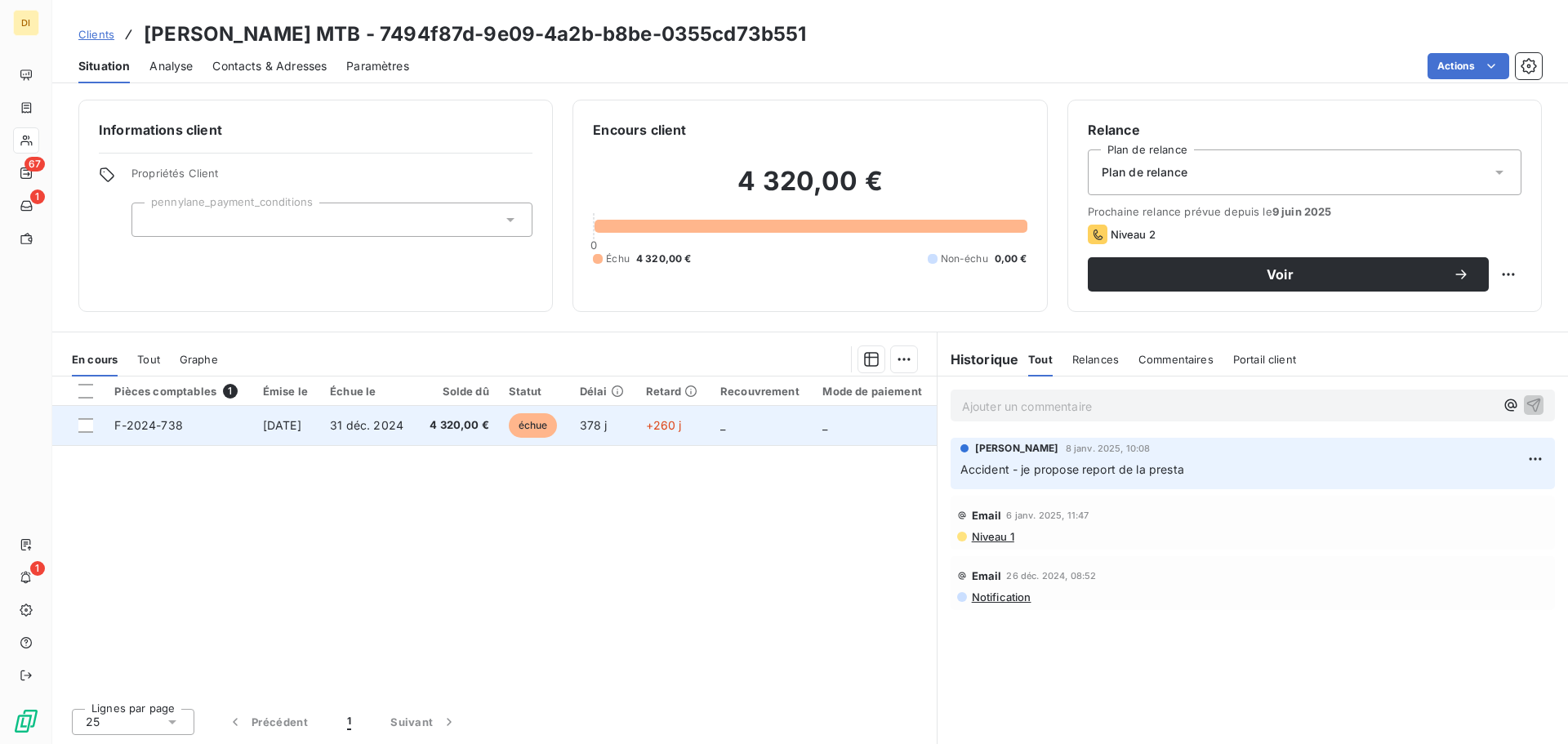
click at [355, 425] on span "31 déc. 2024" at bounding box center [366, 424] width 73 height 14
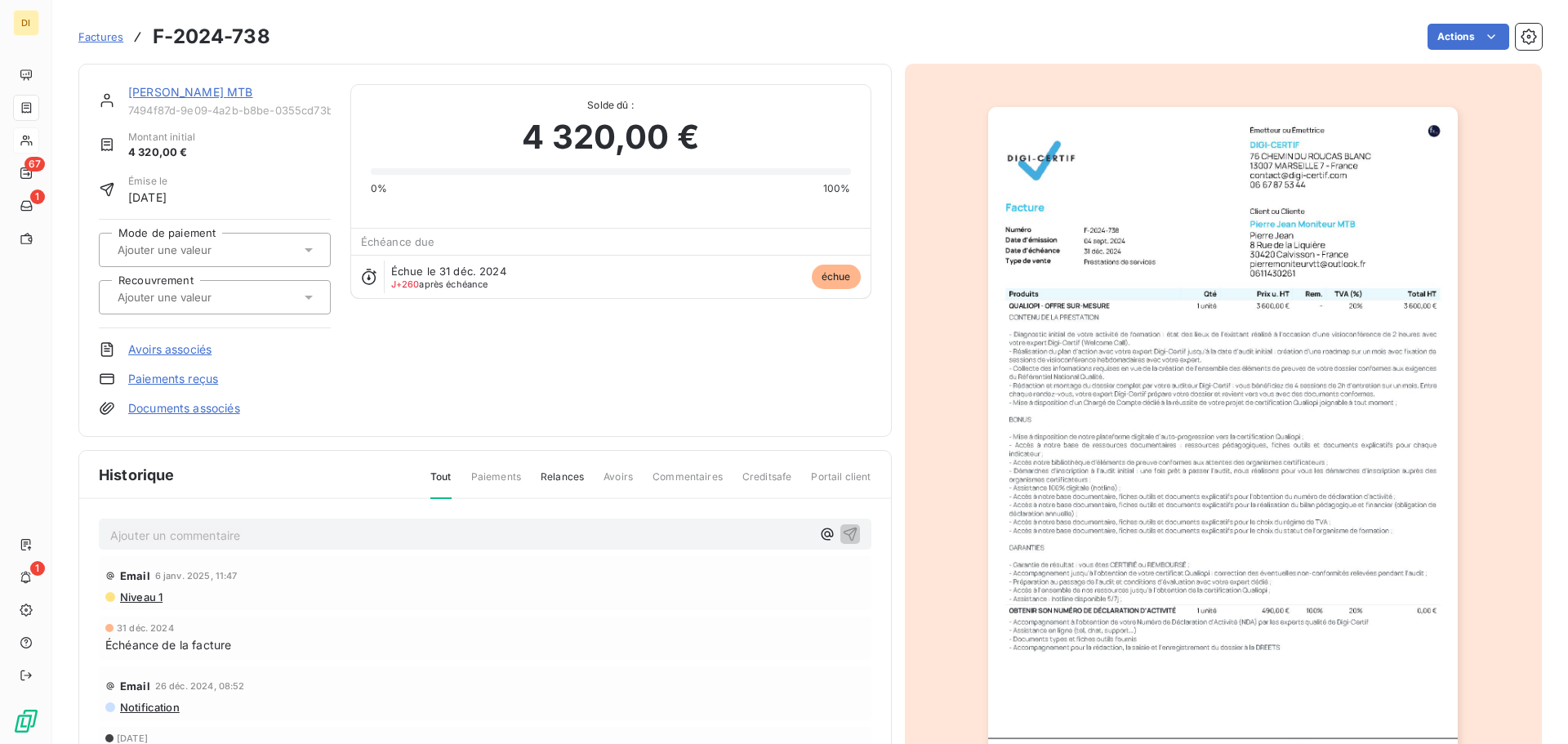
click at [135, 85] on link "[PERSON_NAME] MTB" at bounding box center [191, 92] width 125 height 14
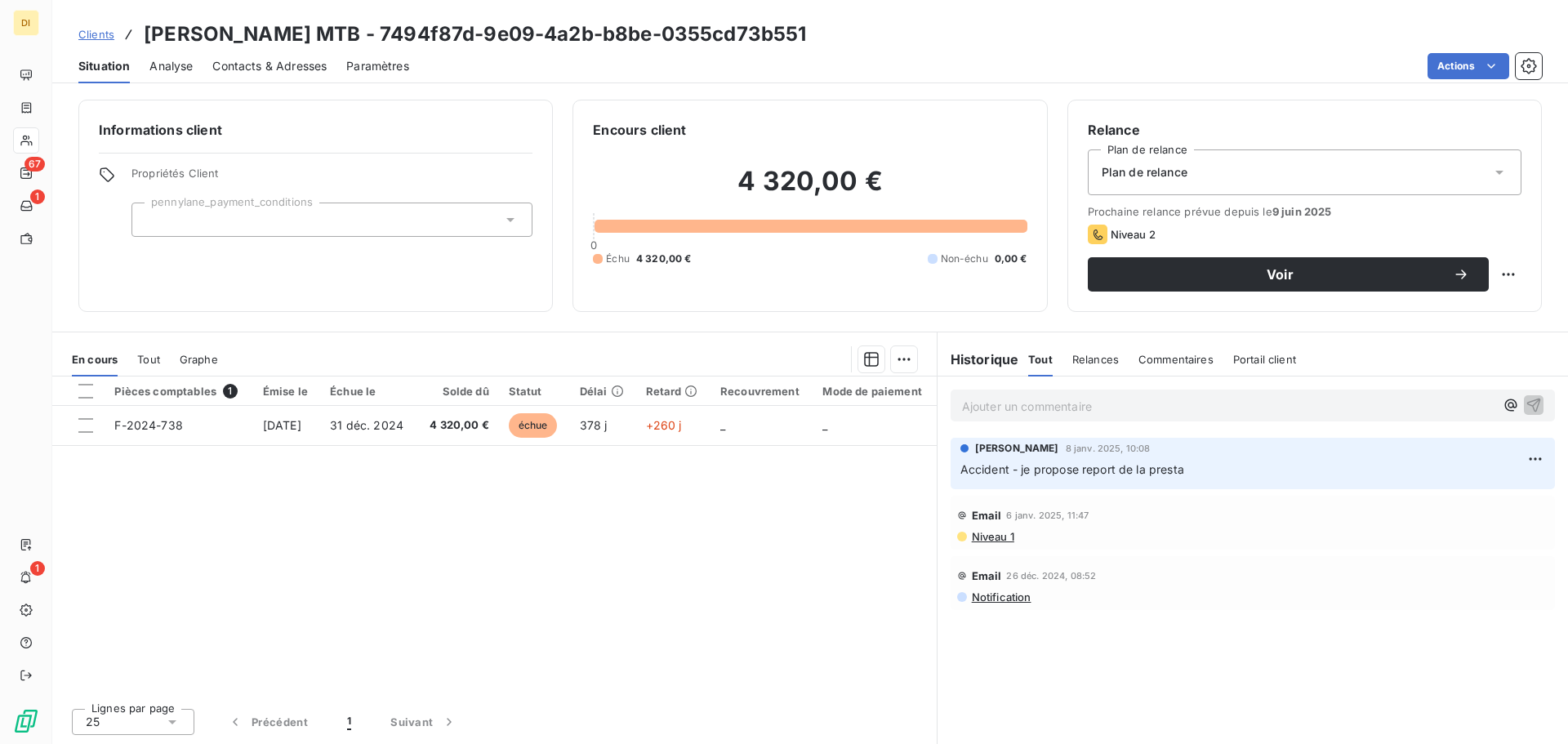
click at [180, 62] on span "Analyse" at bounding box center [171, 66] width 43 height 17
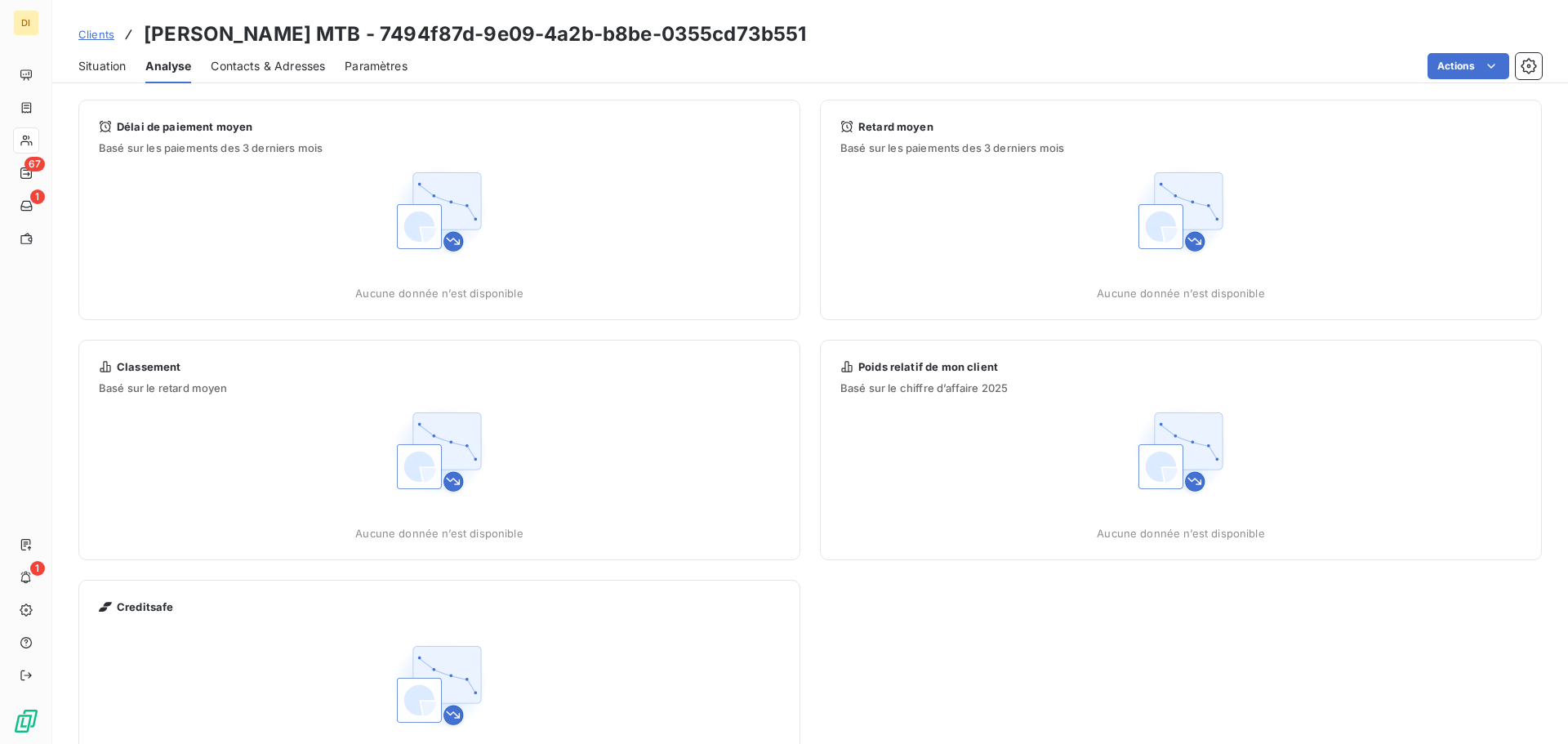
click at [224, 68] on span "Contacts & Adresses" at bounding box center [267, 66] width 115 height 17
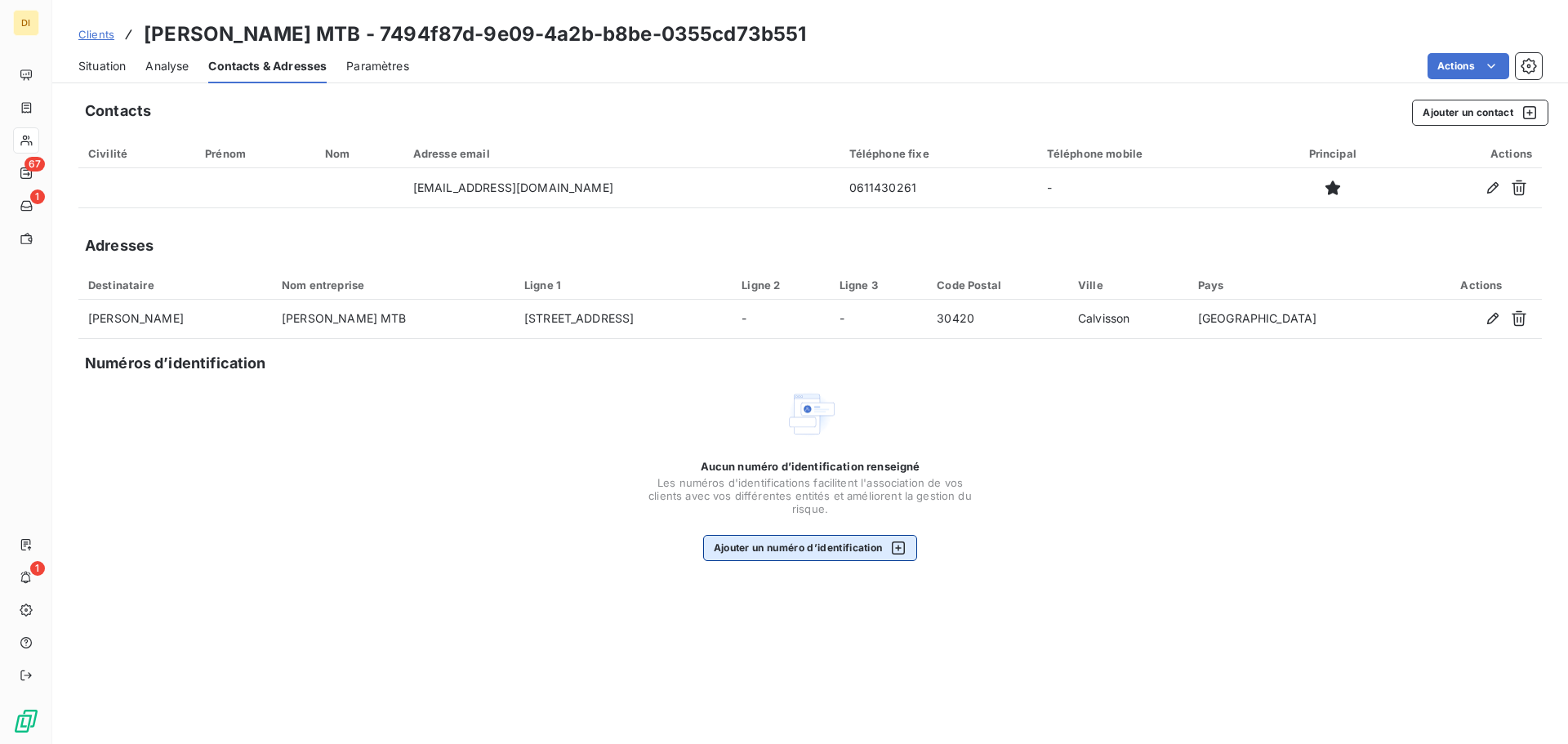
click at [883, 550] on div "button" at bounding box center [894, 548] width 25 height 17
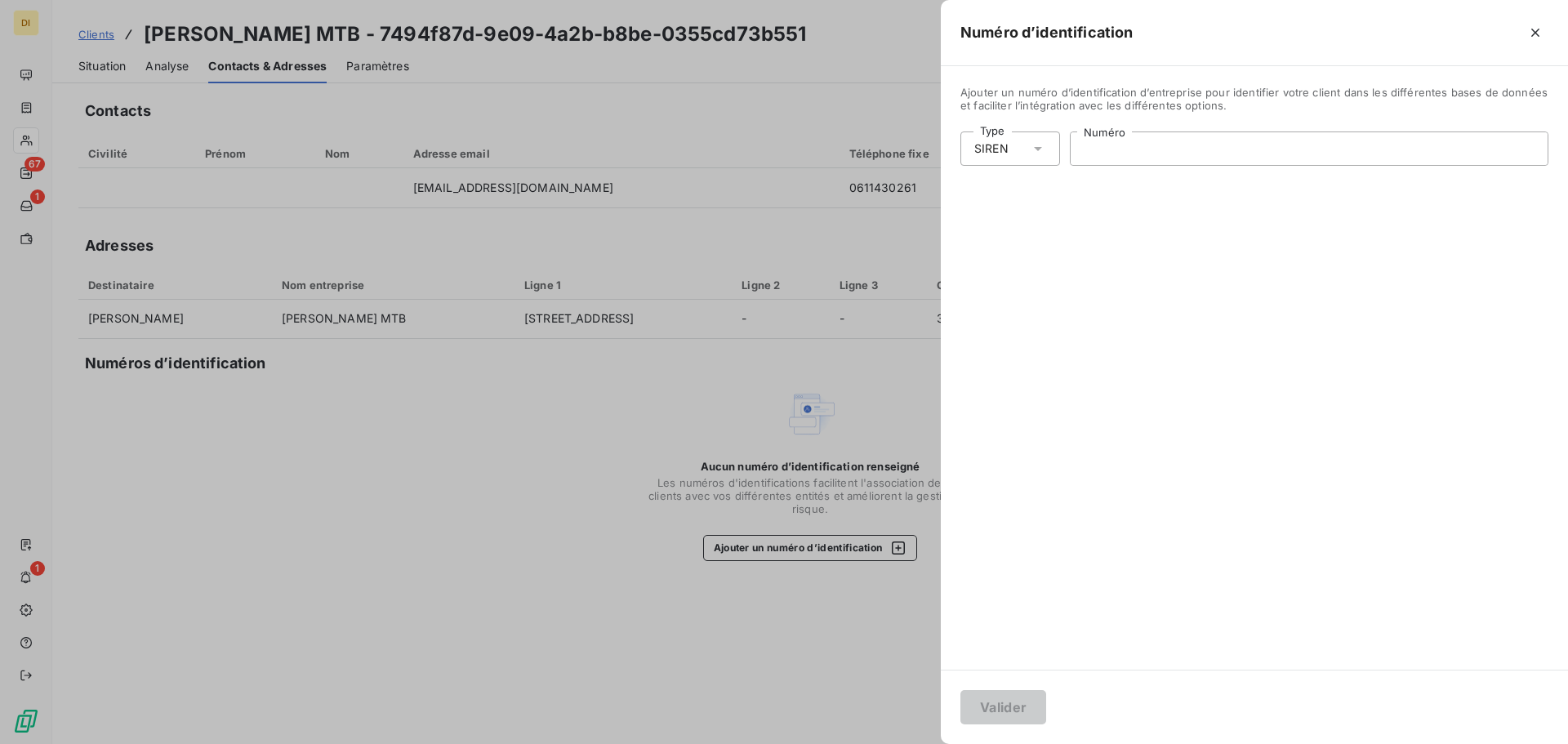
click at [1131, 141] on input "Numéro" at bounding box center [1308, 149] width 476 height 33
paste input "839 368 073"
click at [1026, 149] on div "SIREN" at bounding box center [1010, 148] width 100 height 34
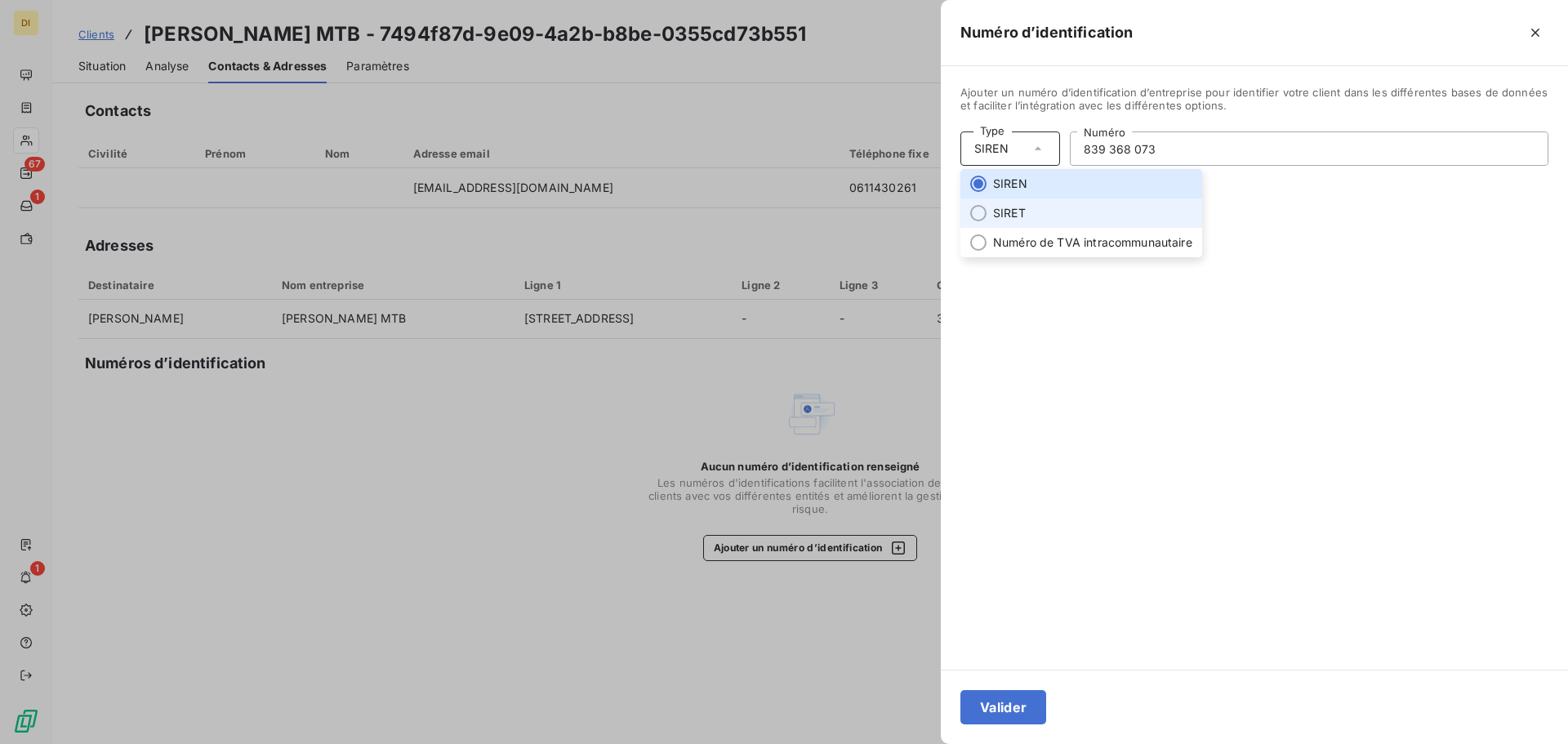
click at [1024, 219] on li "SIRET" at bounding box center [1081, 213] width 241 height 29
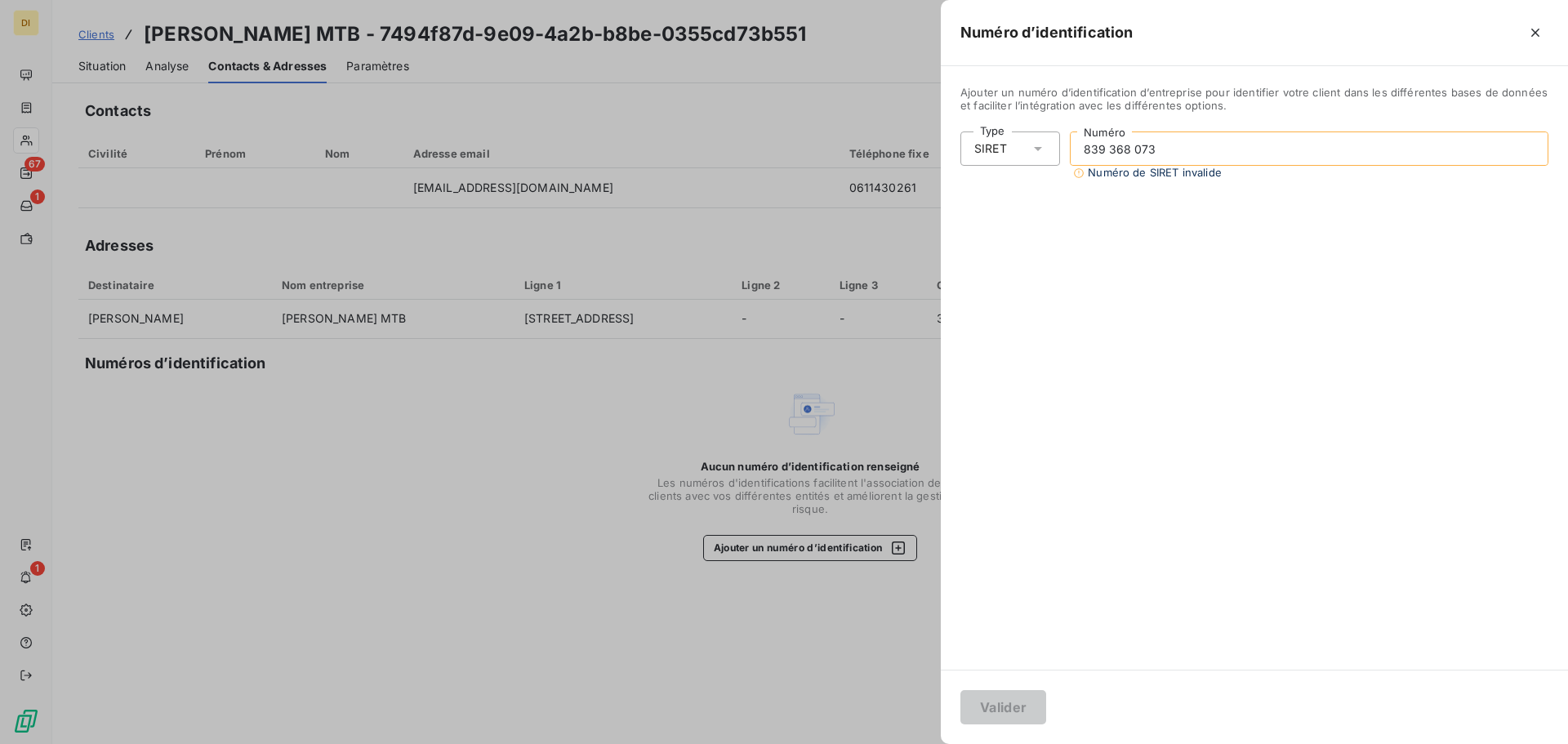
drag, startPoint x: 1167, startPoint y: 143, endPoint x: 1051, endPoint y: 149, distance: 116.2
click at [1051, 149] on div "Type SIRET 839 368 073 Numéro Numéro de SIRET invalide" at bounding box center [1254, 155] width 588 height 48
paste input "00012"
type input "839 368 073 00012"
click at [992, 706] on button "Valider" at bounding box center [1002, 707] width 85 height 34
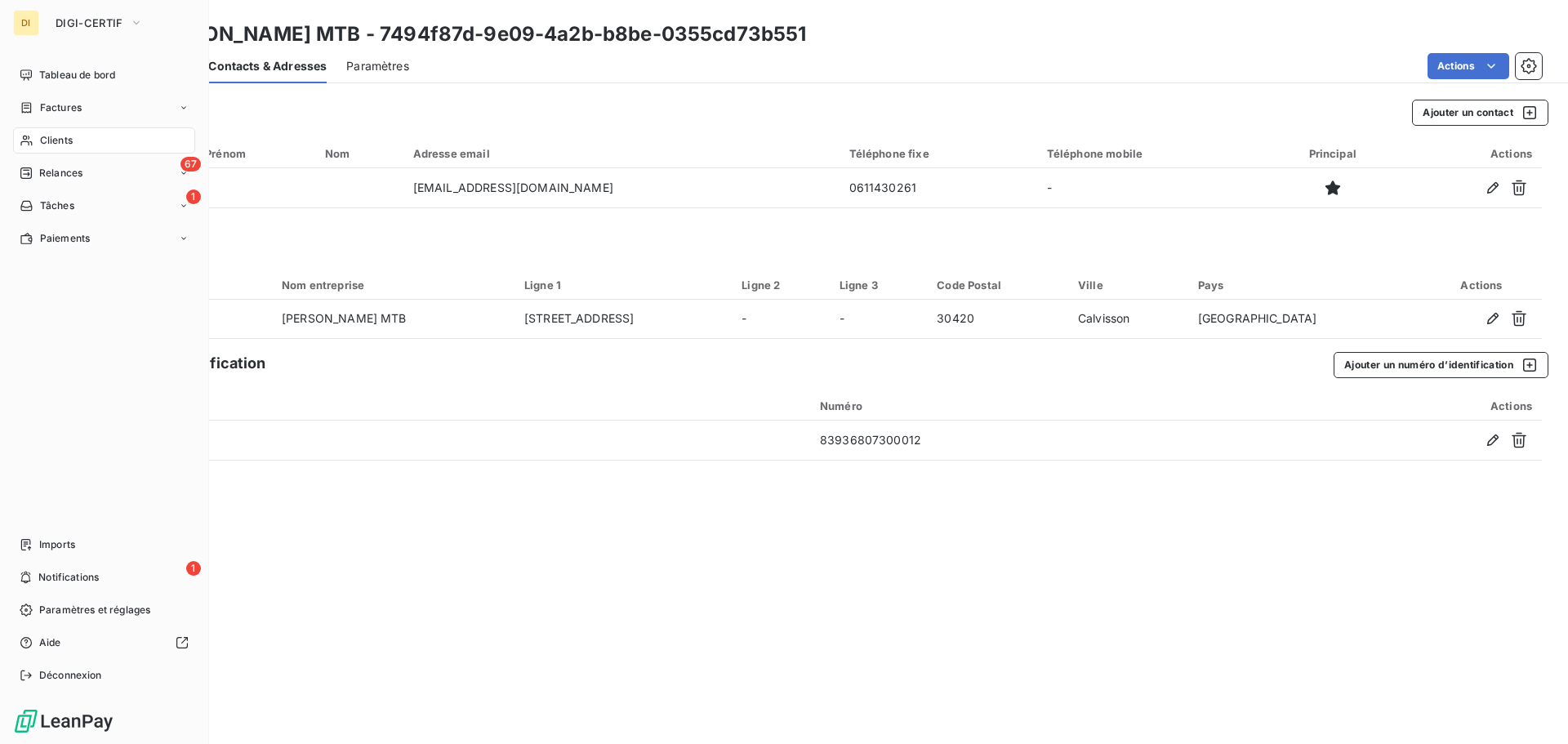
click at [42, 141] on span "Clients" at bounding box center [57, 141] width 33 height 15
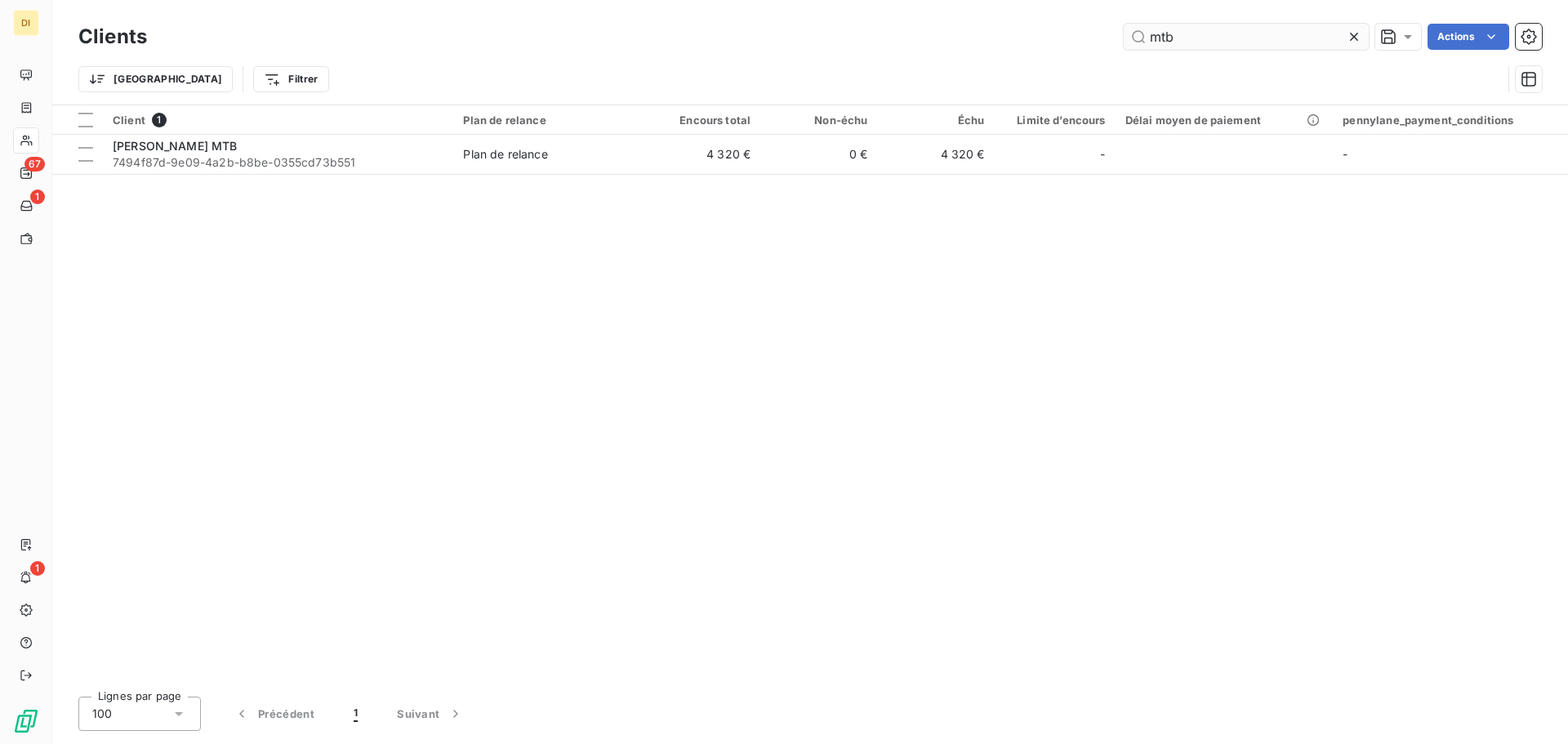
click at [1353, 36] on icon at bounding box center [1354, 37] width 17 height 17
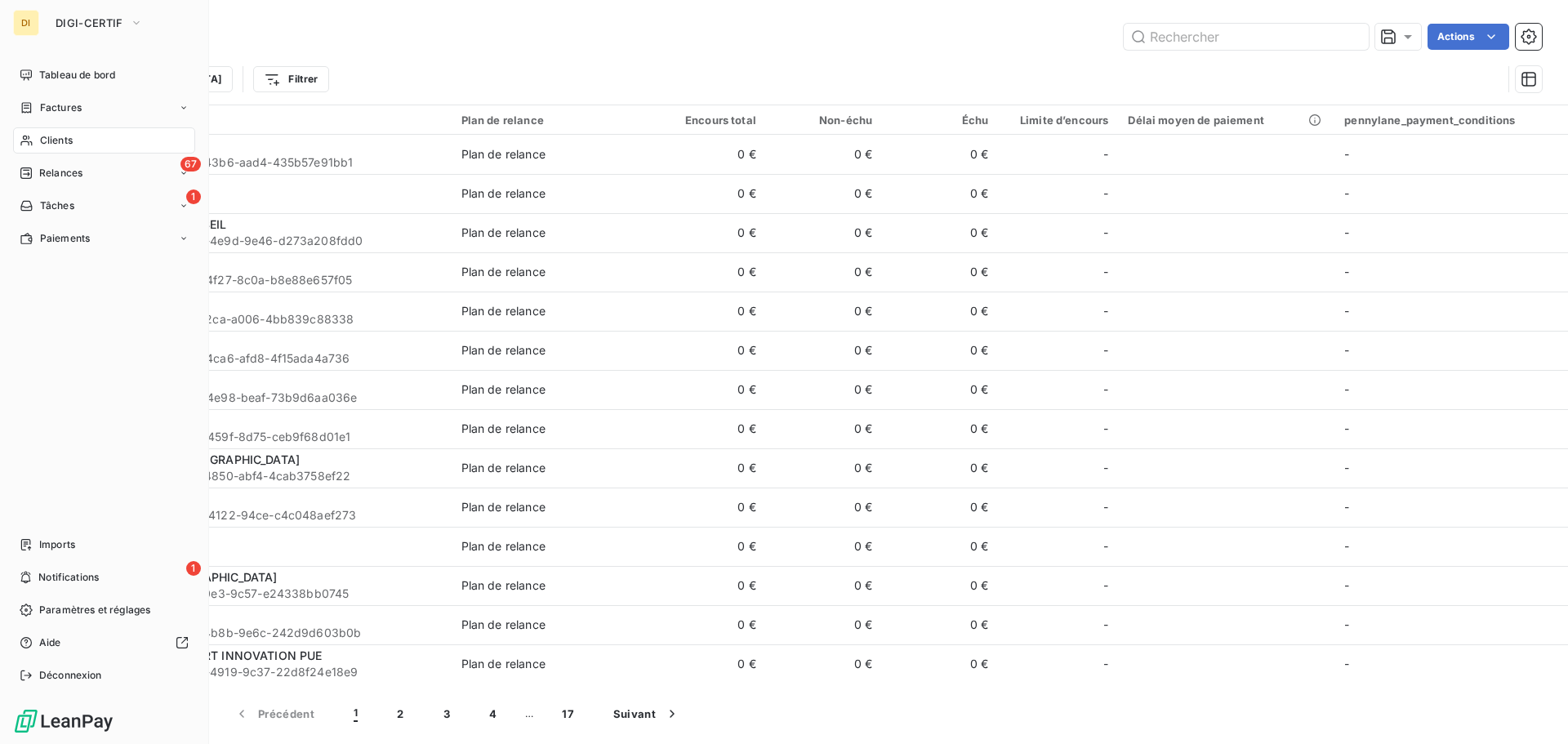
click at [28, 130] on div "Clients" at bounding box center [104, 141] width 182 height 26
click at [65, 143] on span "Clients" at bounding box center [57, 141] width 33 height 15
click at [39, 150] on div "Clients" at bounding box center [104, 141] width 182 height 26
click at [28, 139] on icon at bounding box center [26, 141] width 14 height 13
click at [28, 144] on icon at bounding box center [26, 141] width 14 height 13
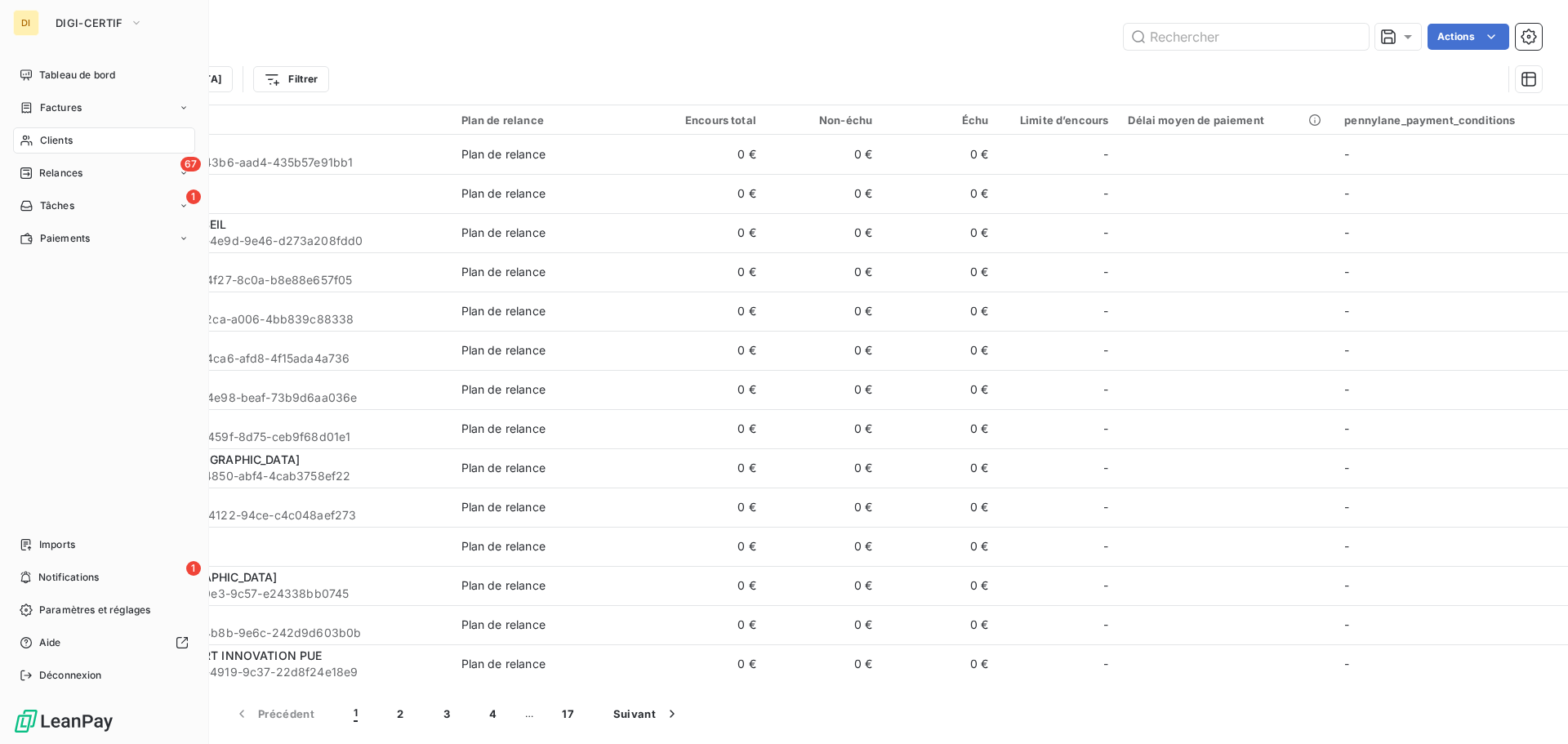
click at [28, 144] on icon at bounding box center [26, 141] width 14 height 13
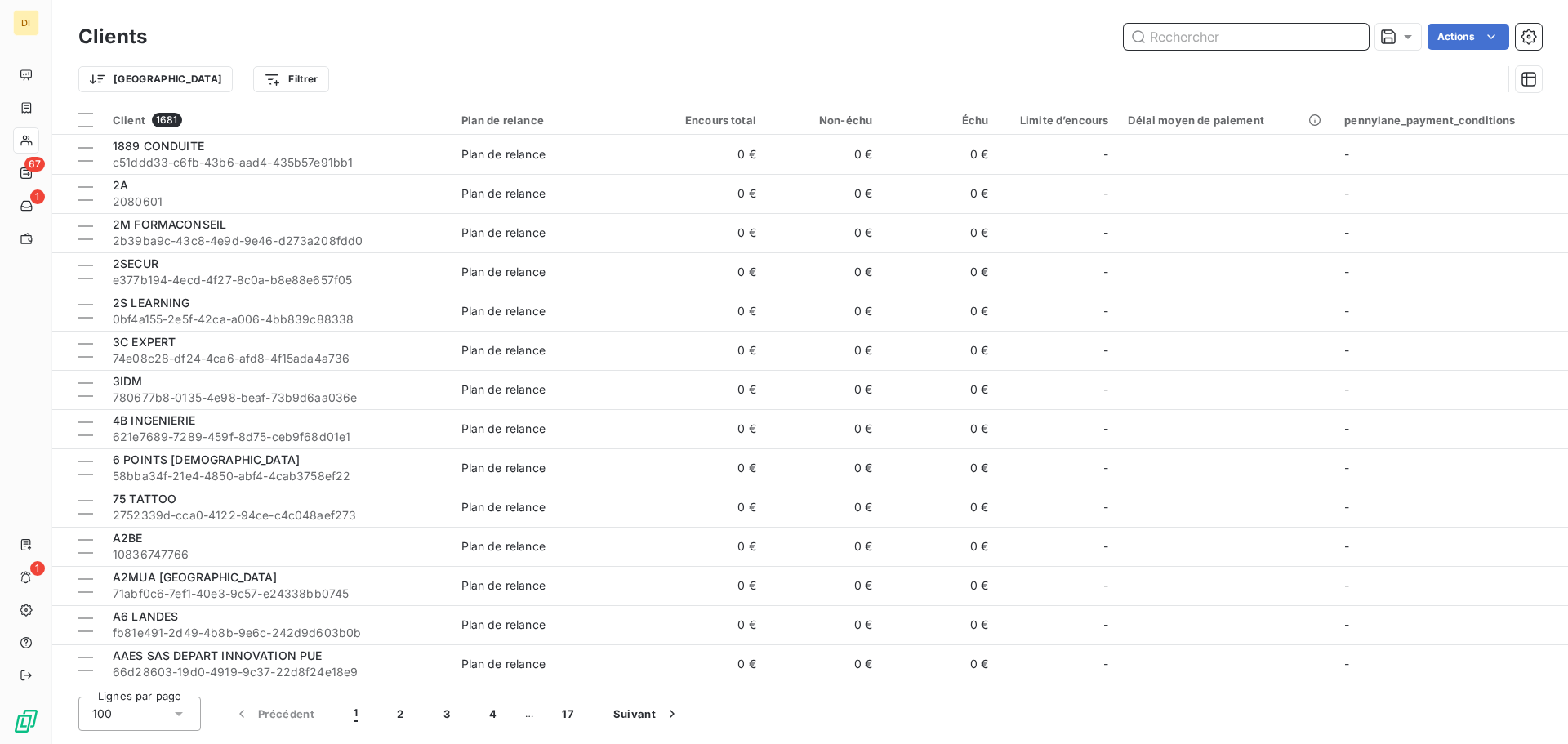
click at [1223, 34] on input "text" at bounding box center [1246, 37] width 245 height 26
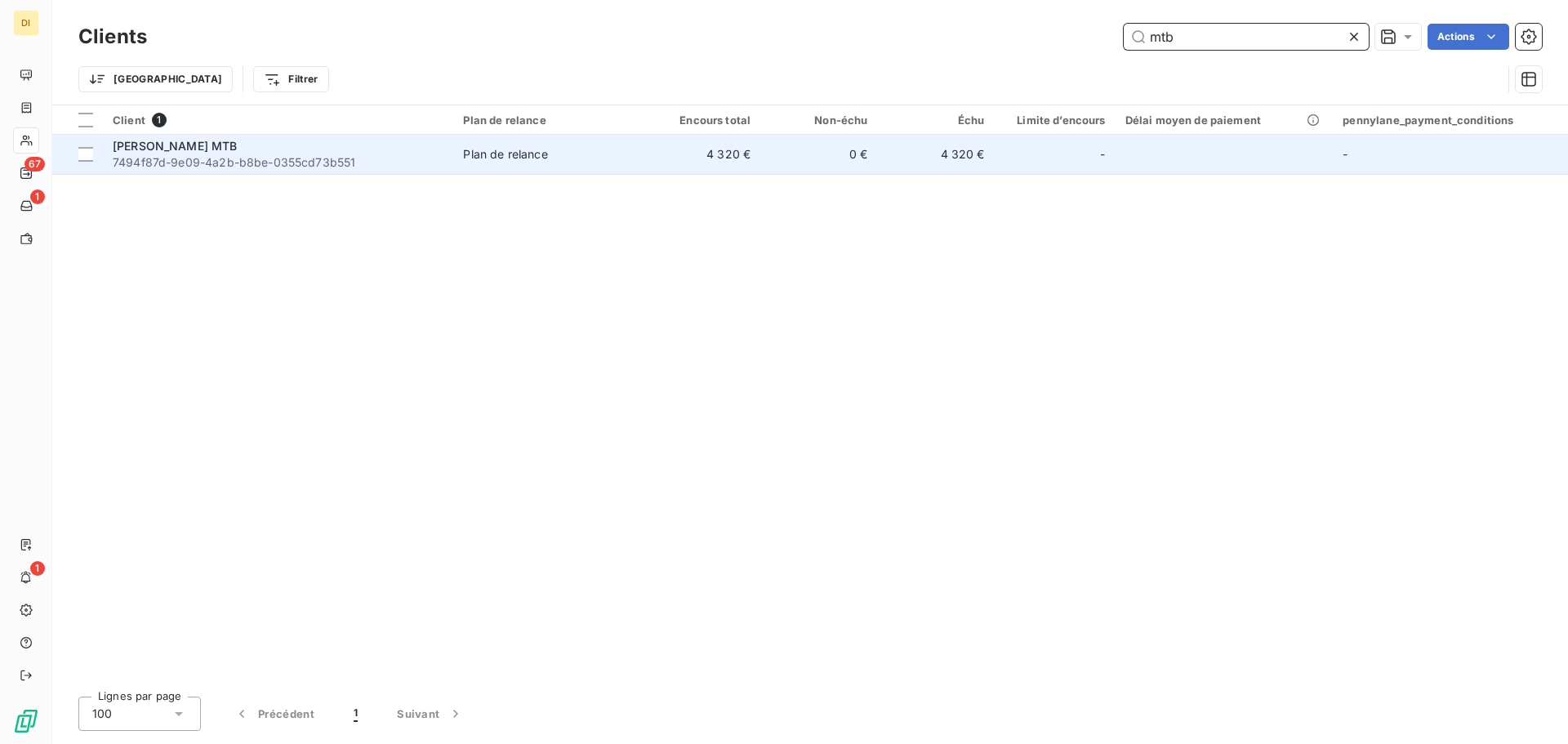
type input "mtb"
click at [297, 170] on span "7494f87d-9e09-4a2b-b8be-0355cd73b551" at bounding box center [278, 163] width 330 height 17
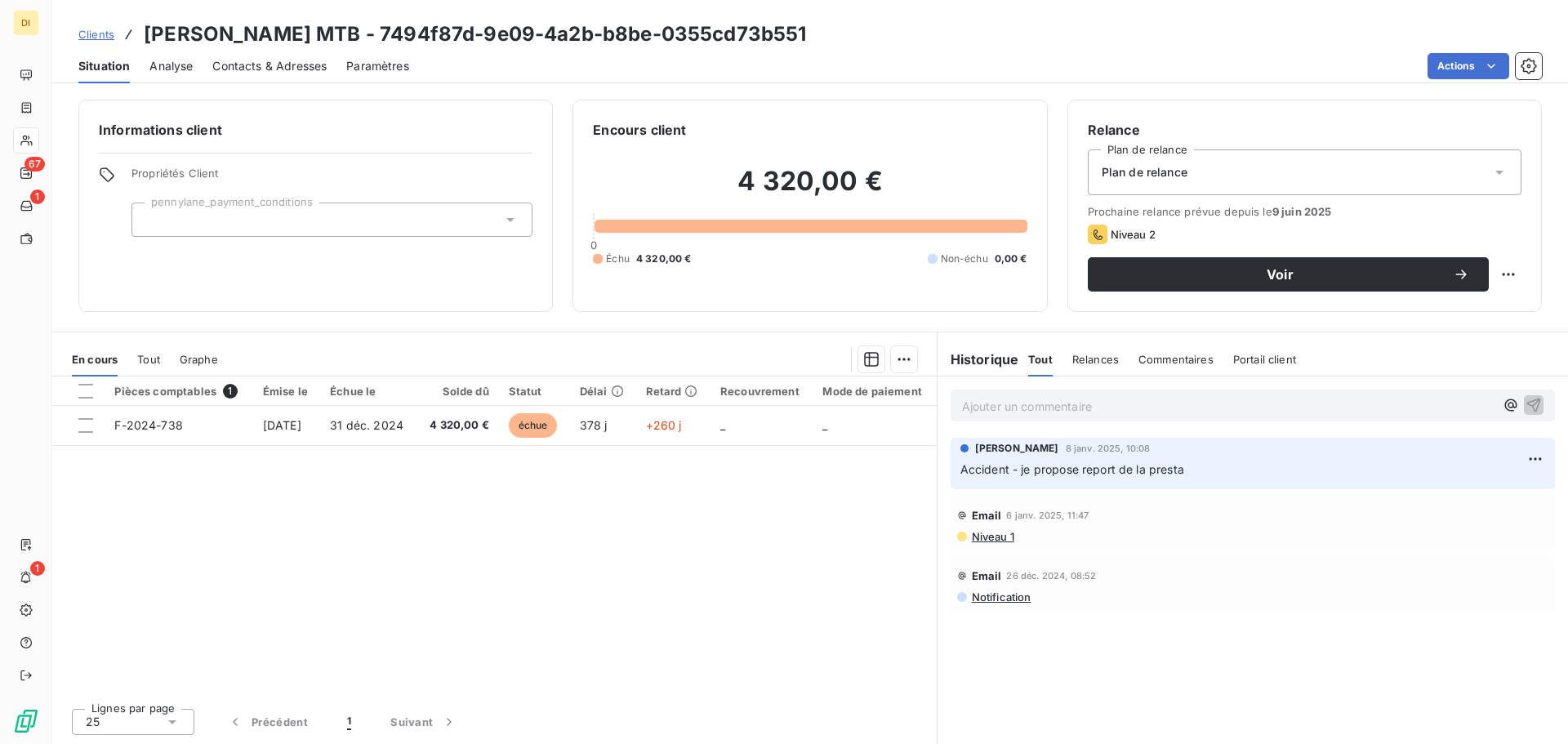
click at [258, 68] on span "Contacts & Adresses" at bounding box center [269, 66] width 115 height 17
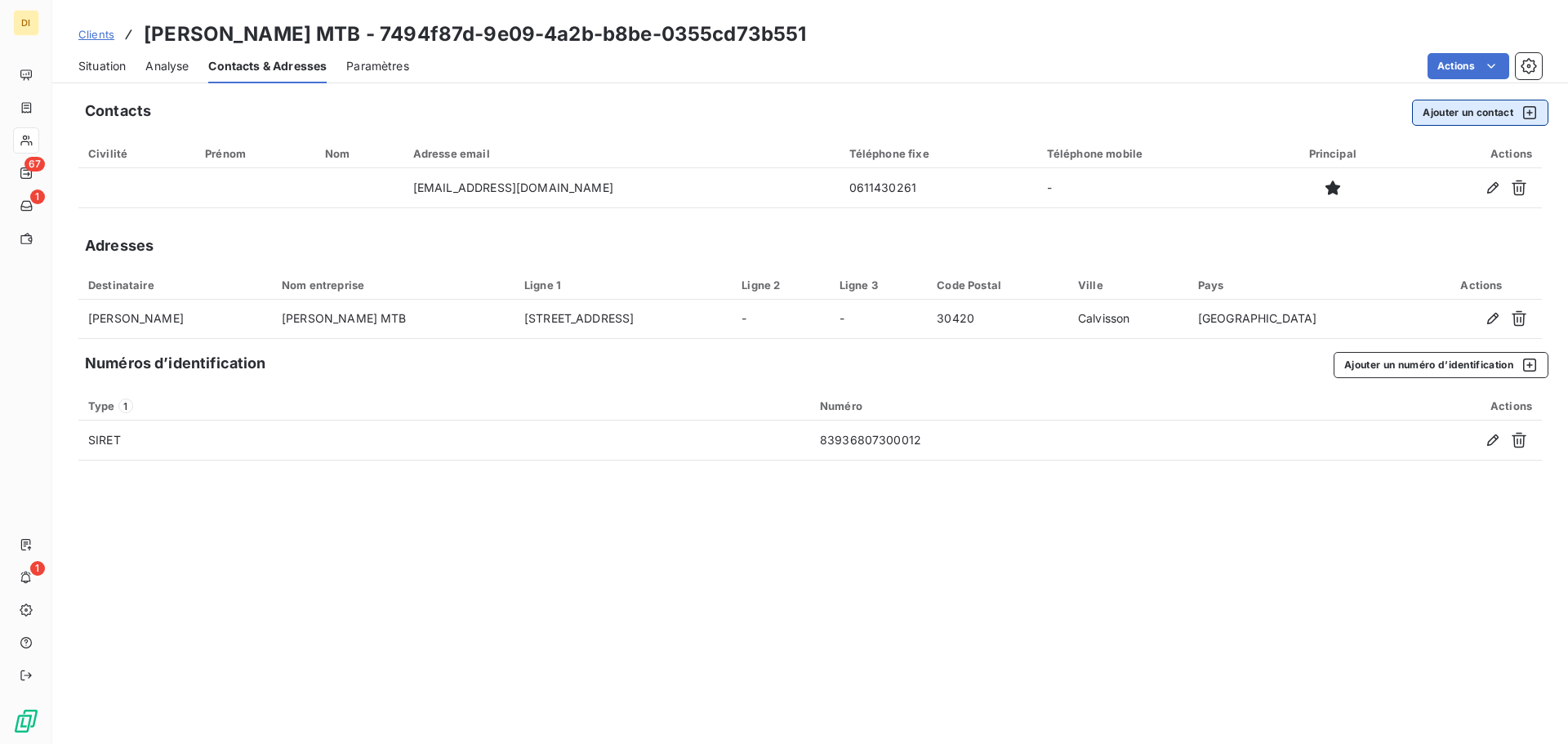
click at [1474, 109] on button "Ajouter un contact" at bounding box center [1480, 113] width 137 height 26
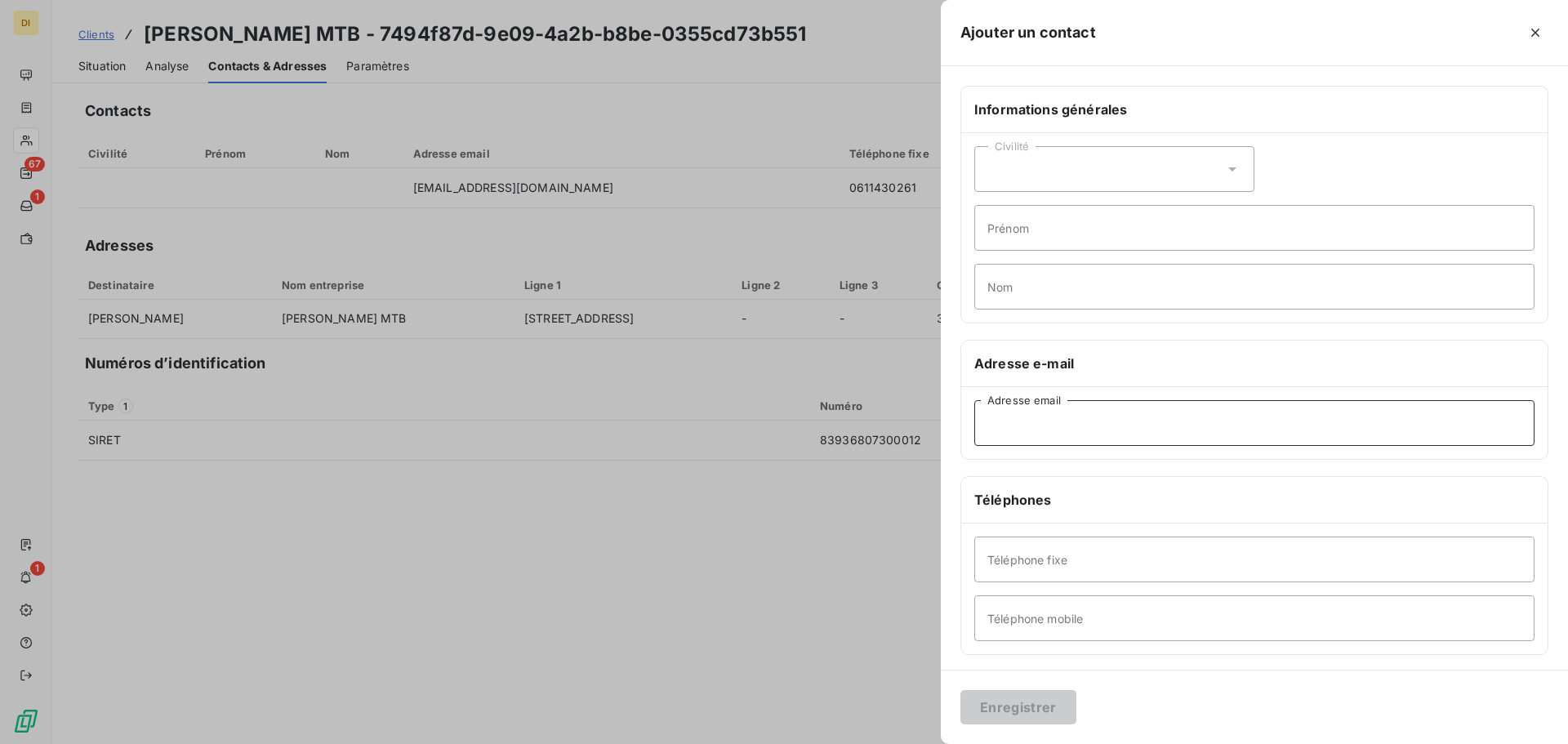
drag, startPoint x: 1102, startPoint y: 440, endPoint x: 1039, endPoint y: 424, distance: 65.0
click at [1039, 424] on input "Adresse email" at bounding box center [1254, 423] width 560 height 46
paste input "[EMAIL_ADDRESS][DOMAIN_NAME]"
type input "[EMAIL_ADDRESS][DOMAIN_NAME]"
click at [1006, 714] on button "Enregistrer" at bounding box center [1018, 707] width 116 height 34
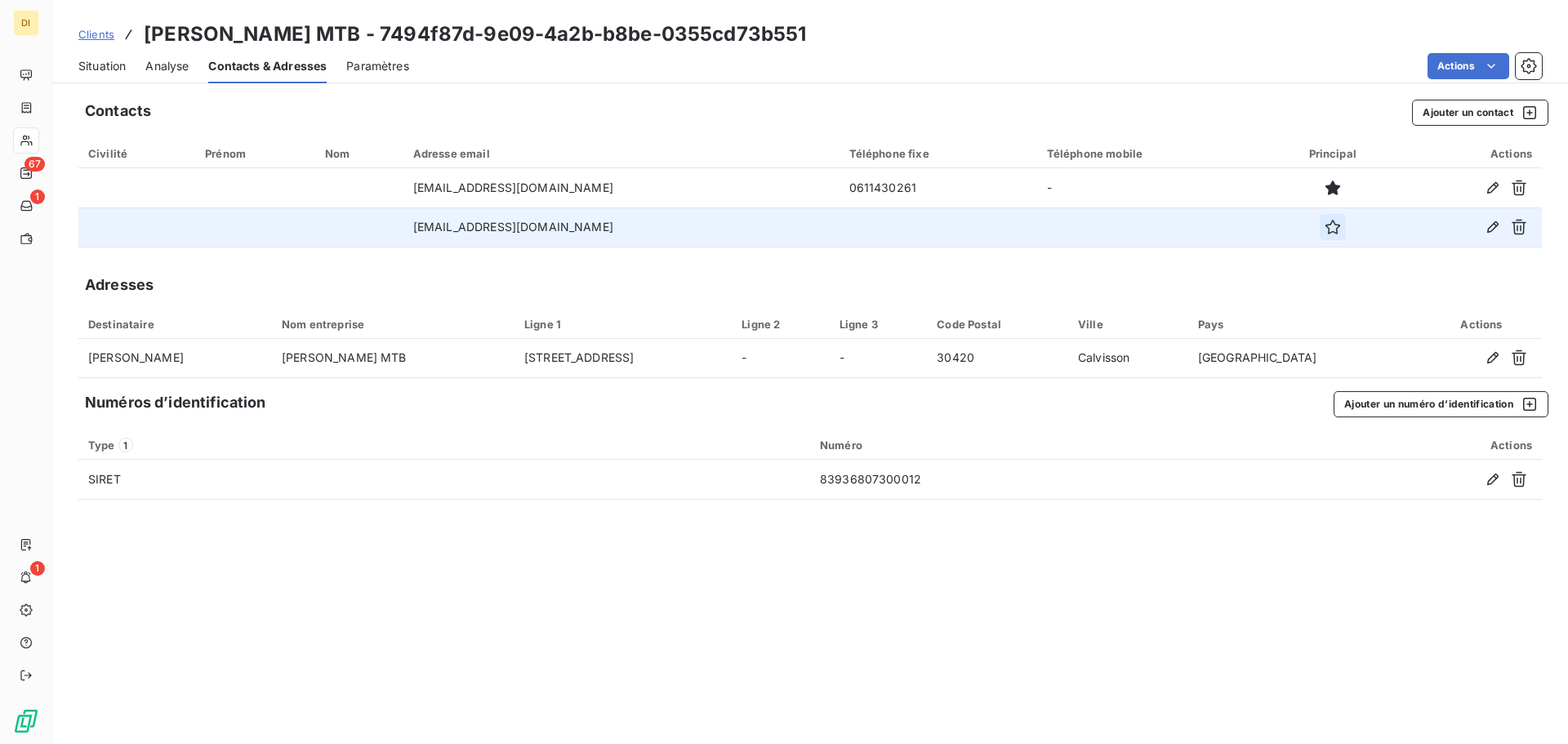
click at [1326, 231] on icon "button" at bounding box center [1333, 227] width 15 height 15
click at [101, 79] on div "Situation" at bounding box center [102, 65] width 48 height 34
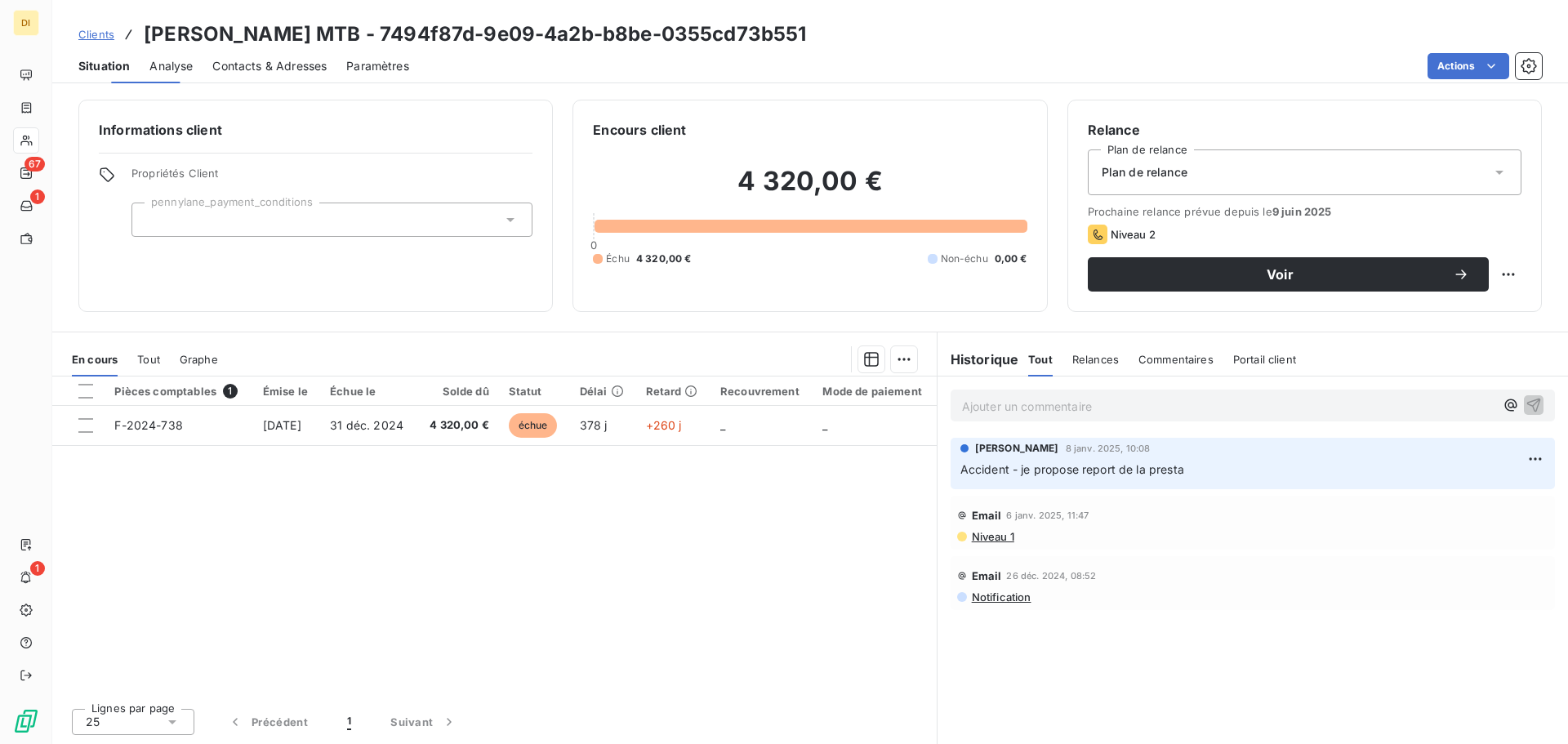
click at [101, 79] on div "Situation" at bounding box center [104, 65] width 51 height 34
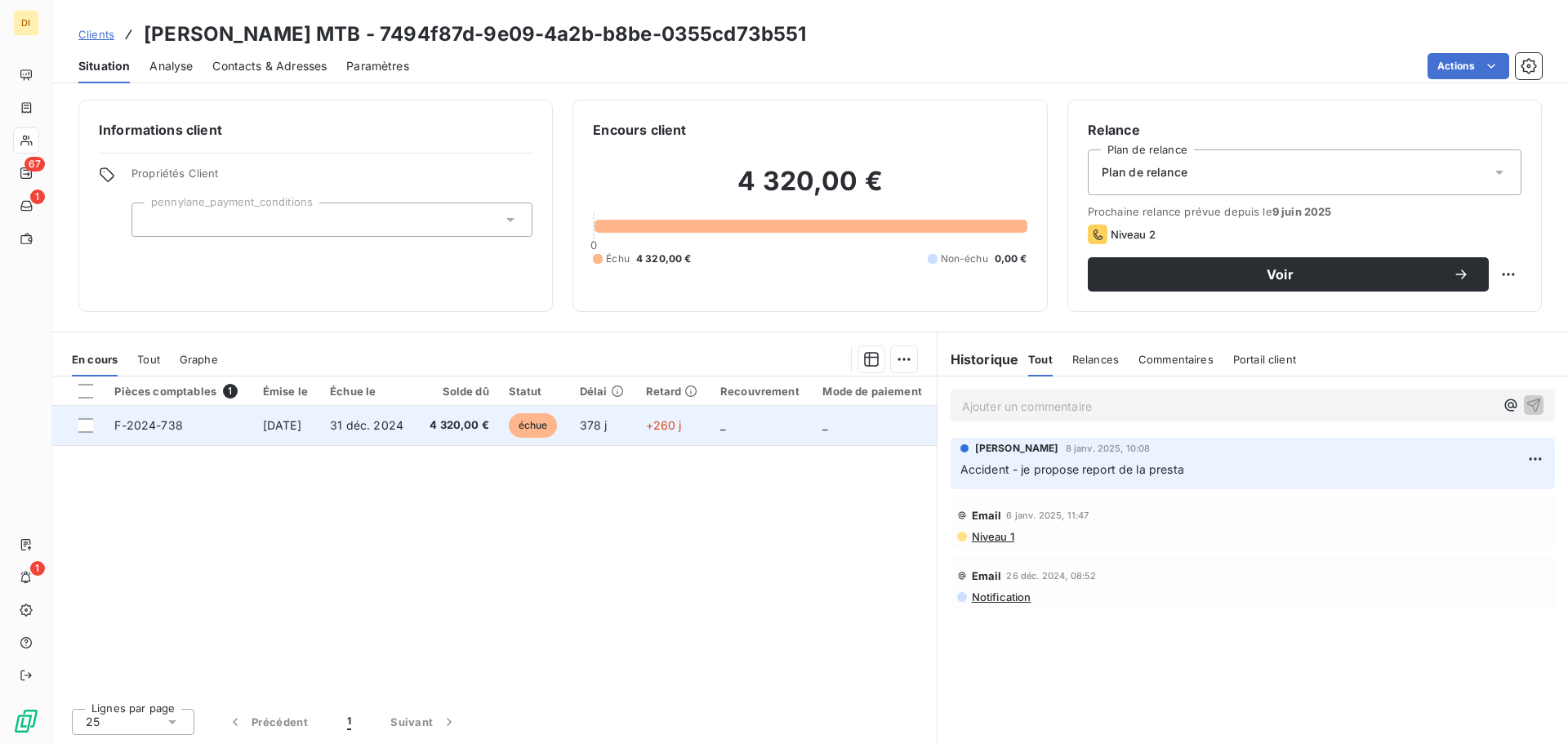
click at [370, 434] on td "31 déc. 2024" at bounding box center [368, 425] width 96 height 39
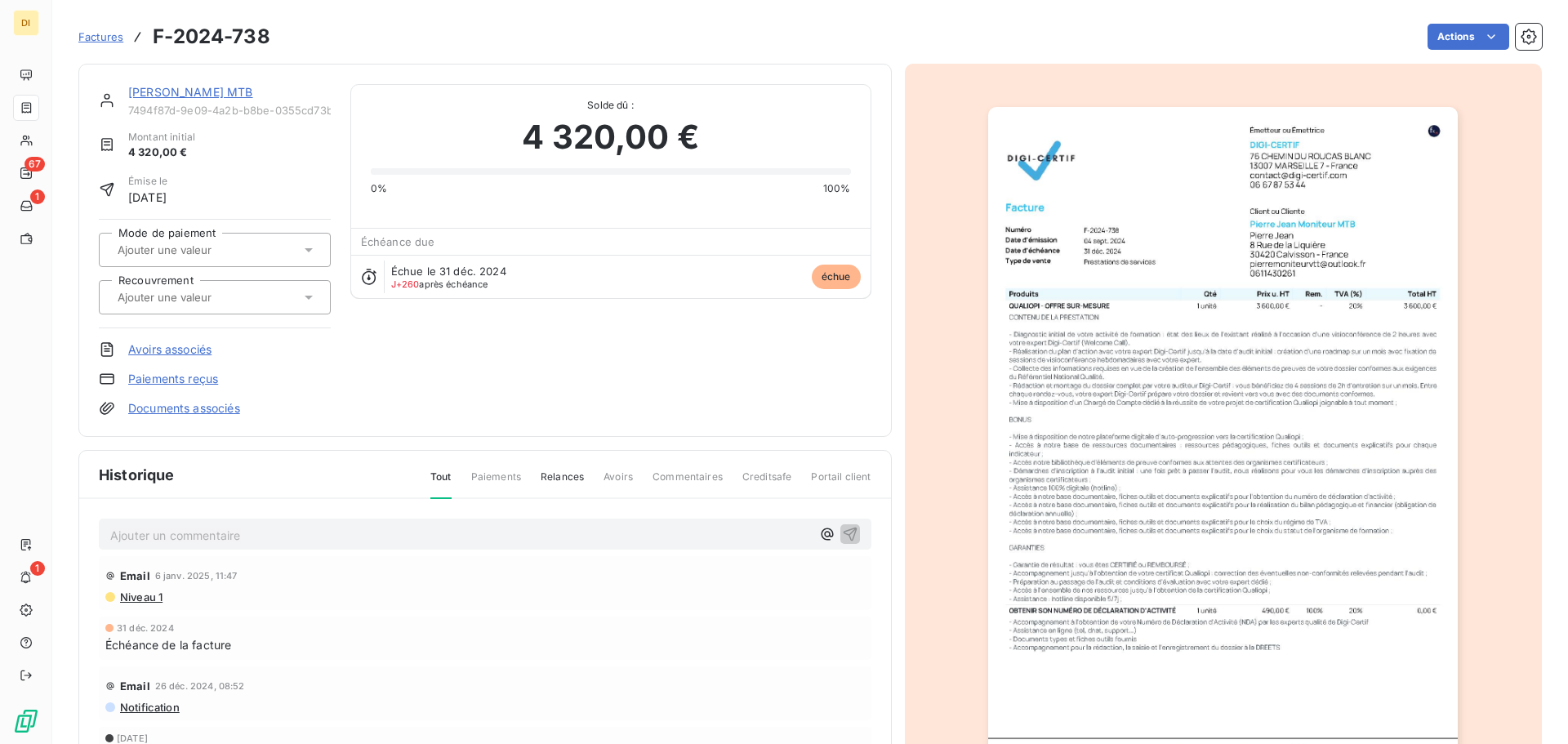
click at [248, 87] on link "[PERSON_NAME] MTB" at bounding box center [191, 92] width 125 height 14
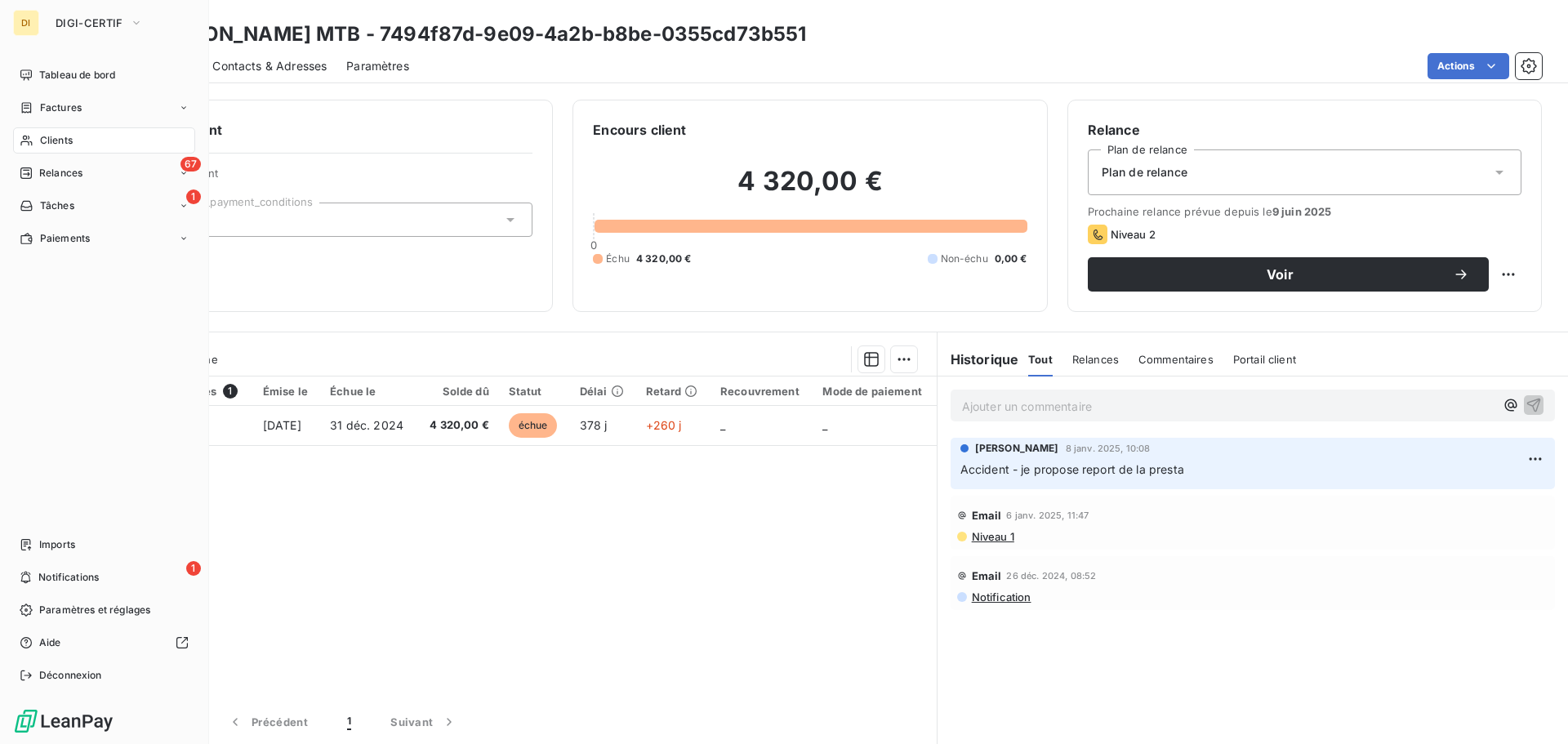
click at [28, 140] on icon at bounding box center [26, 141] width 14 height 13
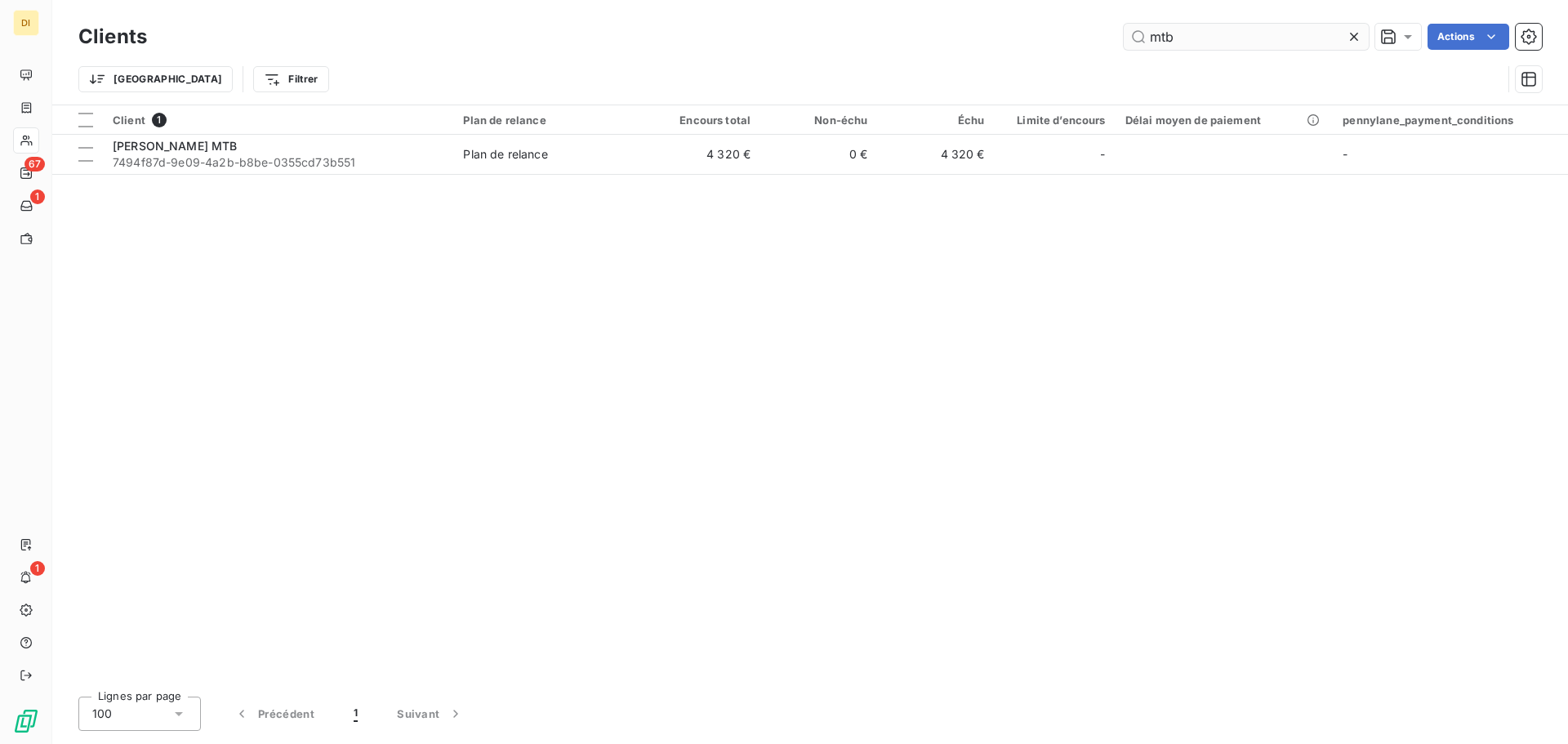
click at [1173, 43] on input "mtb" at bounding box center [1246, 37] width 245 height 26
click at [1170, 44] on input "forma" at bounding box center [1246, 37] width 245 height 26
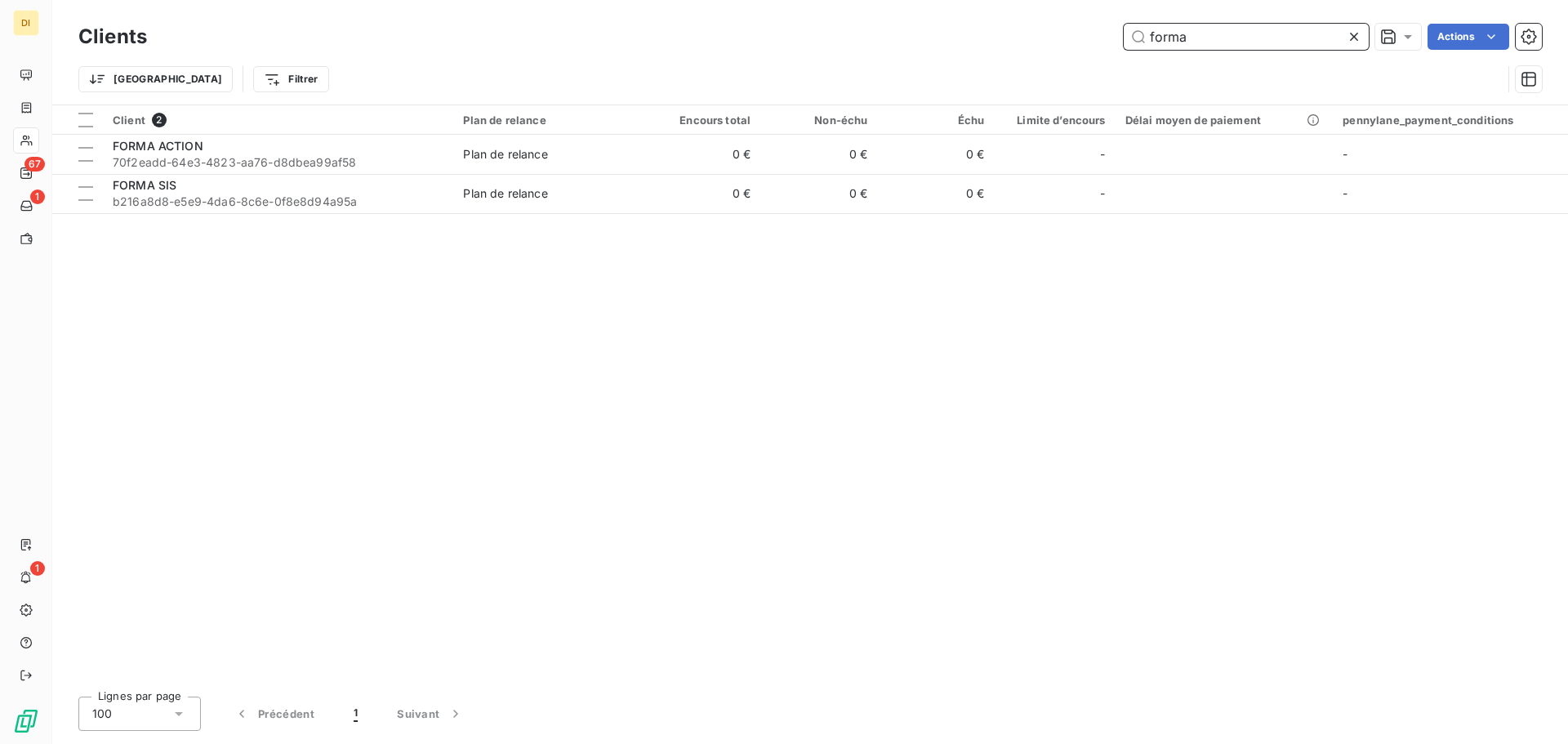
click at [1170, 44] on input "forma" at bounding box center [1246, 37] width 245 height 26
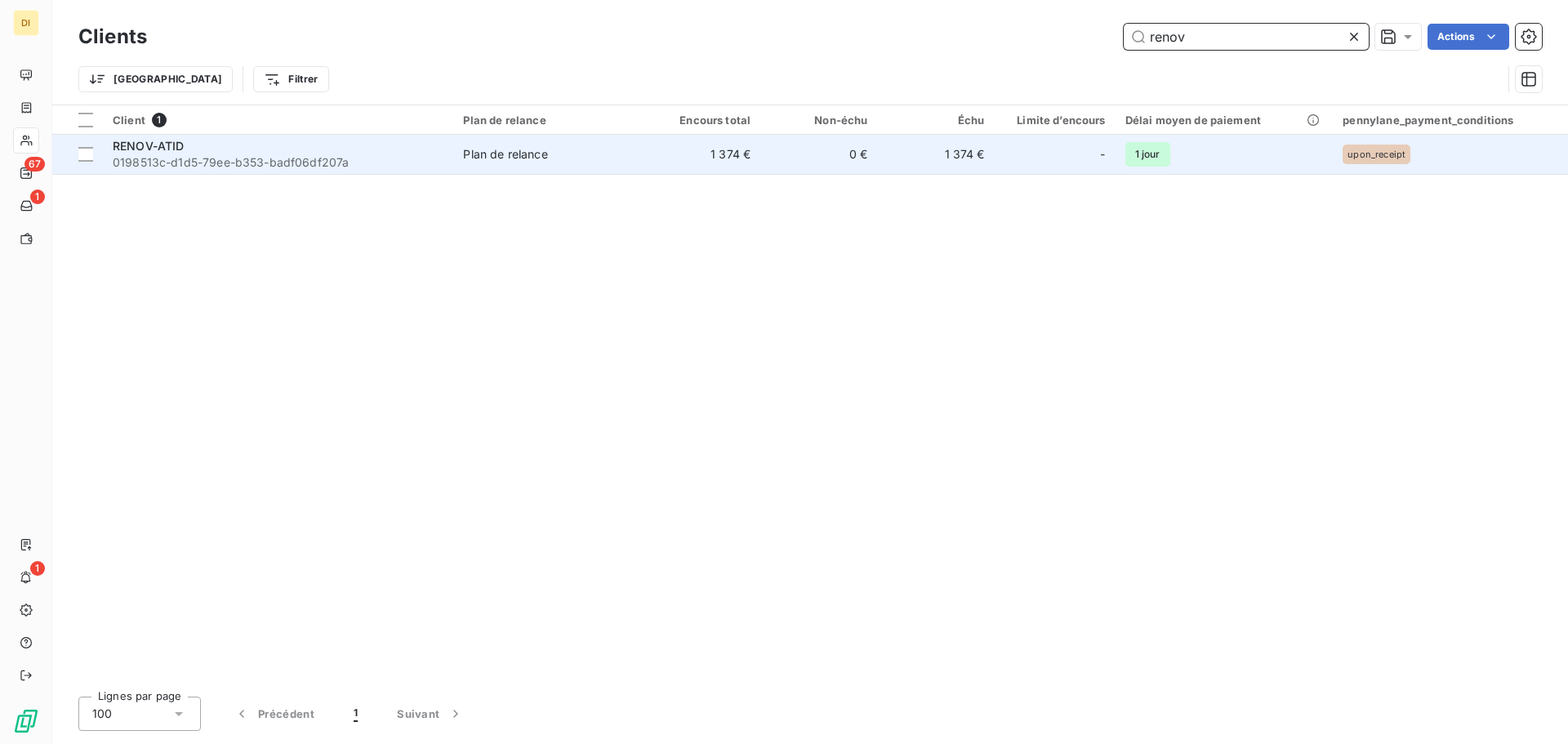
type input "renov"
click at [399, 170] on span "0198513c-d1d5-79ee-b353-badf06df207a" at bounding box center [278, 163] width 330 height 17
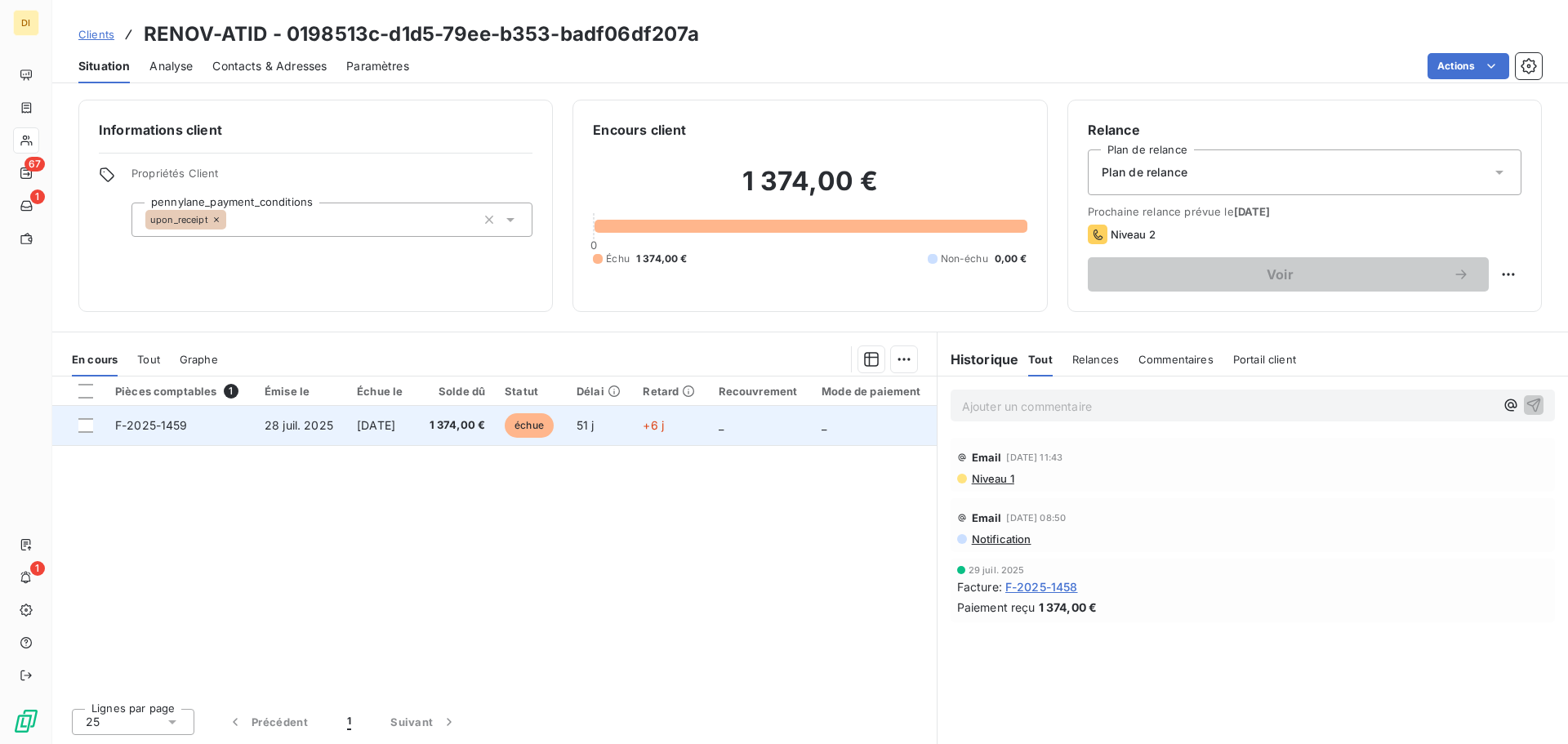
click at [416, 434] on td "[DATE]" at bounding box center [381, 425] width 69 height 39
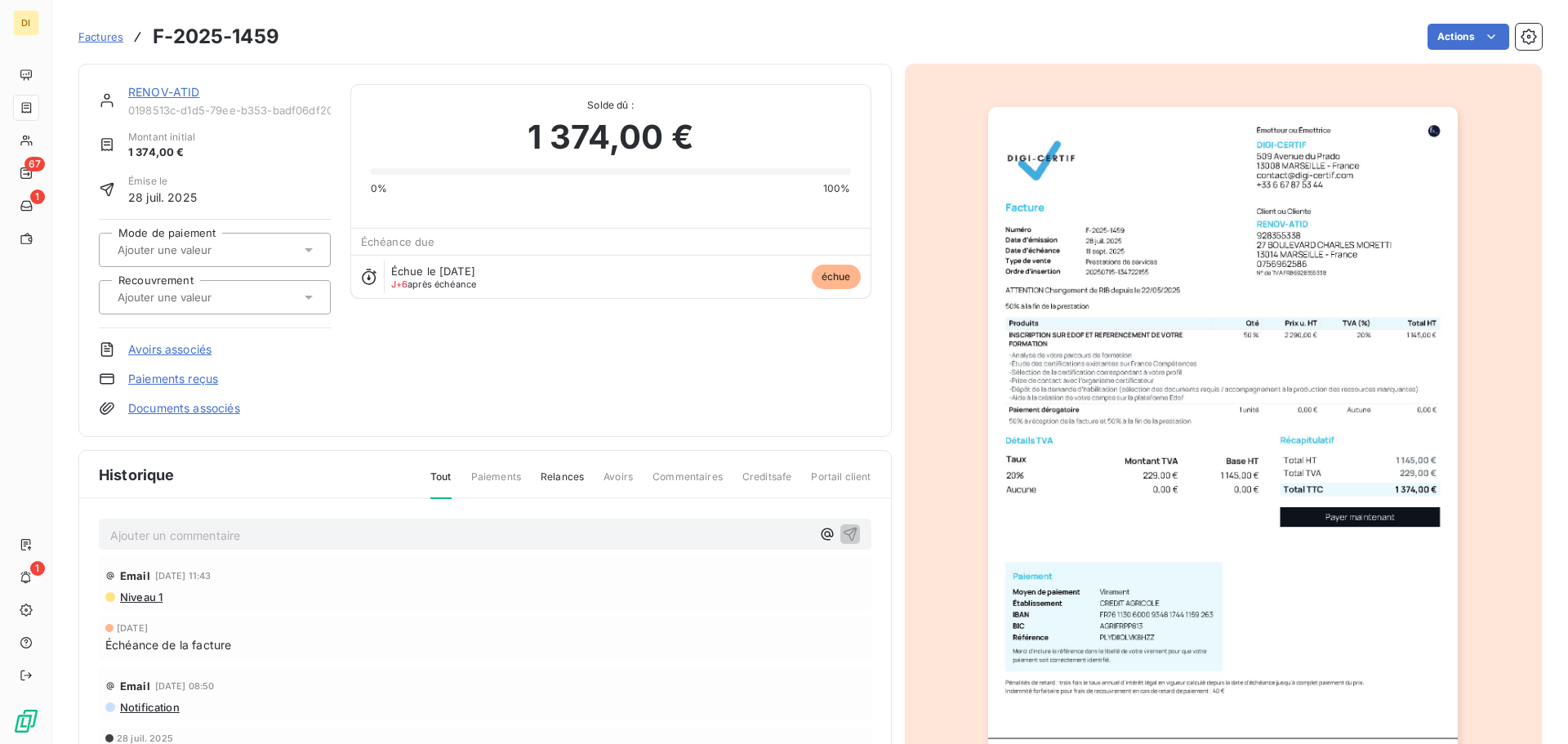
click at [685, 33] on div "Actions" at bounding box center [921, 37] width 1243 height 26
click at [183, 98] on link "RENOV-ATID" at bounding box center [164, 92] width 72 height 14
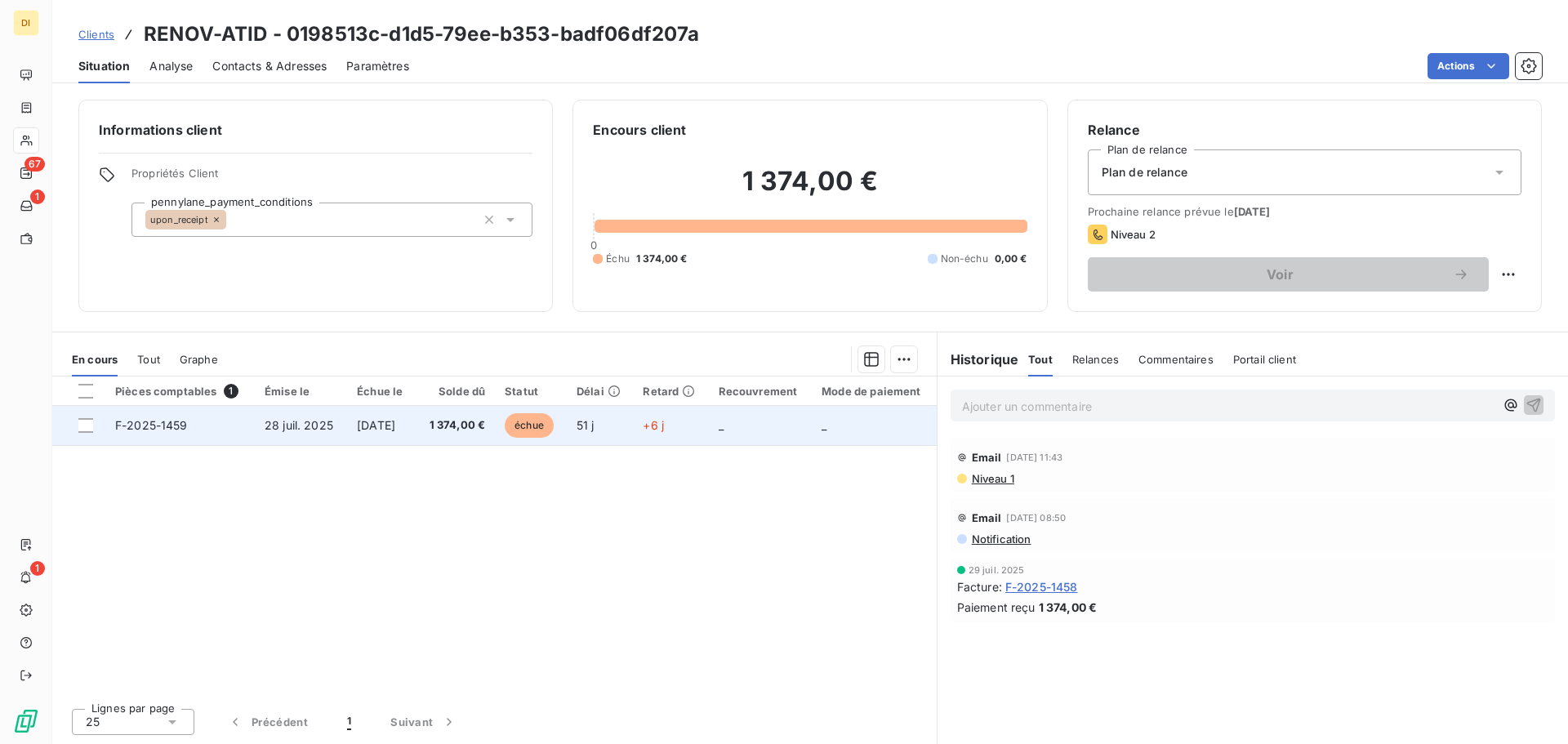
click at [473, 420] on span "1 374,00 €" at bounding box center [454, 426] width 60 height 17
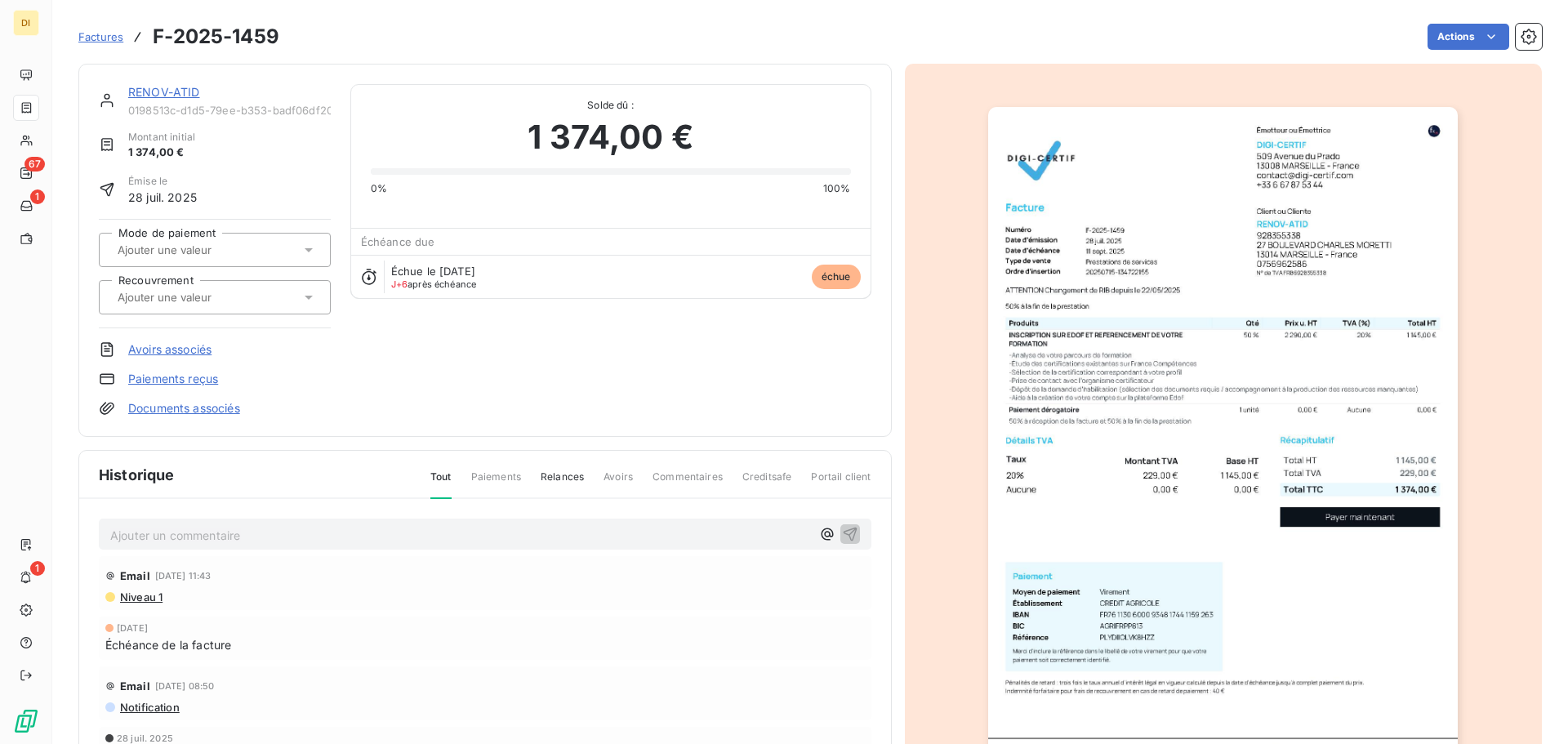
click at [171, 92] on link "RENOV-ATID" at bounding box center [164, 92] width 72 height 14
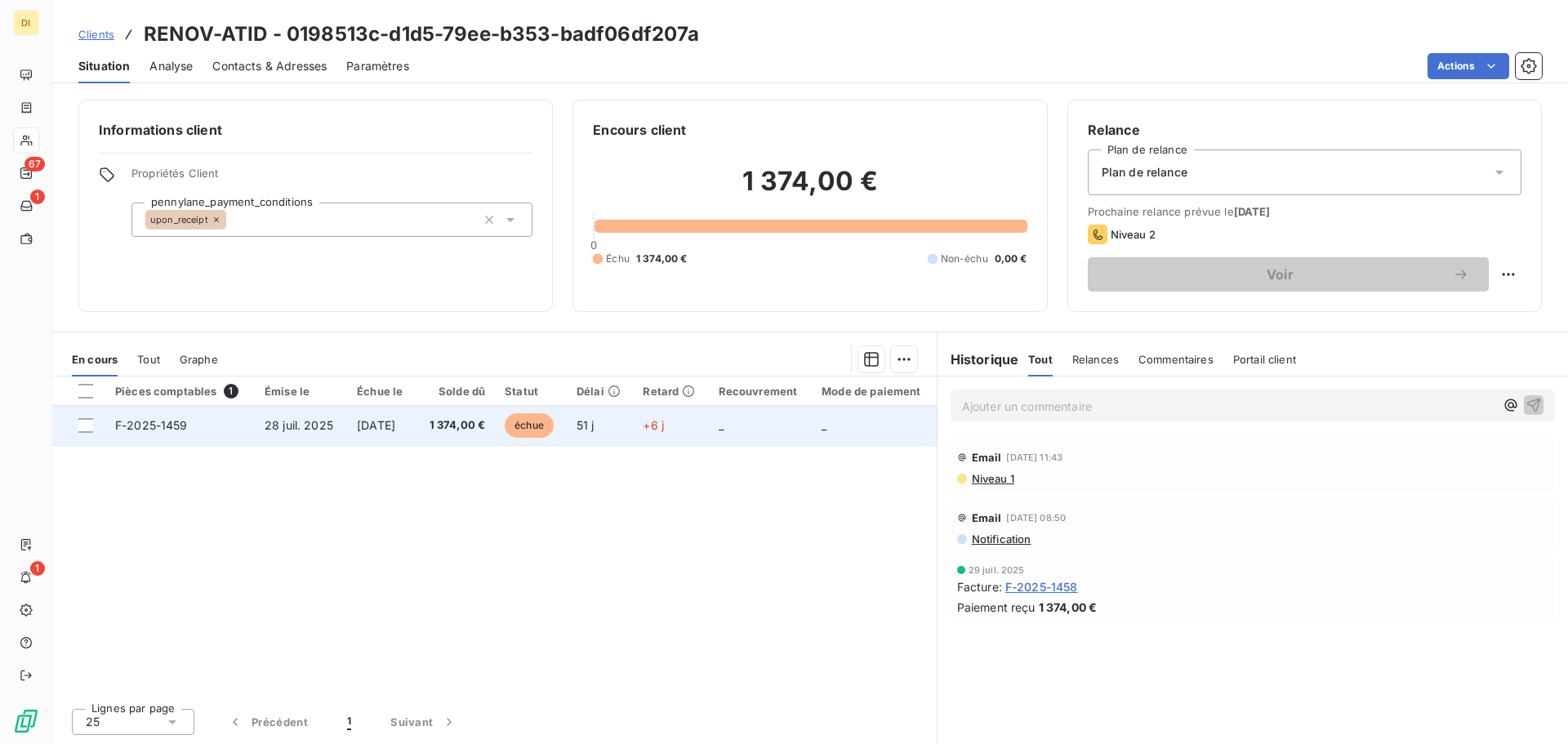
click at [476, 422] on span "1 374,00 €" at bounding box center [454, 426] width 60 height 17
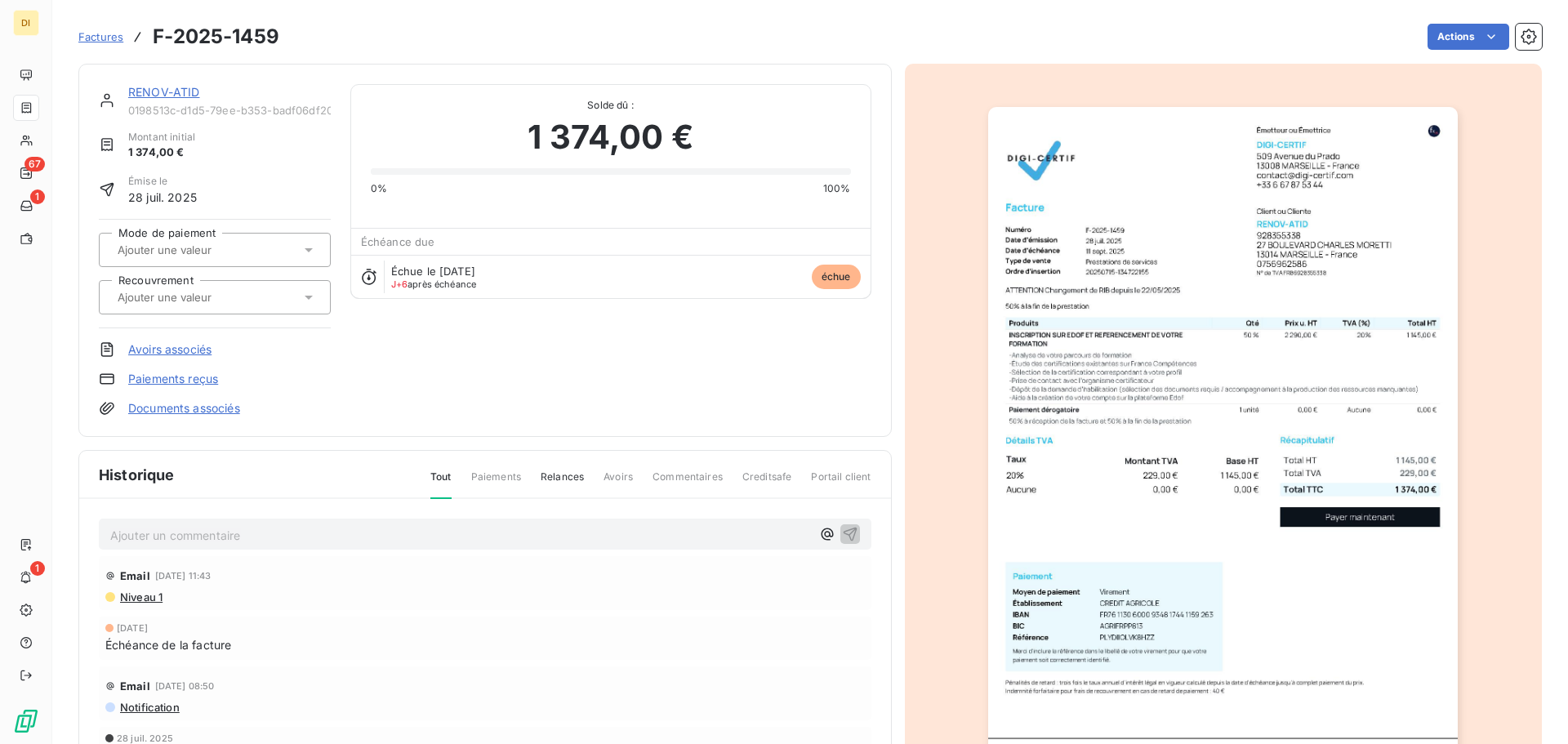
click at [147, 91] on link "RENOV-ATID" at bounding box center [164, 92] width 72 height 14
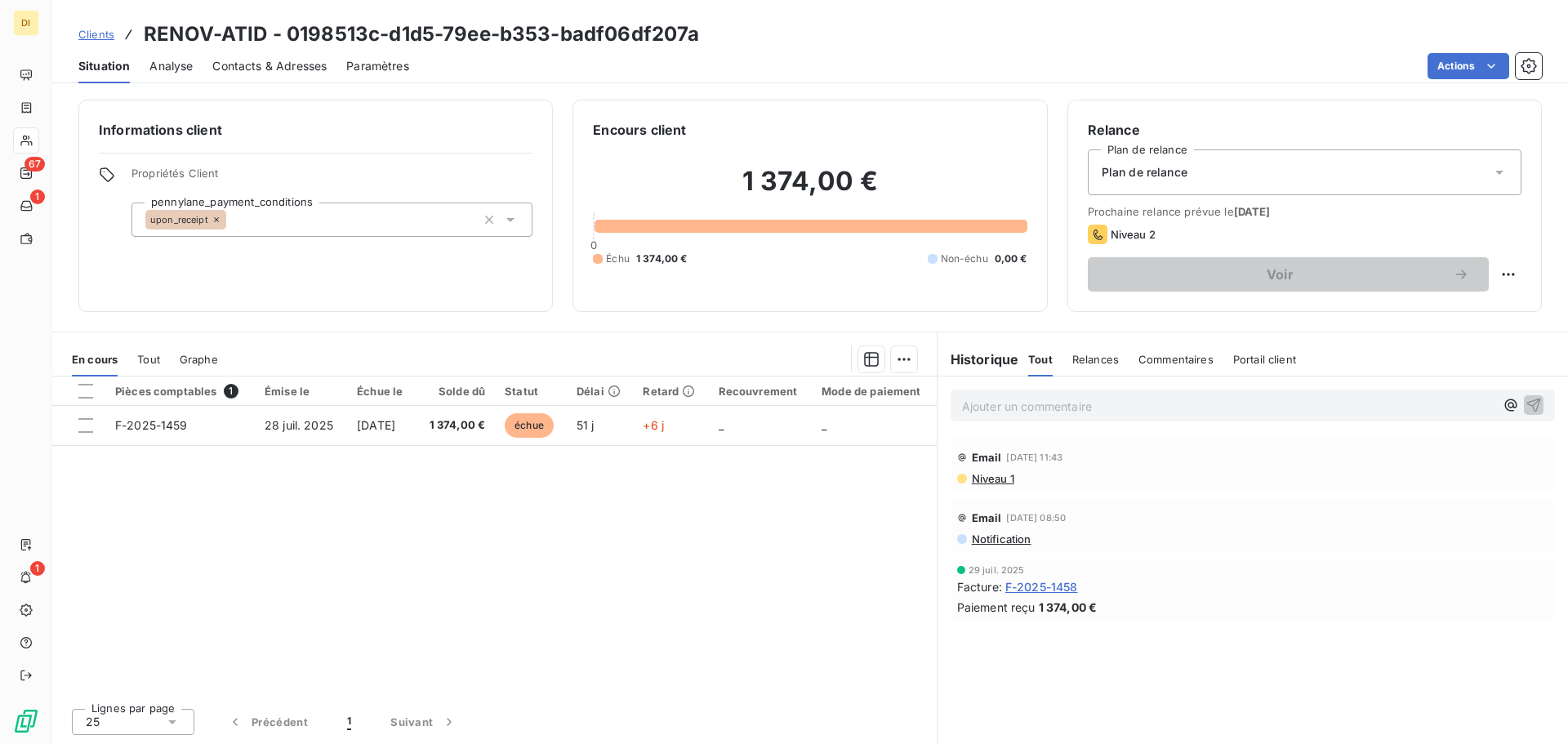
click at [994, 477] on span "Niveau 1" at bounding box center [992, 479] width 44 height 13
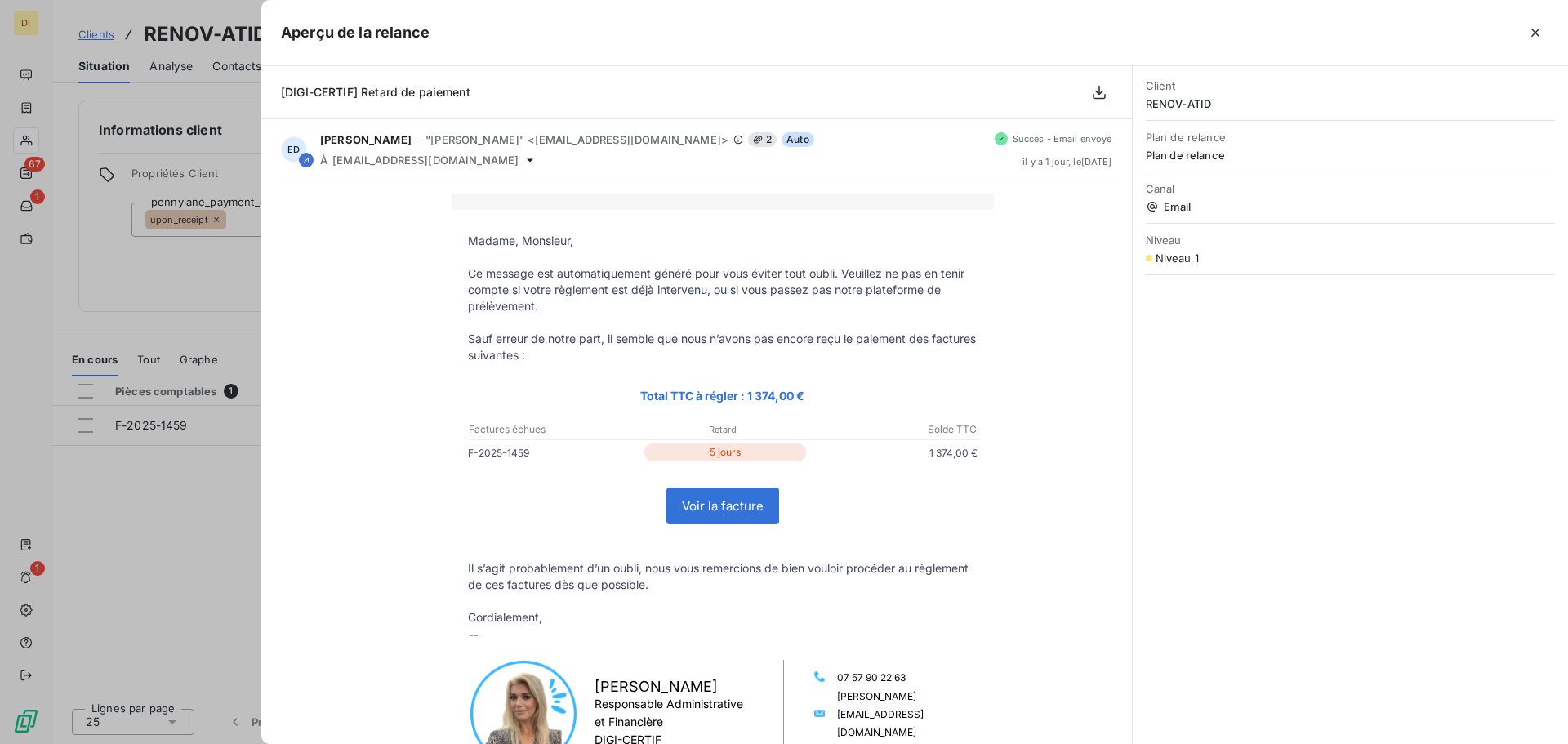
click at [817, 278] on p "Ce message est automatiquement généré pour vous éviter tout oubli. Veuillez ne …" at bounding box center [722, 289] width 510 height 49
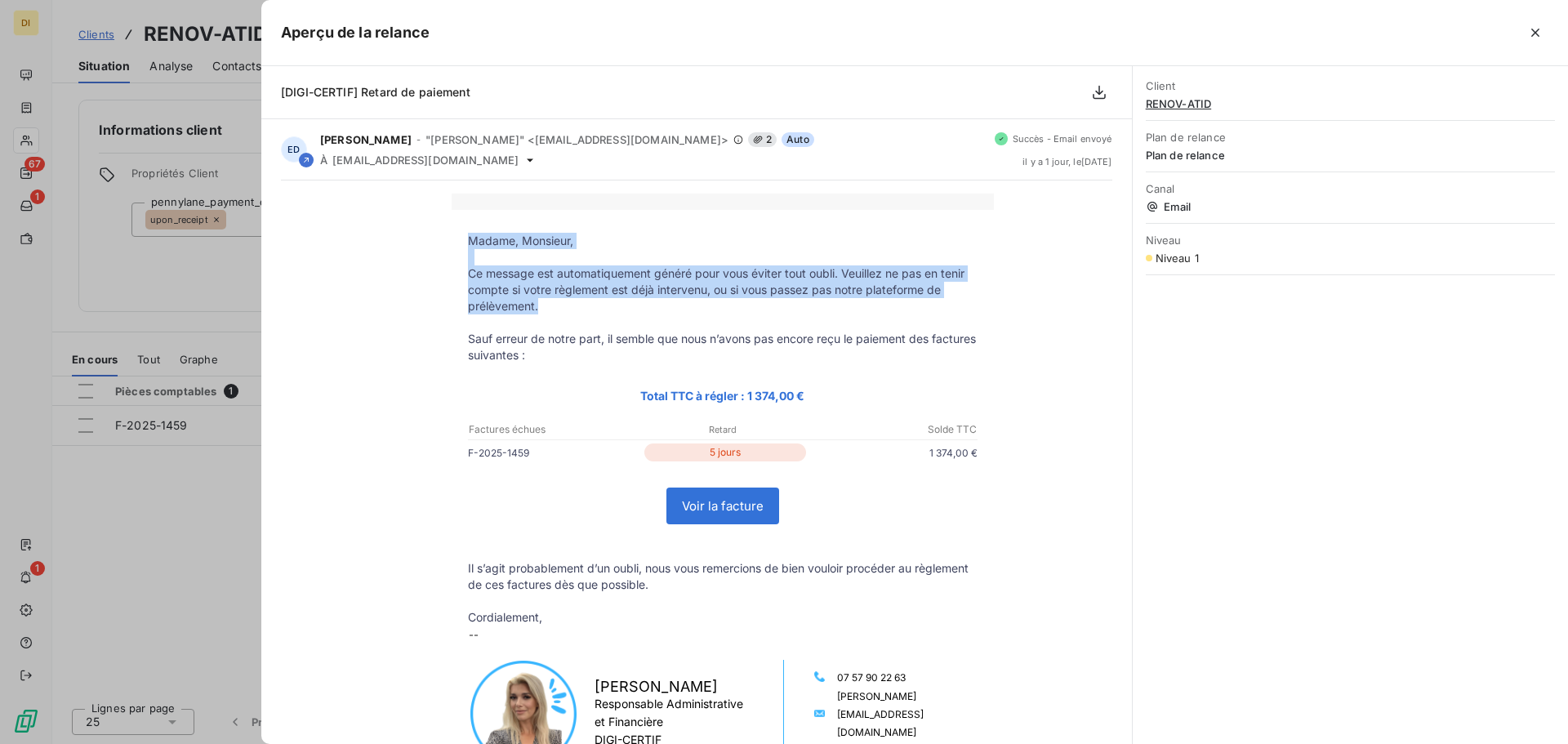
drag, startPoint x: 727, startPoint y: 307, endPoint x: 461, endPoint y: 242, distance: 273.8
click at [461, 242] on tbody "Madame, Monsieur, Ce message est automatiquement généré pour vous éviter tout o…" at bounding box center [722, 608] width 543 height 750
click at [1533, 28] on icon "button" at bounding box center [1535, 33] width 17 height 17
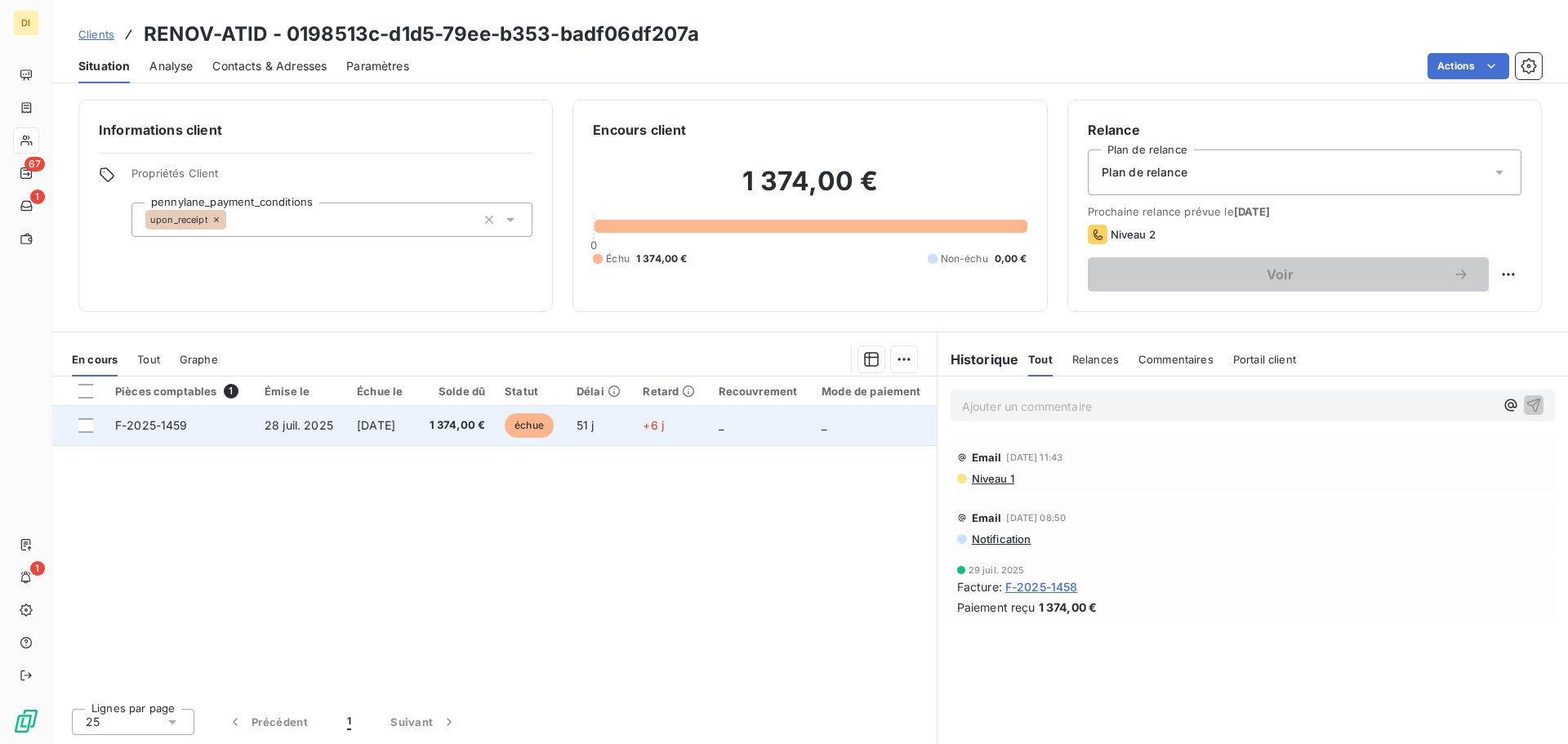
click at [495, 426] on td "1 374,00 €" at bounding box center [455, 425] width 79 height 39
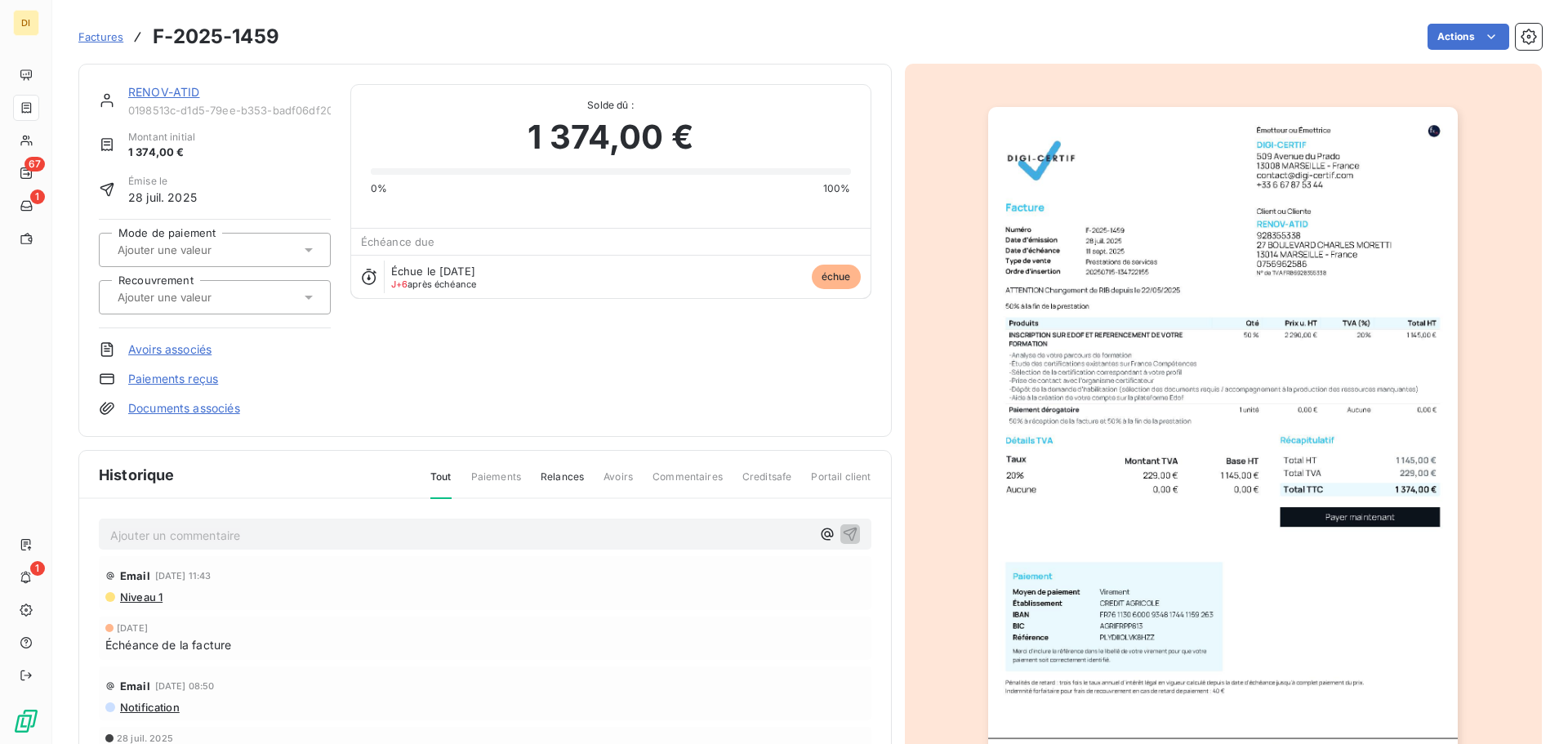
click at [393, 369] on div "RENOV-ATID 0198513c-d1d5-79ee-b353-badf06df207a Montant initial 1 374,00 € Émis…" at bounding box center [485, 251] width 772 height 333
click at [157, 96] on link "RENOV-ATID" at bounding box center [164, 92] width 72 height 14
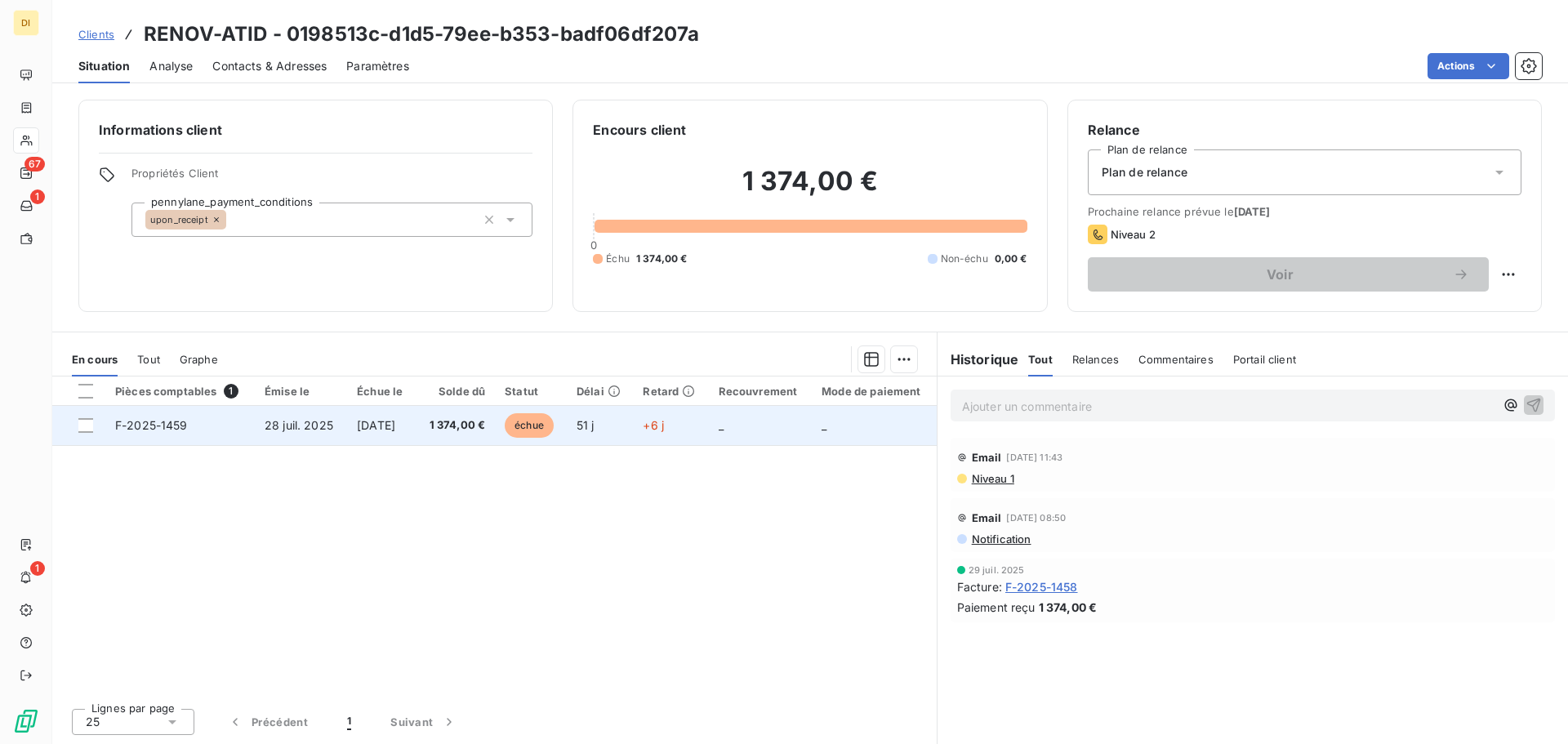
click at [485, 419] on span "1 374,00 €" at bounding box center [454, 426] width 60 height 17
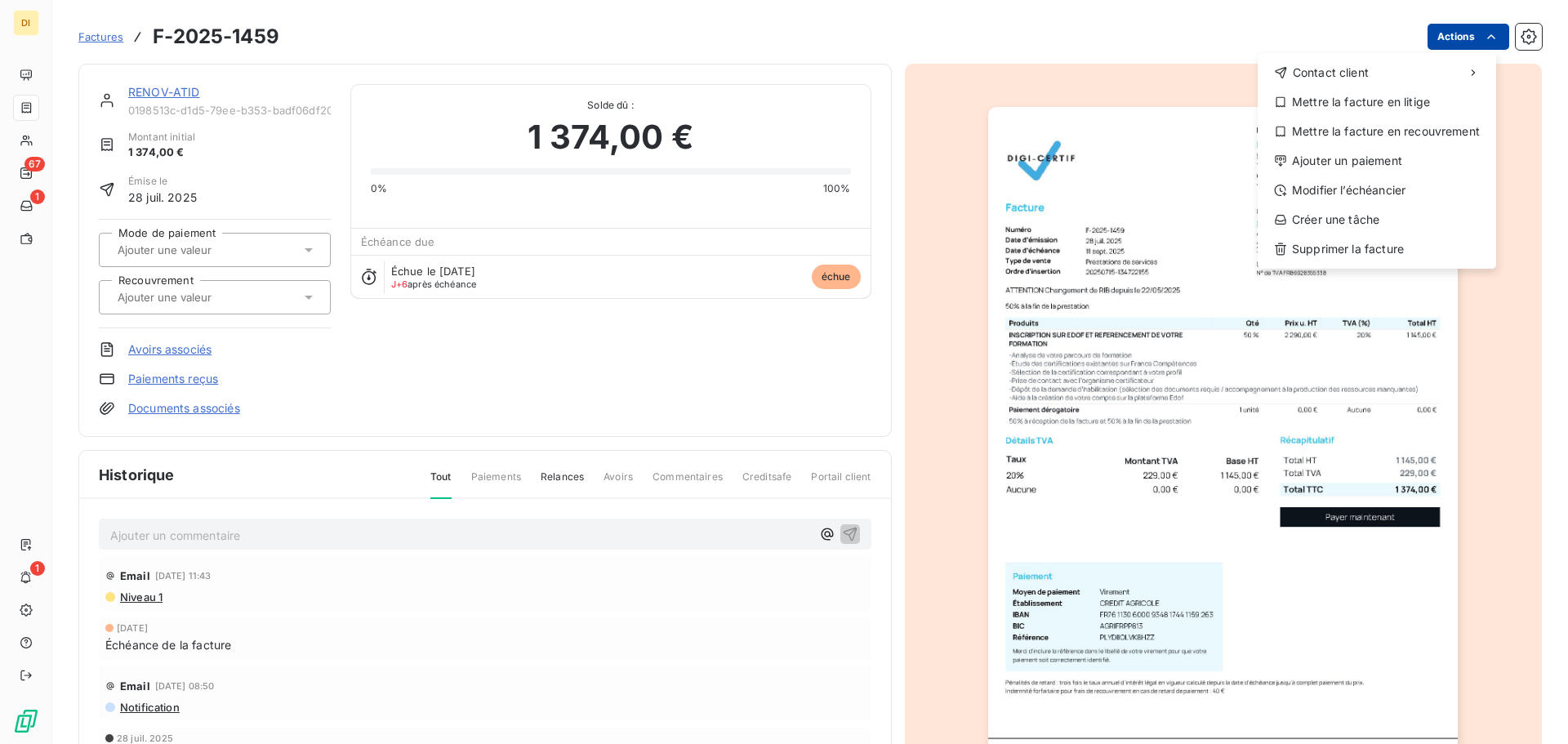
click at [1439, 42] on html "DI 67 1 1 Factures F-2025-1459 Actions Contact client Mettre la facture en liti…" at bounding box center [784, 372] width 1568 height 744
click at [1382, 185] on div "Modifier l’échéancier" at bounding box center [1377, 190] width 226 height 26
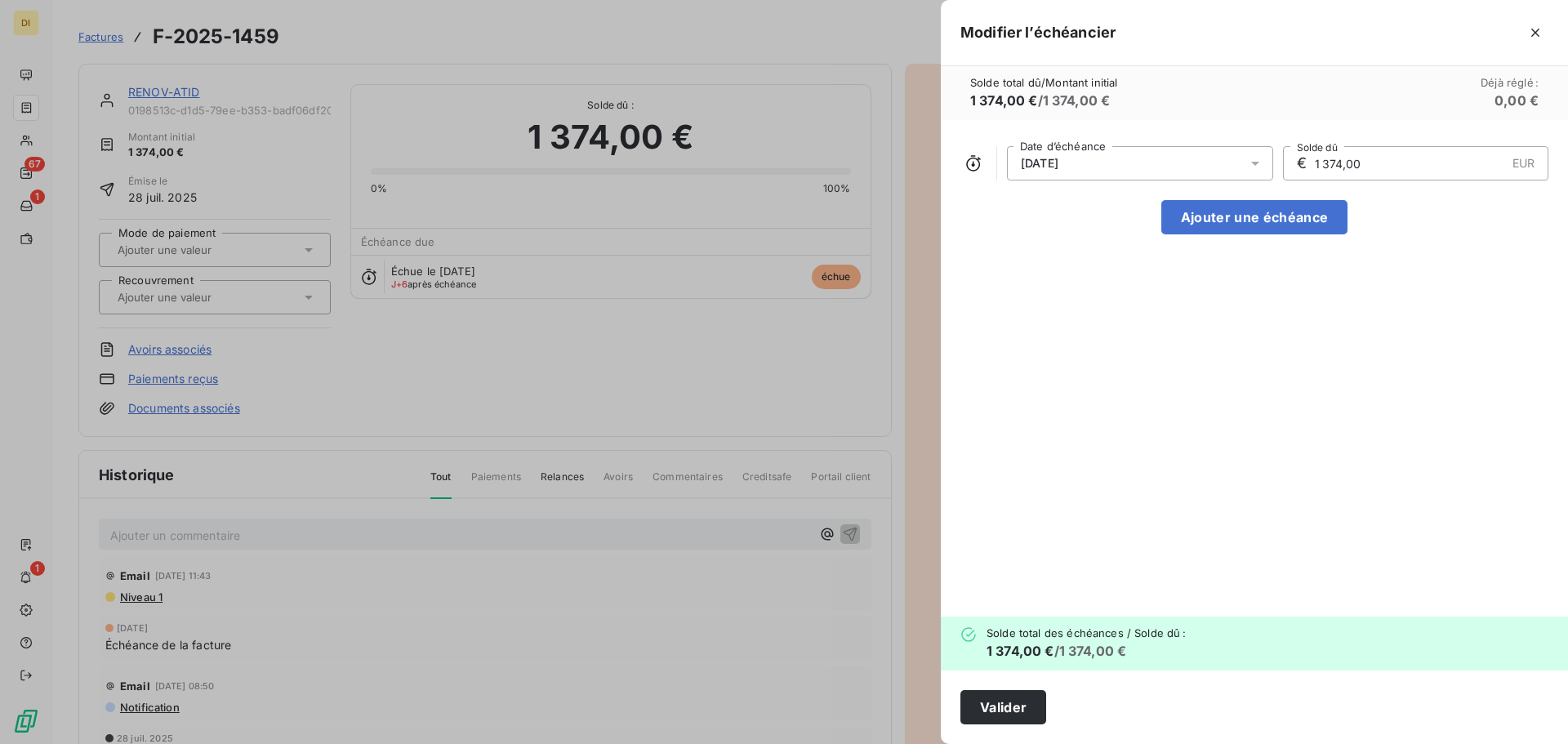
click at [1243, 163] on div "[DATE]" at bounding box center [1140, 163] width 266 height 34
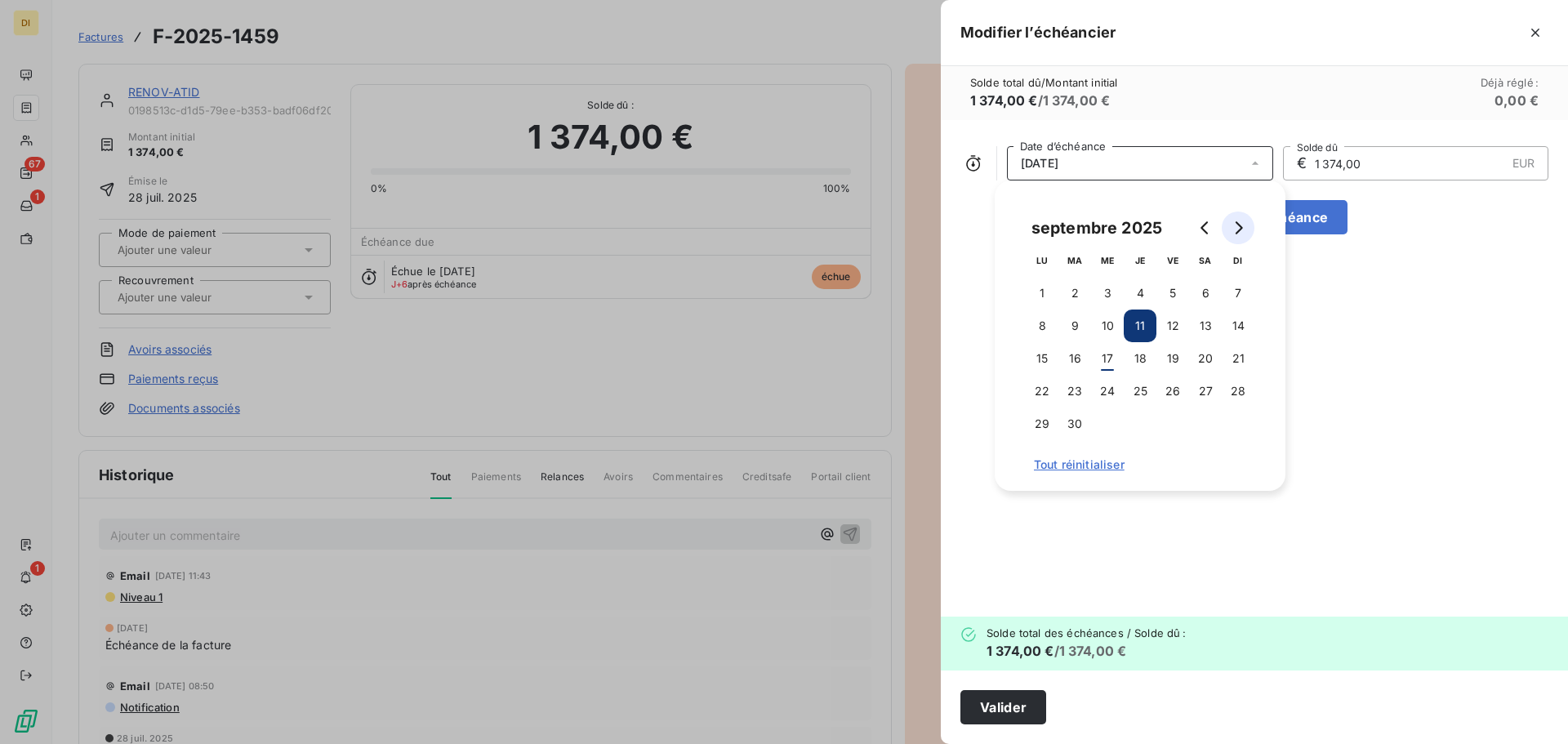
click at [1243, 221] on icon "Go to next month" at bounding box center [1238, 228] width 13 height 13
click at [1417, 309] on div "[DATE] Date d’échéance € 1 374,00 EUR Solde dû Ajouter une échéance" at bounding box center [1254, 368] width 627 height 497
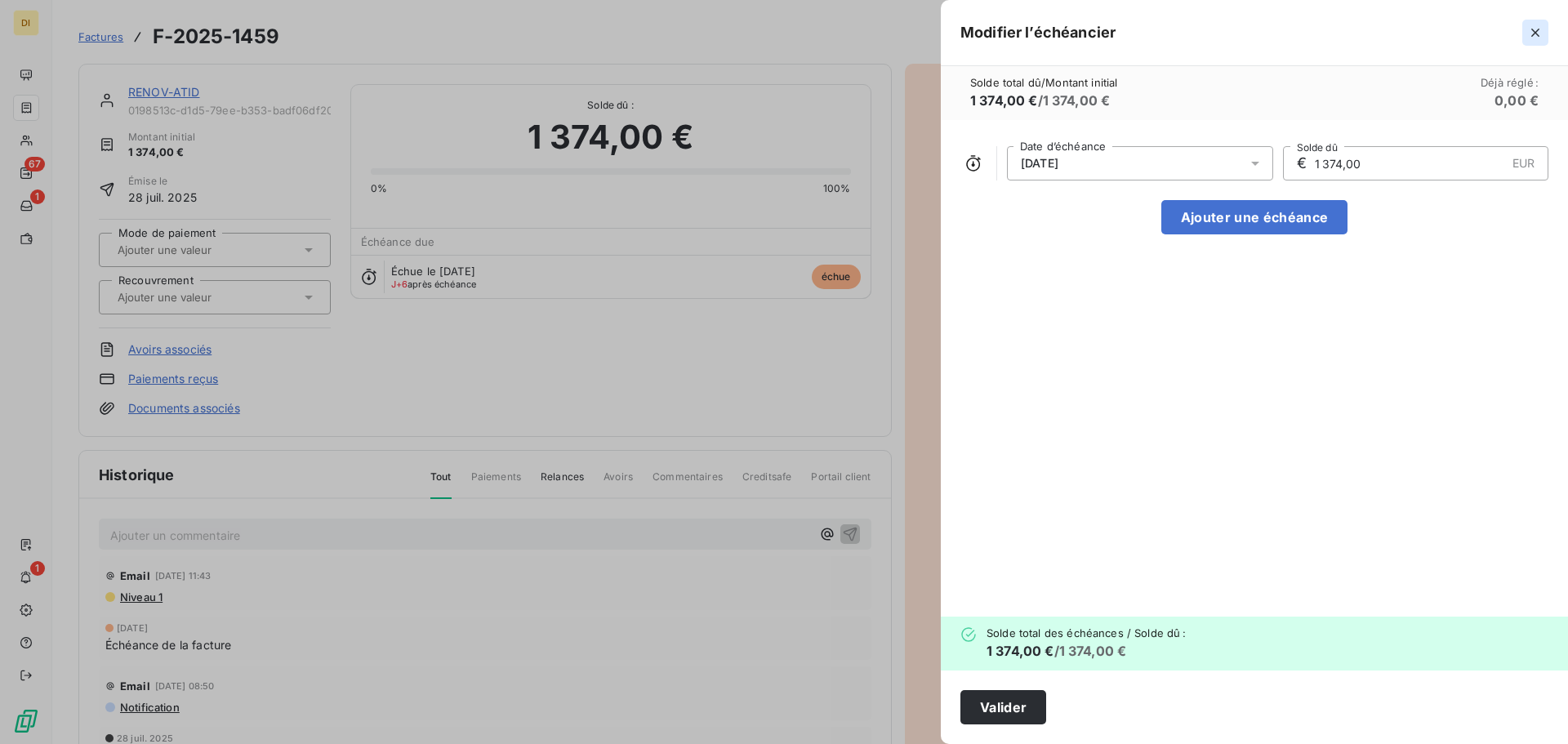
click at [1534, 33] on icon "button" at bounding box center [1535, 33] width 17 height 17
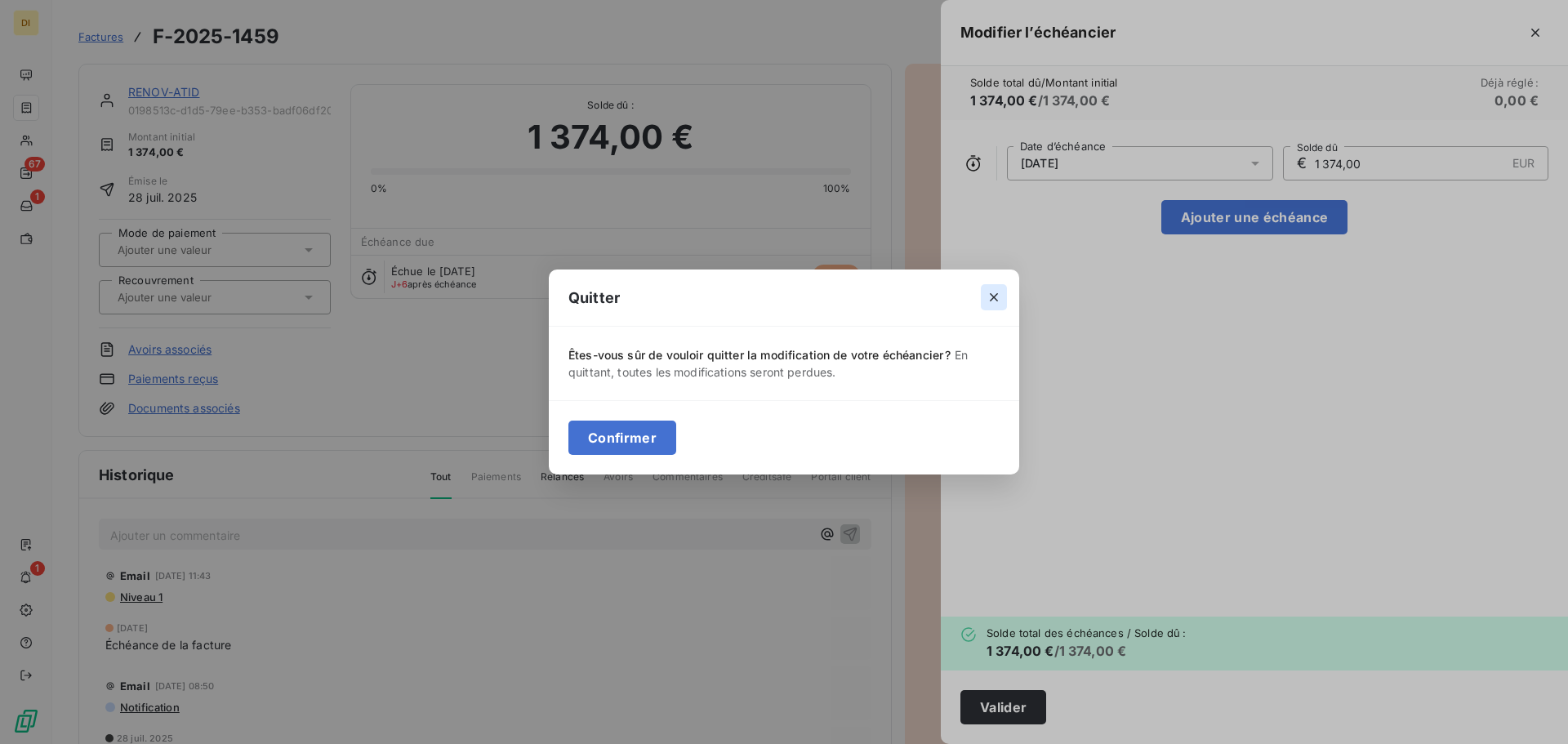
click at [995, 290] on icon "button" at bounding box center [994, 298] width 17 height 17
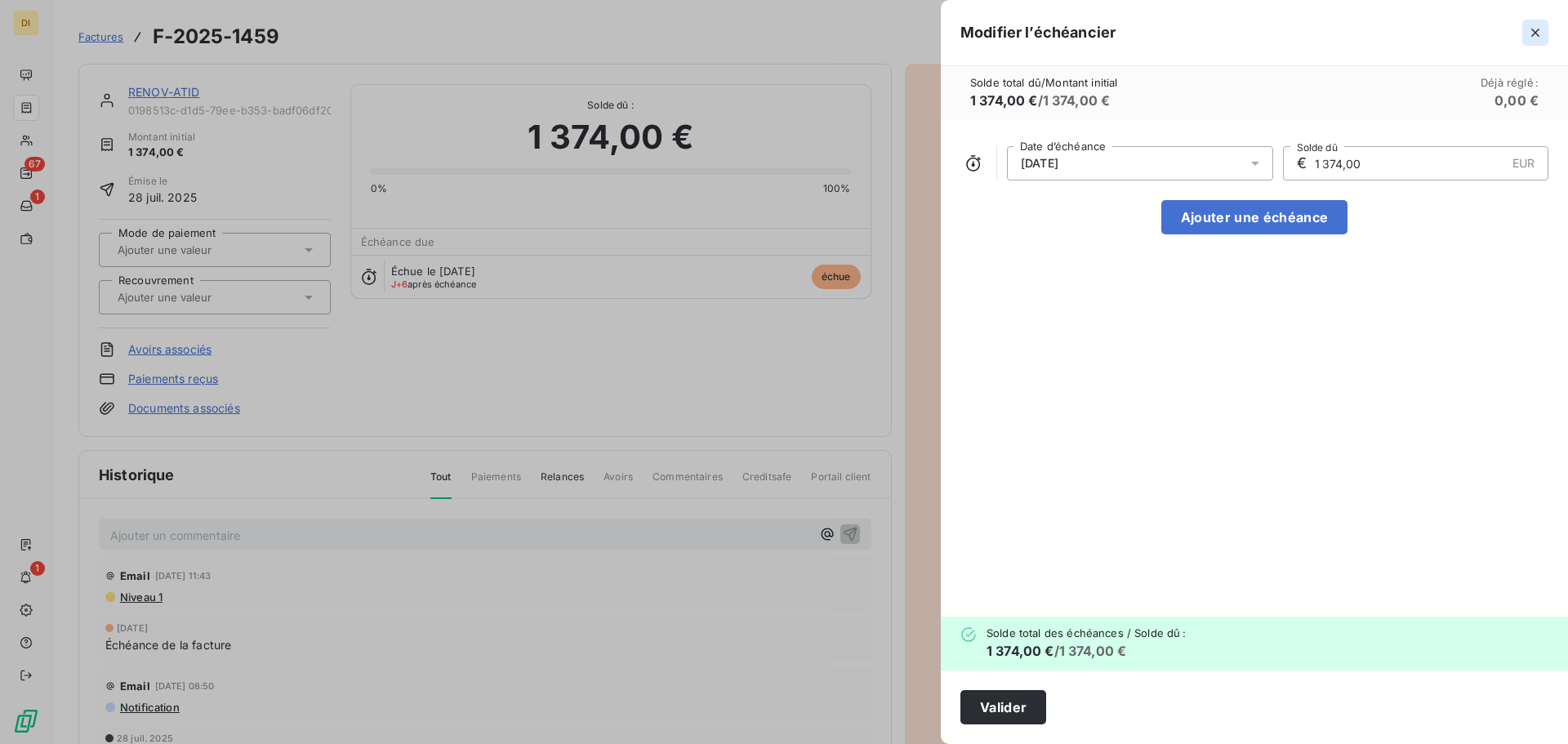
click at [1537, 37] on icon "button" at bounding box center [1535, 33] width 17 height 17
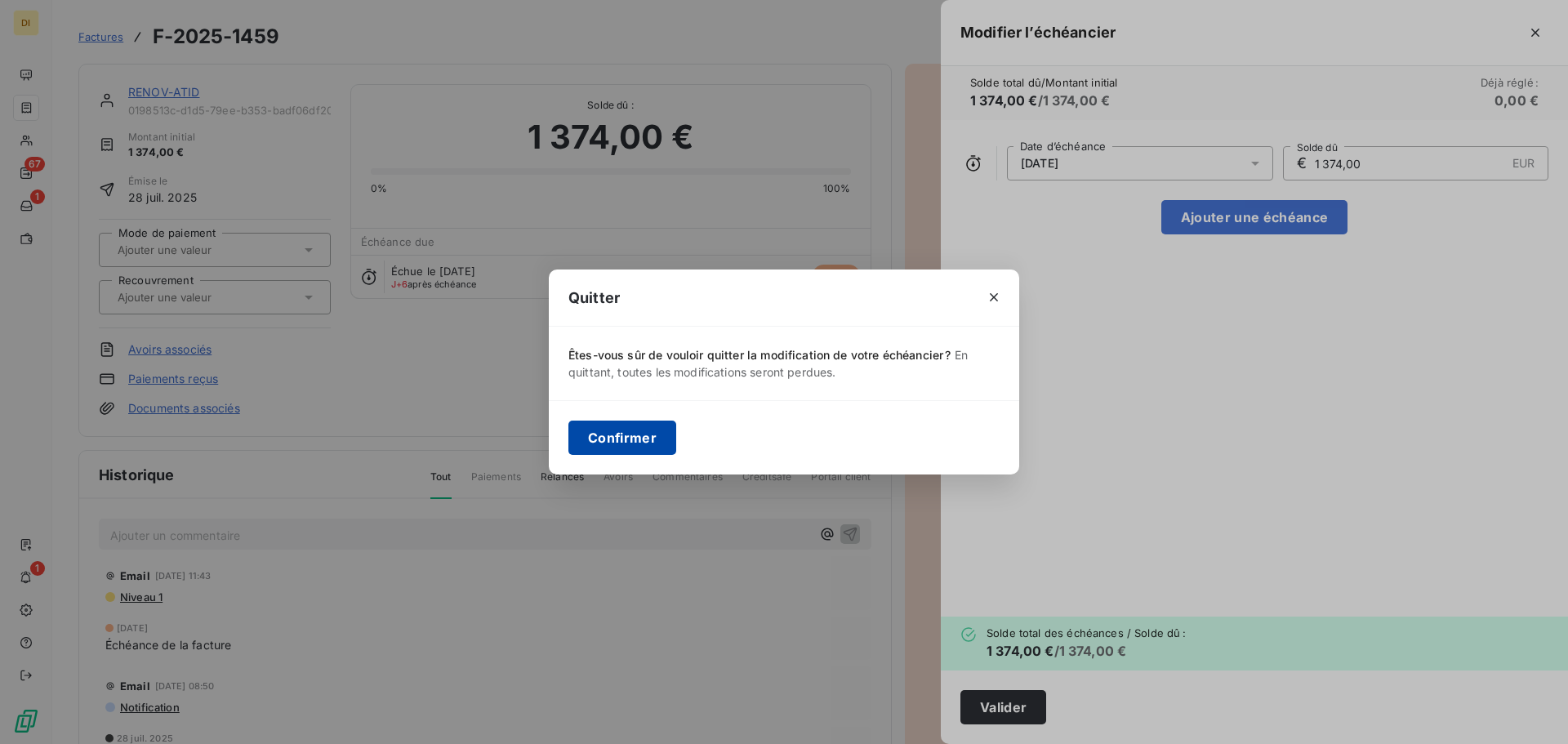
click at [659, 451] on button "Confirmer" at bounding box center [622, 437] width 107 height 34
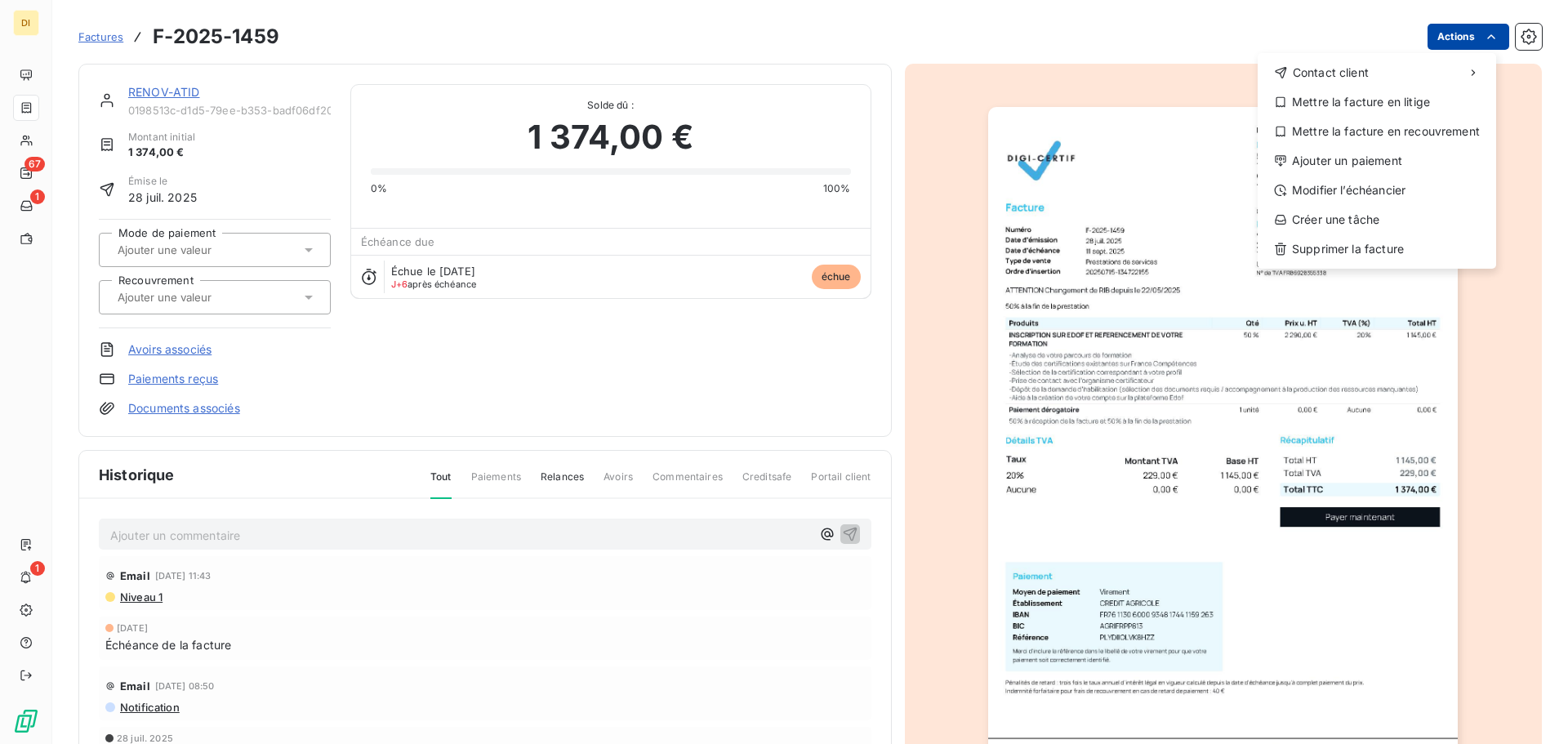
click at [1448, 32] on html "DI 67 1 1 Factures F-2025-1459 Actions Contact client Mettre la facture en liti…" at bounding box center [784, 372] width 1568 height 744
click at [1329, 181] on div "Modifier l’échéancier" at bounding box center [1377, 190] width 226 height 26
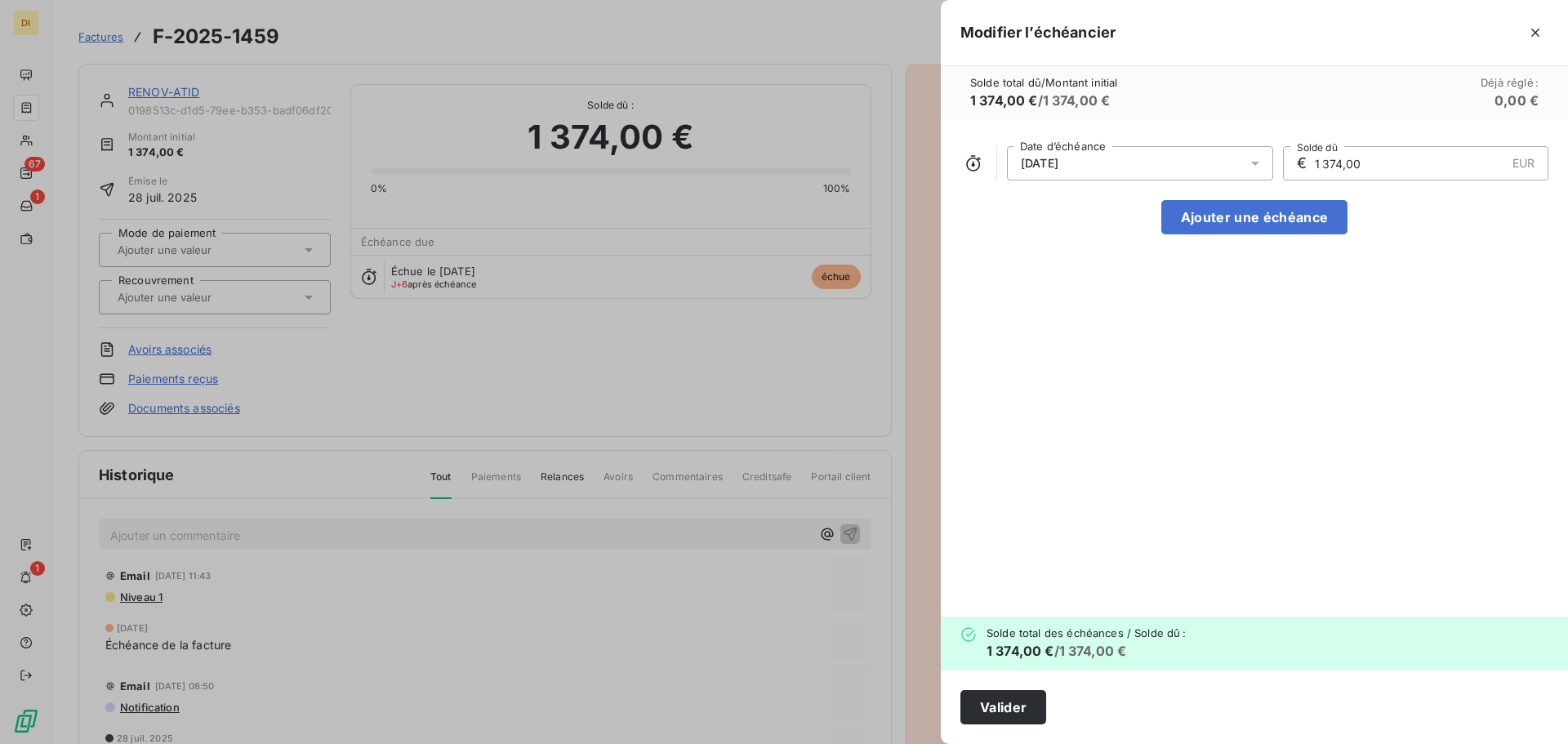
click at [1227, 166] on div "[DATE]" at bounding box center [1140, 163] width 266 height 34
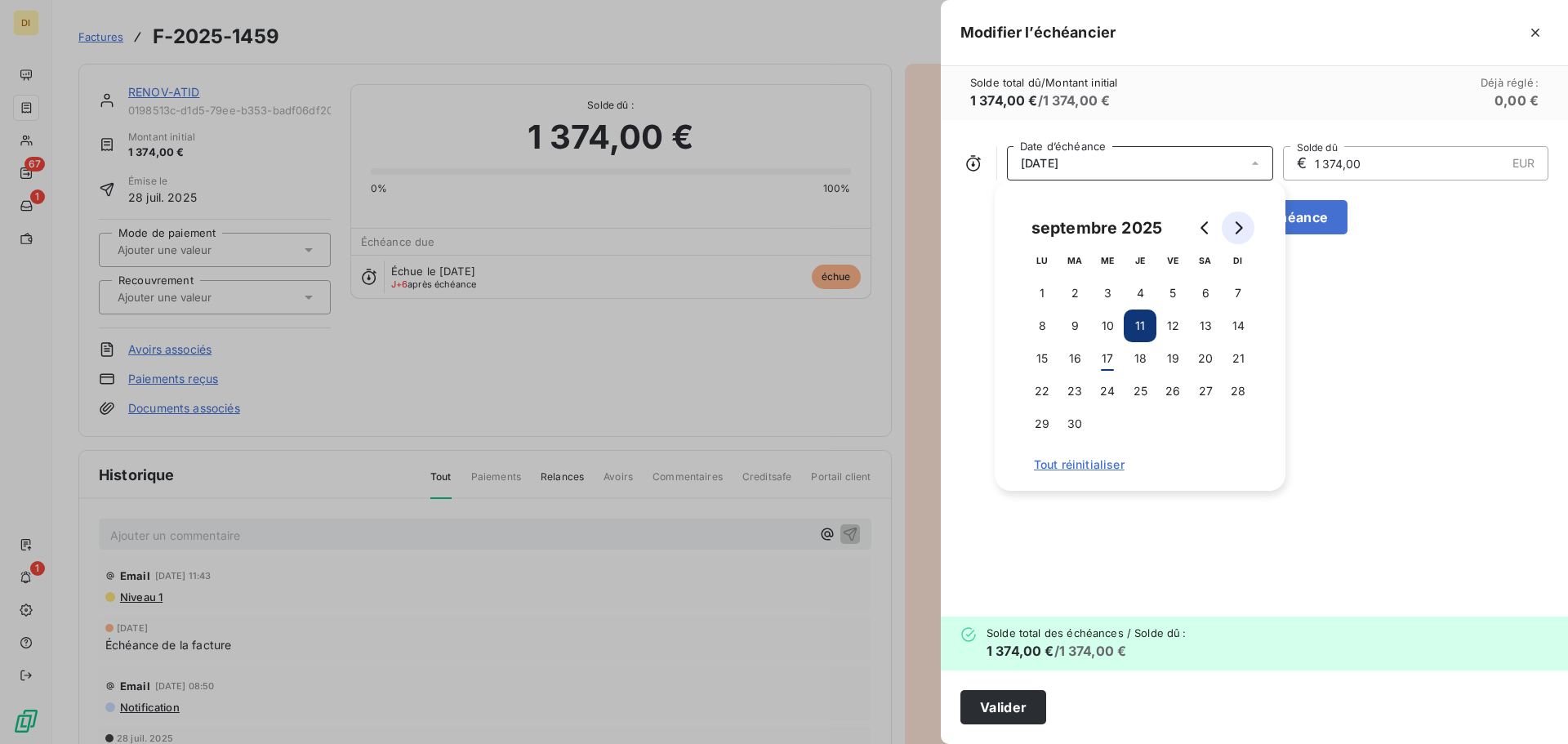
click at [1229, 237] on div at bounding box center [1221, 228] width 65 height 33
click at [1229, 237] on button "Go to next month" at bounding box center [1238, 228] width 33 height 33
click at [1243, 229] on icon "Go to next month" at bounding box center [1238, 228] width 13 height 13
click at [1046, 359] on button "15" at bounding box center [1042, 359] width 33 height 33
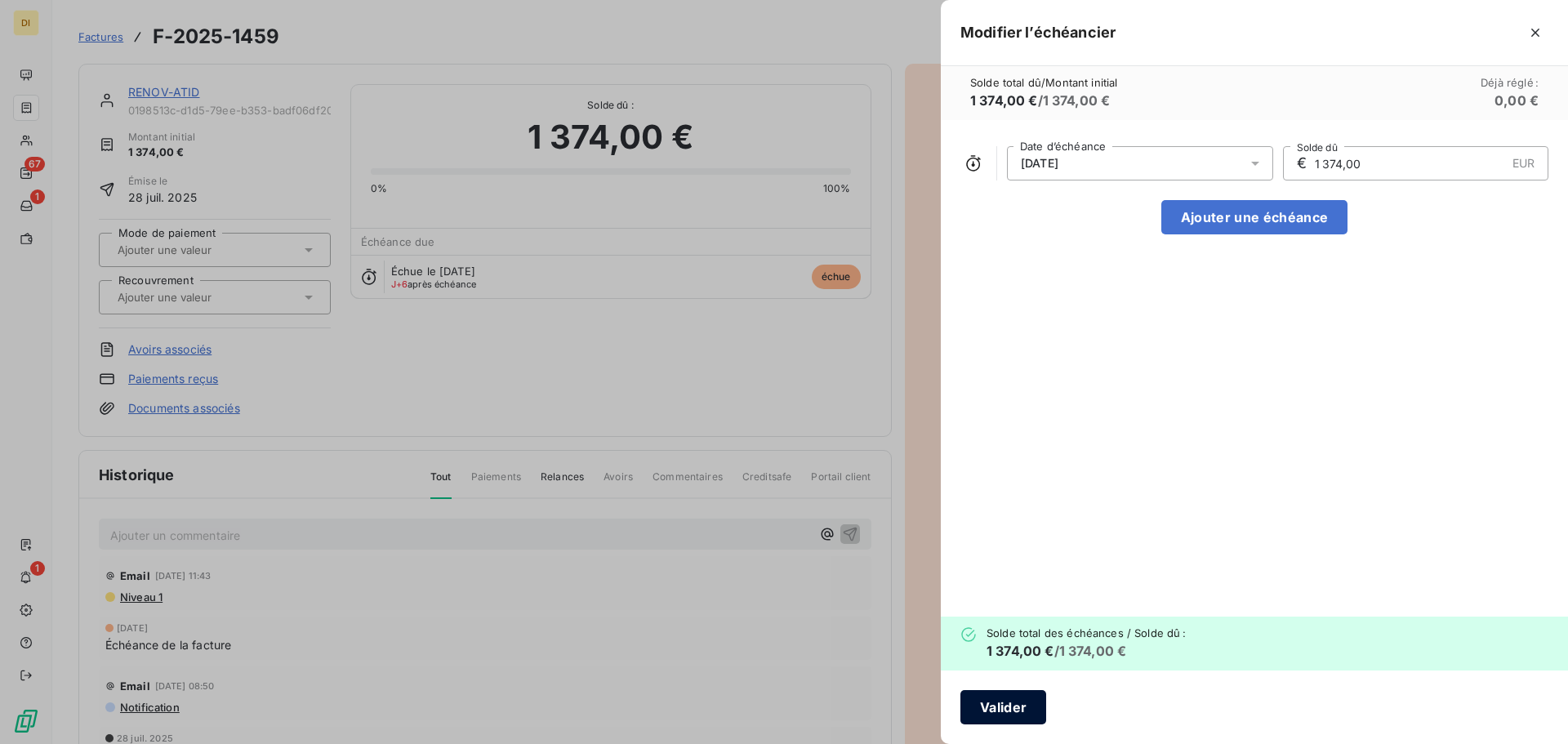
click at [1007, 697] on button "Valider" at bounding box center [1002, 707] width 85 height 34
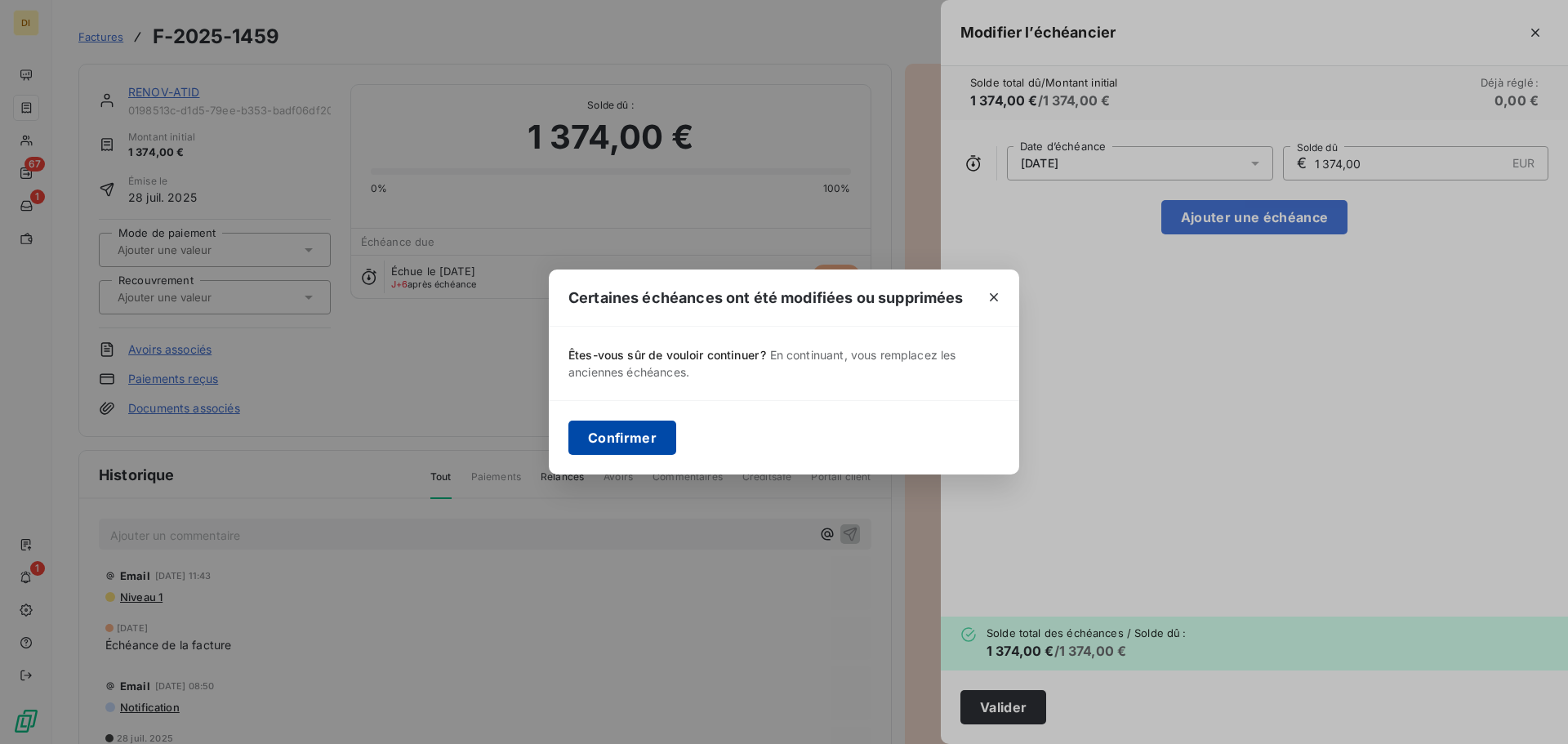
click at [600, 428] on button "Confirmer" at bounding box center [622, 437] width 107 height 34
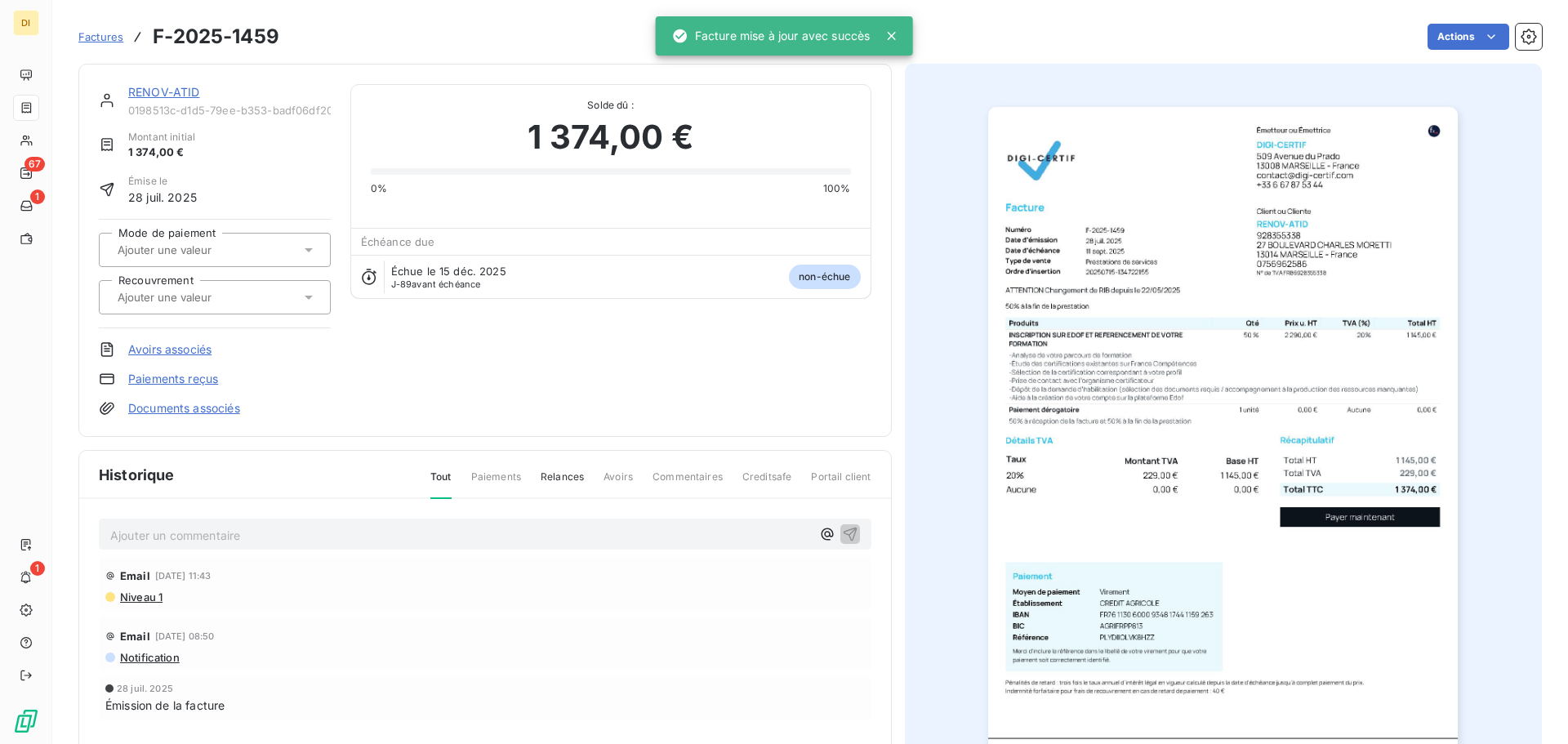
click at [145, 85] on link "RENOV-ATID" at bounding box center [164, 92] width 72 height 14
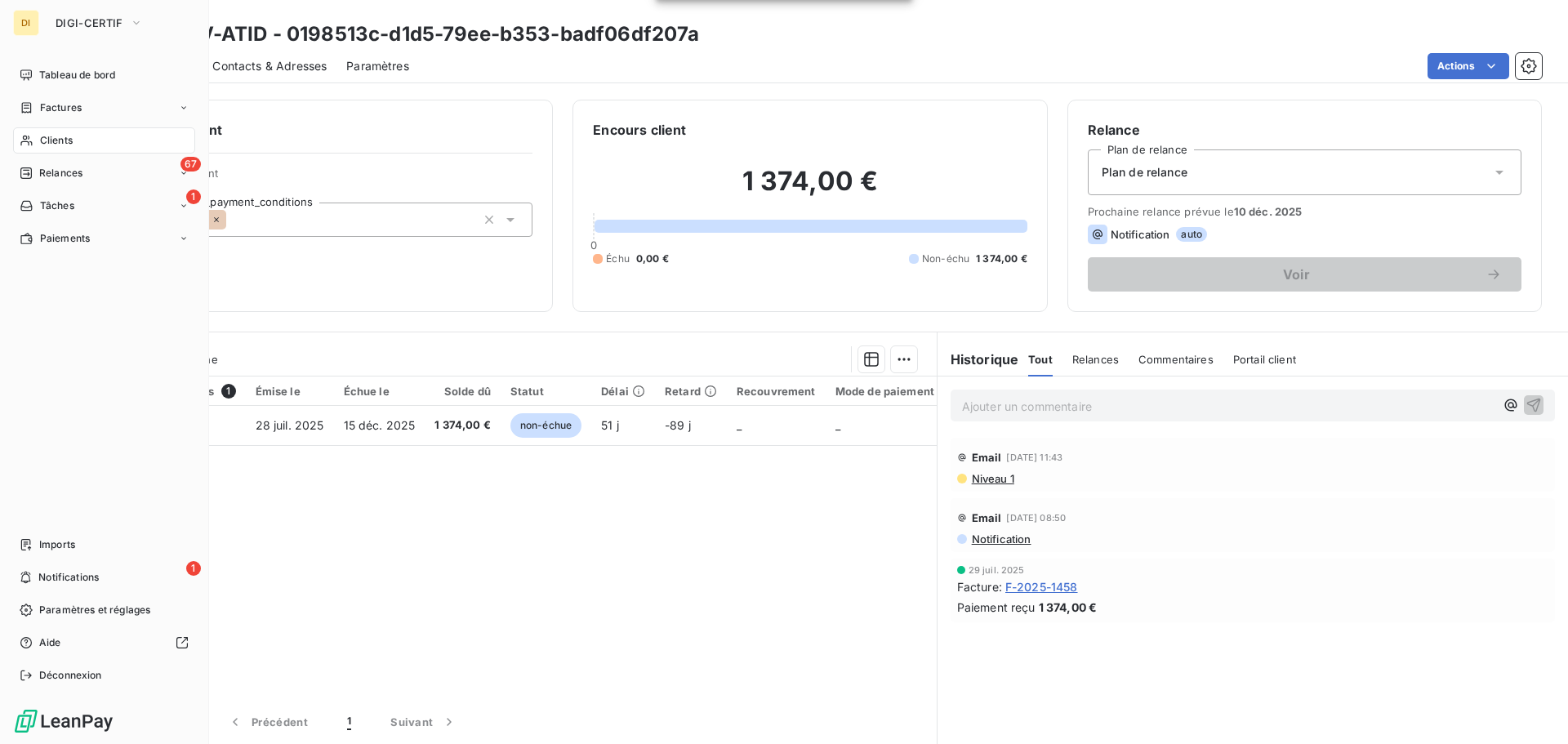
click at [28, 128] on div "Clients" at bounding box center [104, 141] width 182 height 26
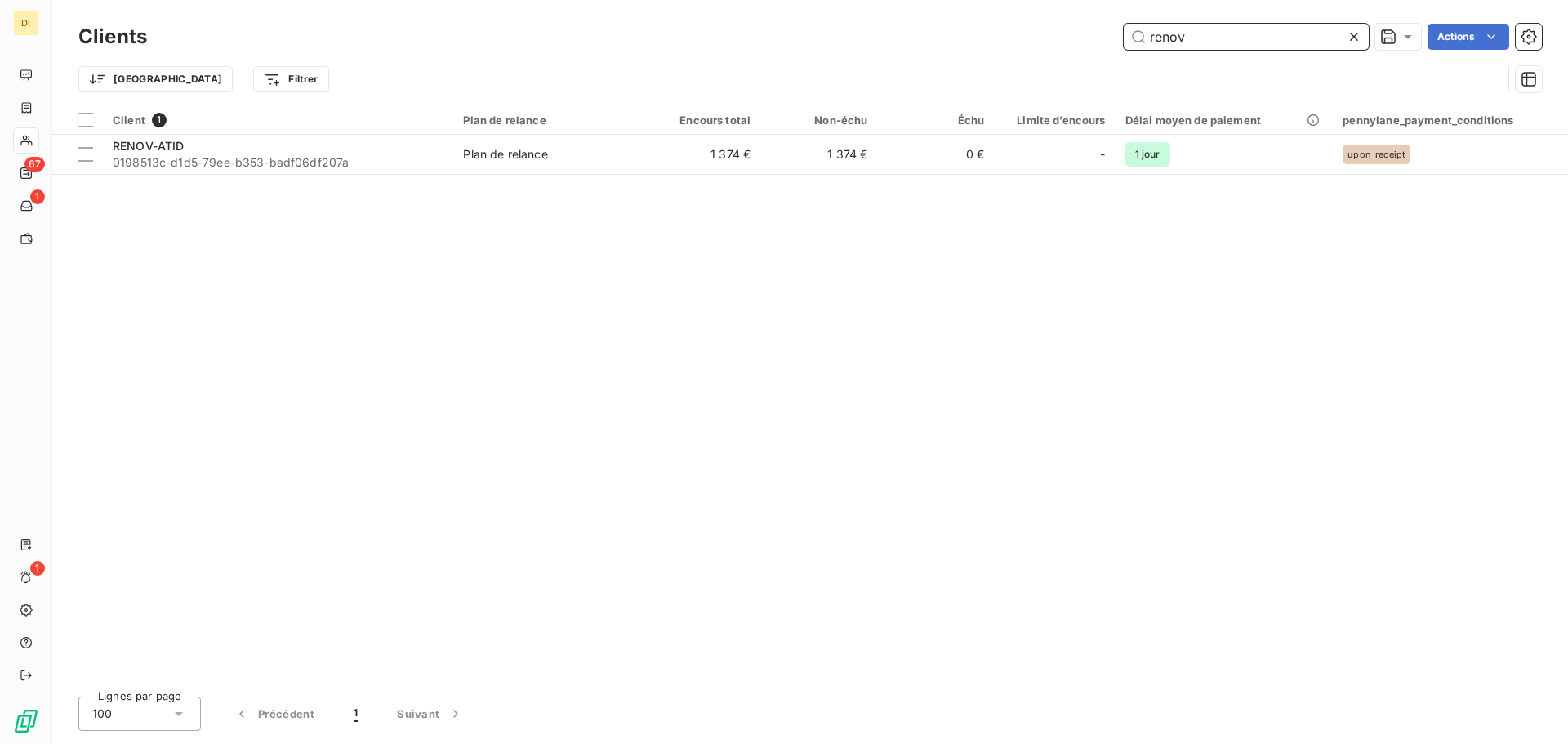
click at [1210, 29] on input "renov" at bounding box center [1246, 37] width 245 height 26
type input "fellows"
click at [338, 133] on th "Client 1" at bounding box center [278, 120] width 351 height 29
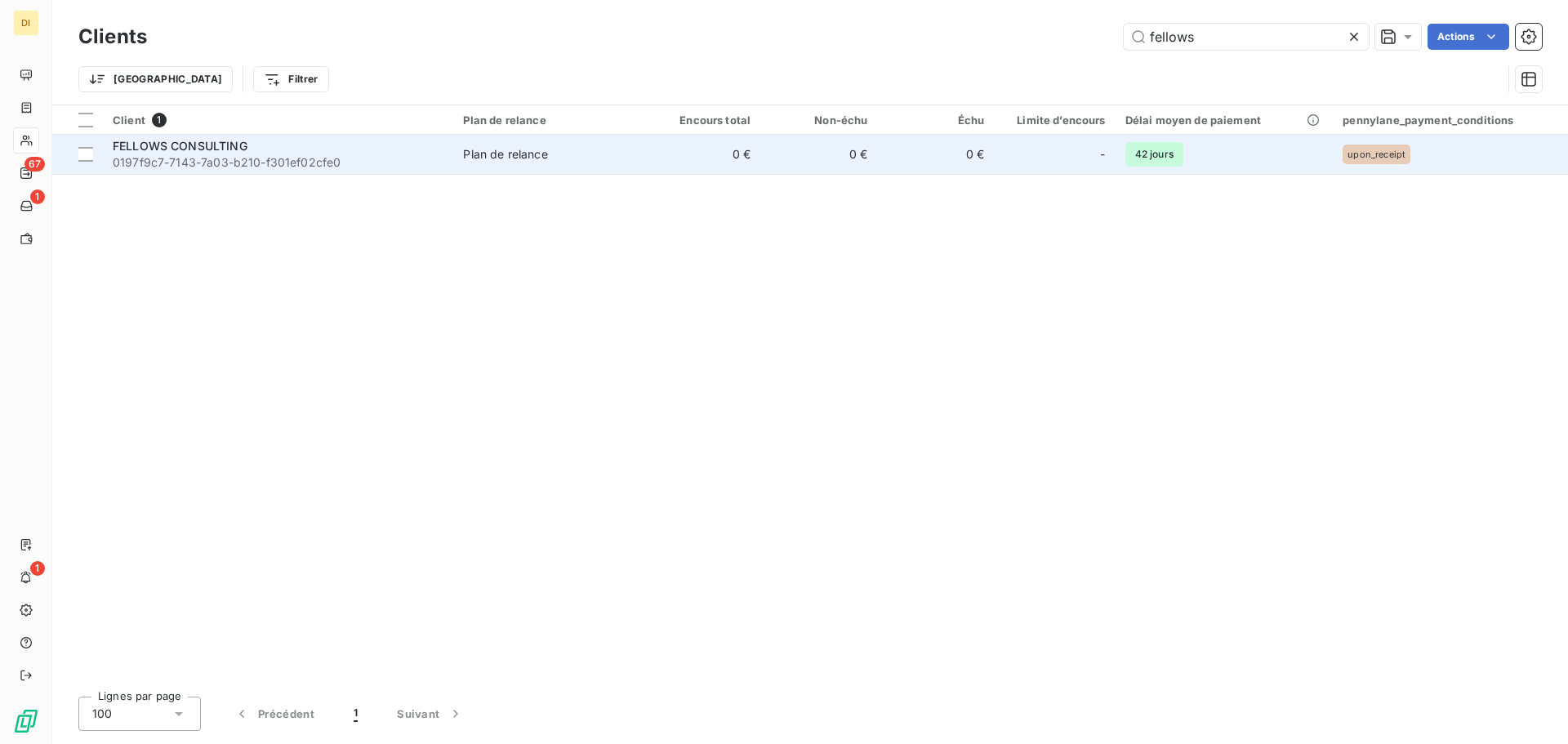
click at [329, 152] on div "FELLOWS CONSULTING" at bounding box center [278, 146] width 330 height 17
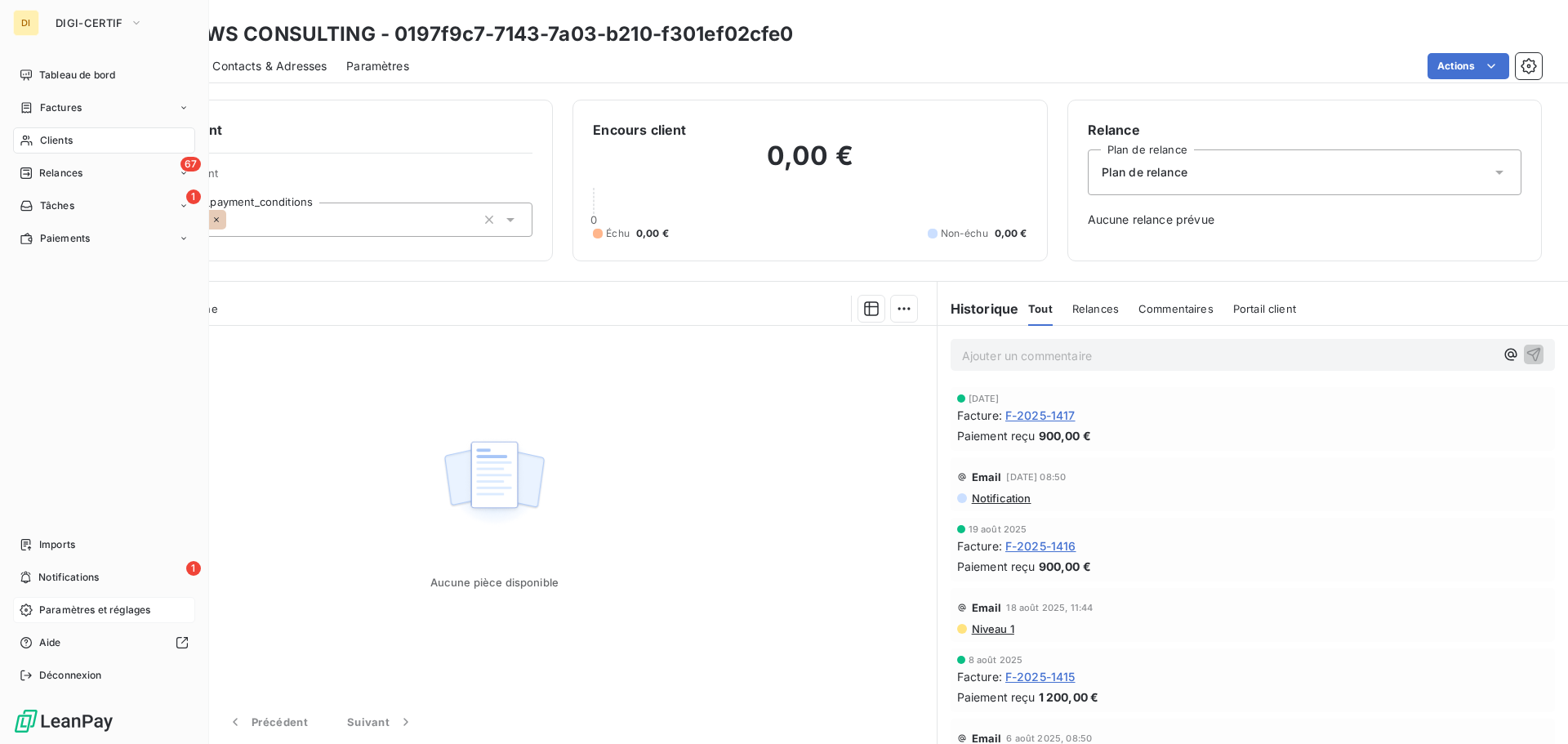
click at [93, 607] on span "Paramètres et réglages" at bounding box center [95, 610] width 111 height 15
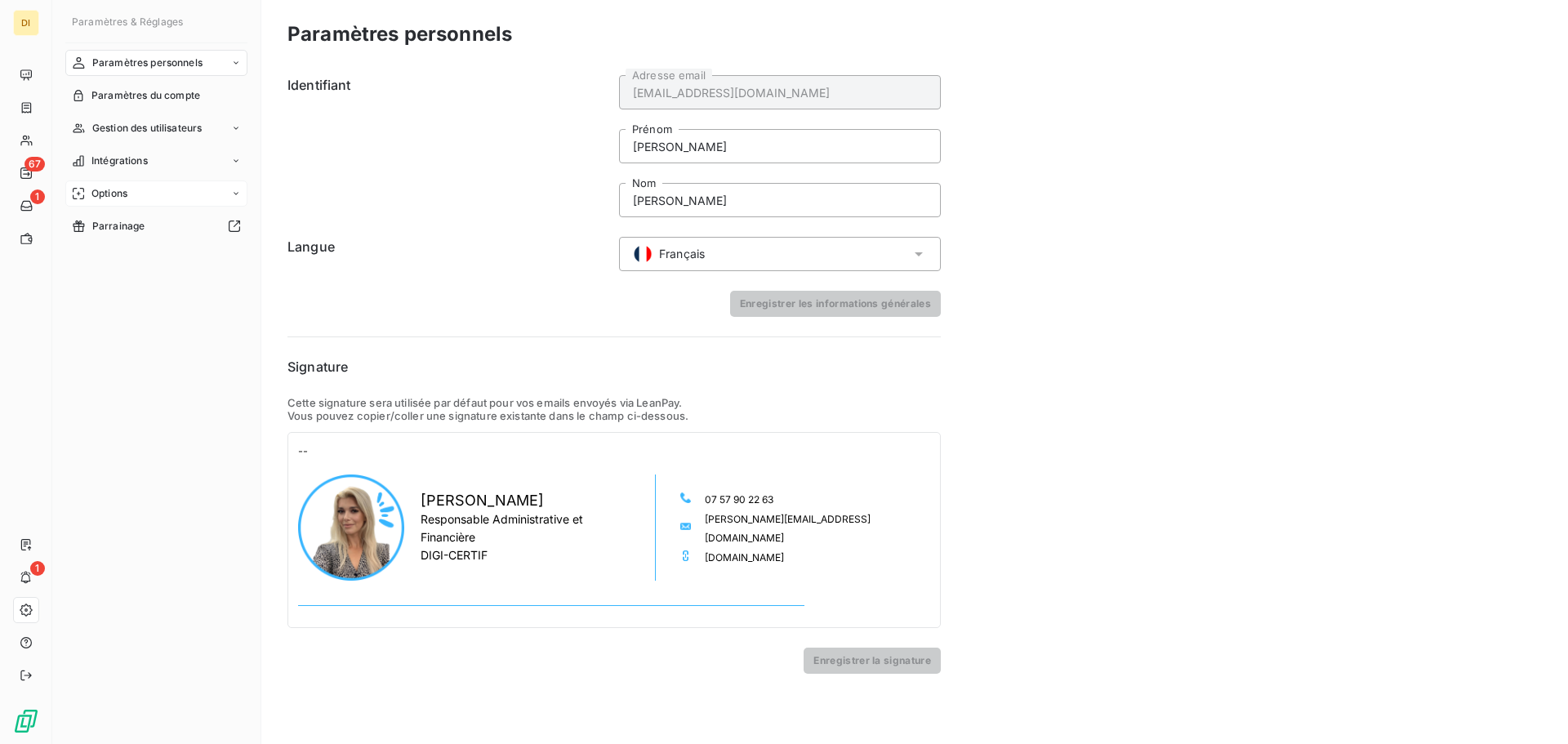
click at [148, 192] on div "Options" at bounding box center [156, 194] width 182 height 26
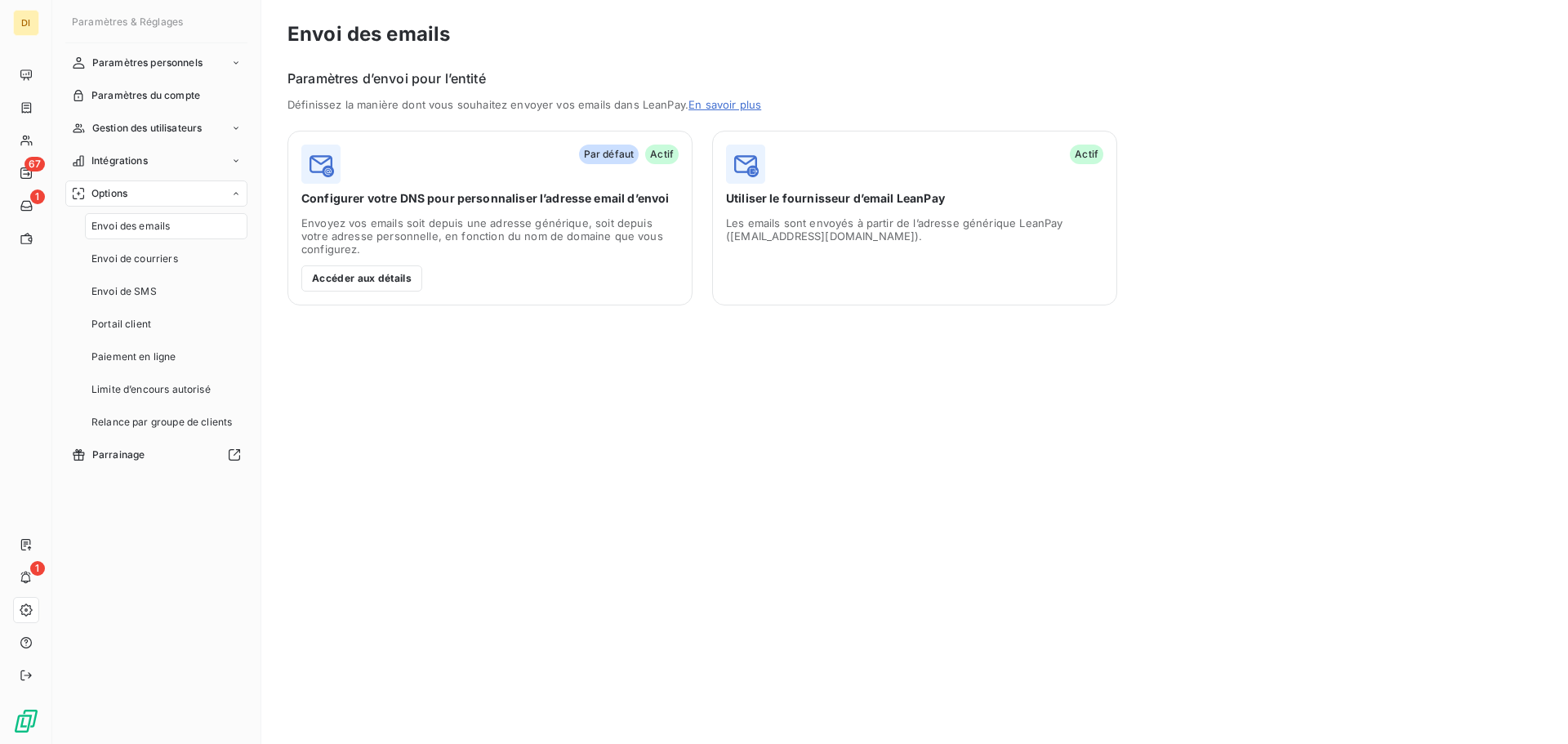
click at [468, 195] on span "Configurer votre DNS pour personnaliser l’adresse email d’envoi" at bounding box center [489, 198] width 377 height 17
click at [151, 225] on span "Envoi des emails" at bounding box center [130, 226] width 78 height 15
click at [150, 221] on span "Envoi des emails" at bounding box center [130, 226] width 78 height 15
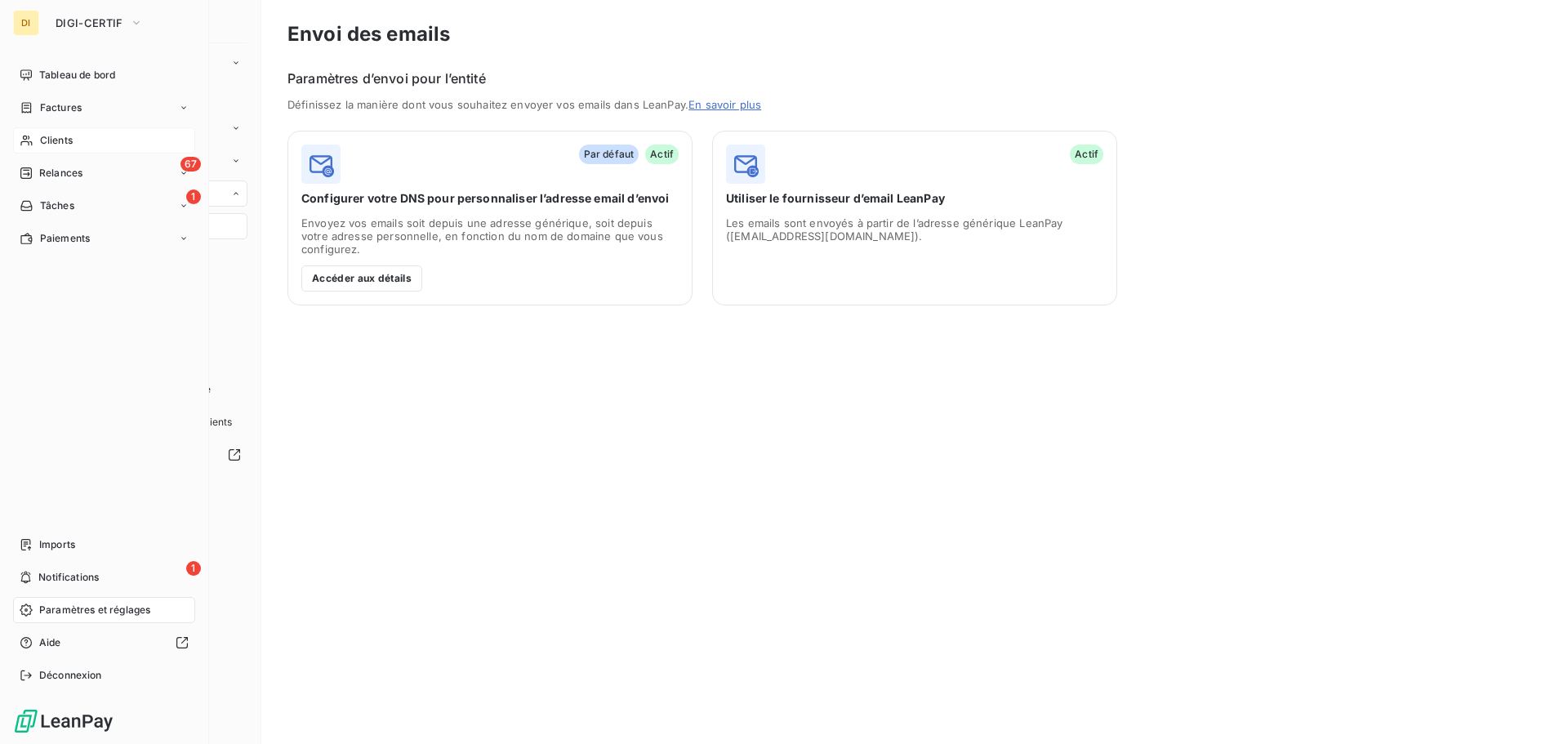
click at [38, 134] on div "Clients" at bounding box center [104, 141] width 182 height 26
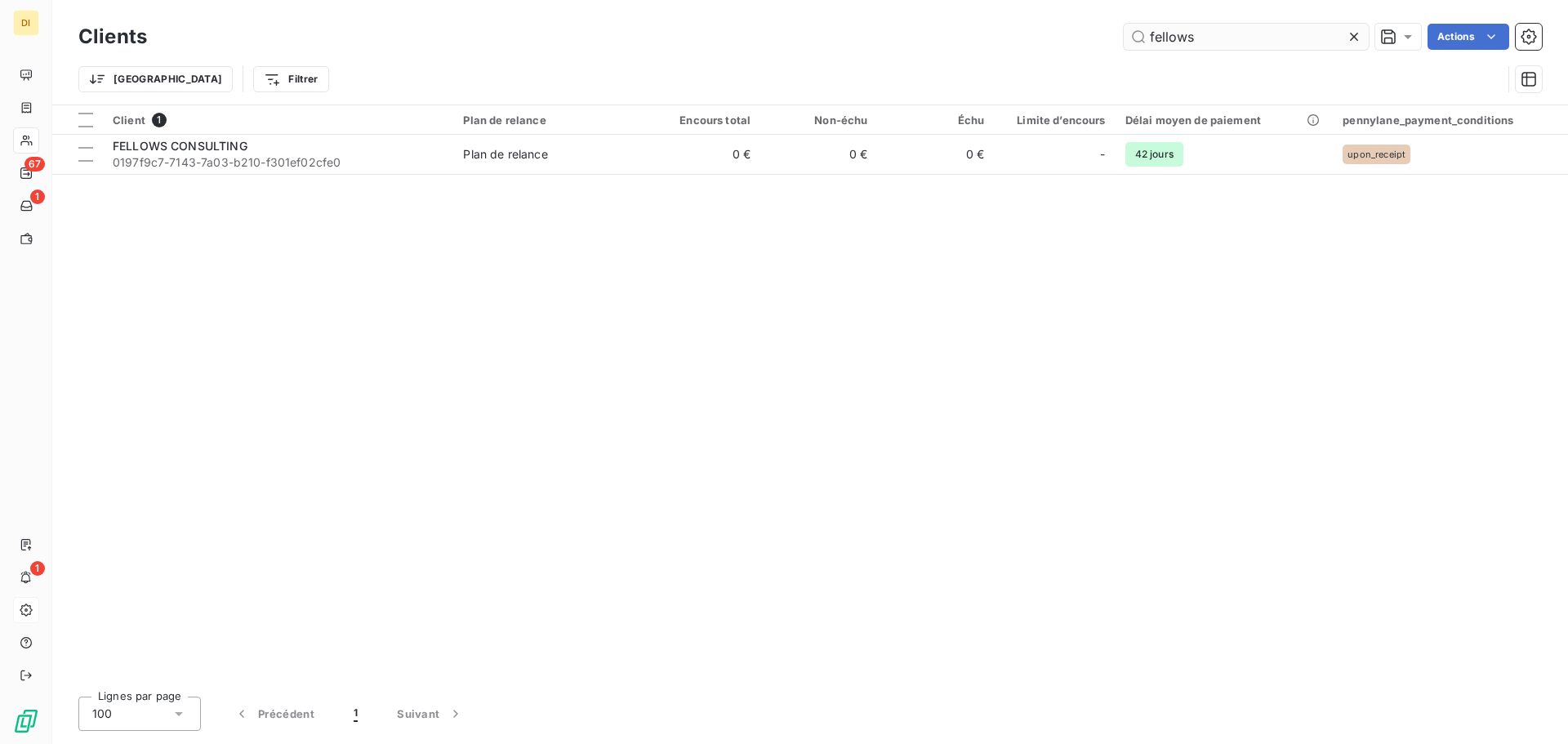
click at [1170, 29] on input "fellows" at bounding box center [1246, 37] width 245 height 26
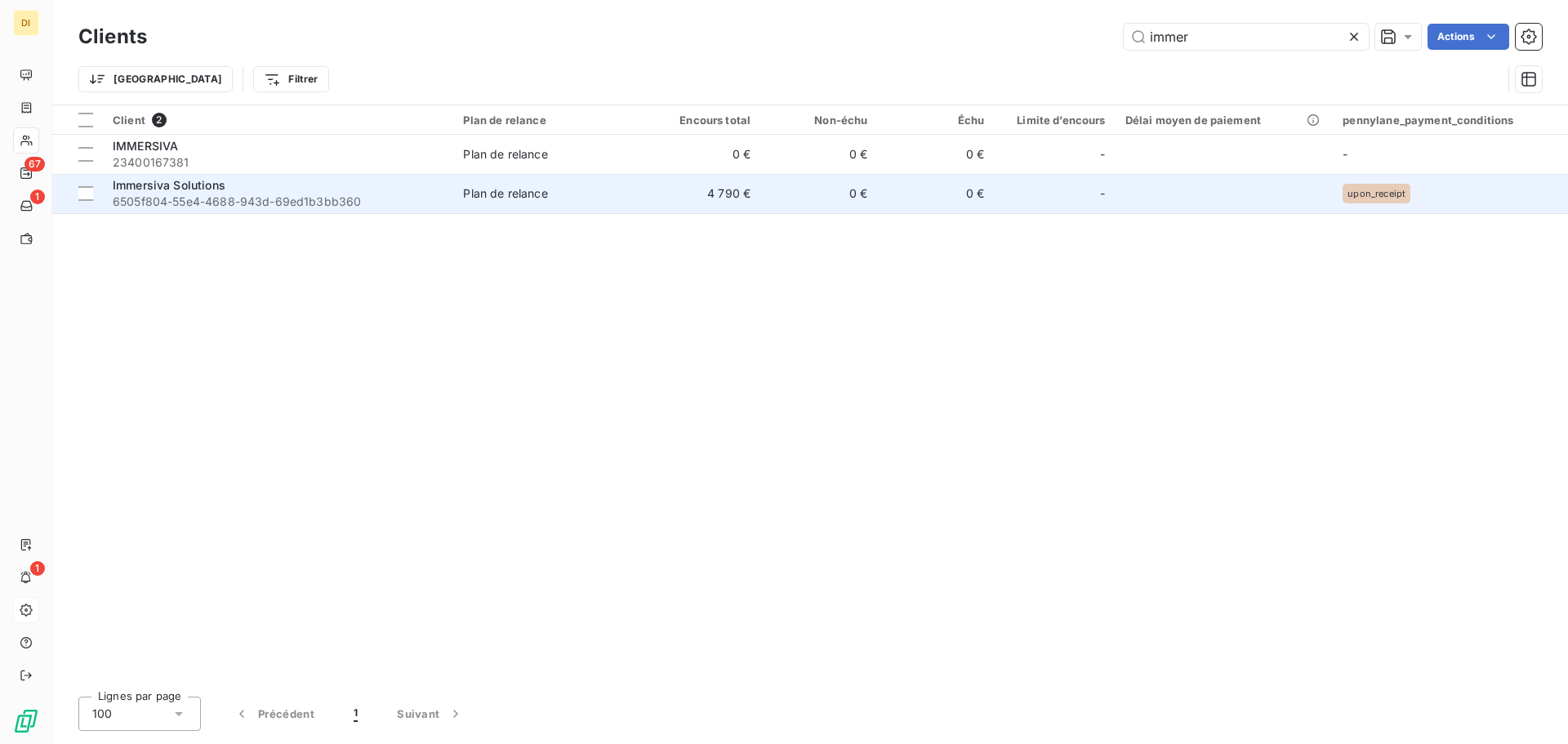
type input "immer"
click at [311, 192] on div "Immersiva Solutions" at bounding box center [278, 186] width 330 height 17
